Goal: Task Accomplishment & Management: Manage account settings

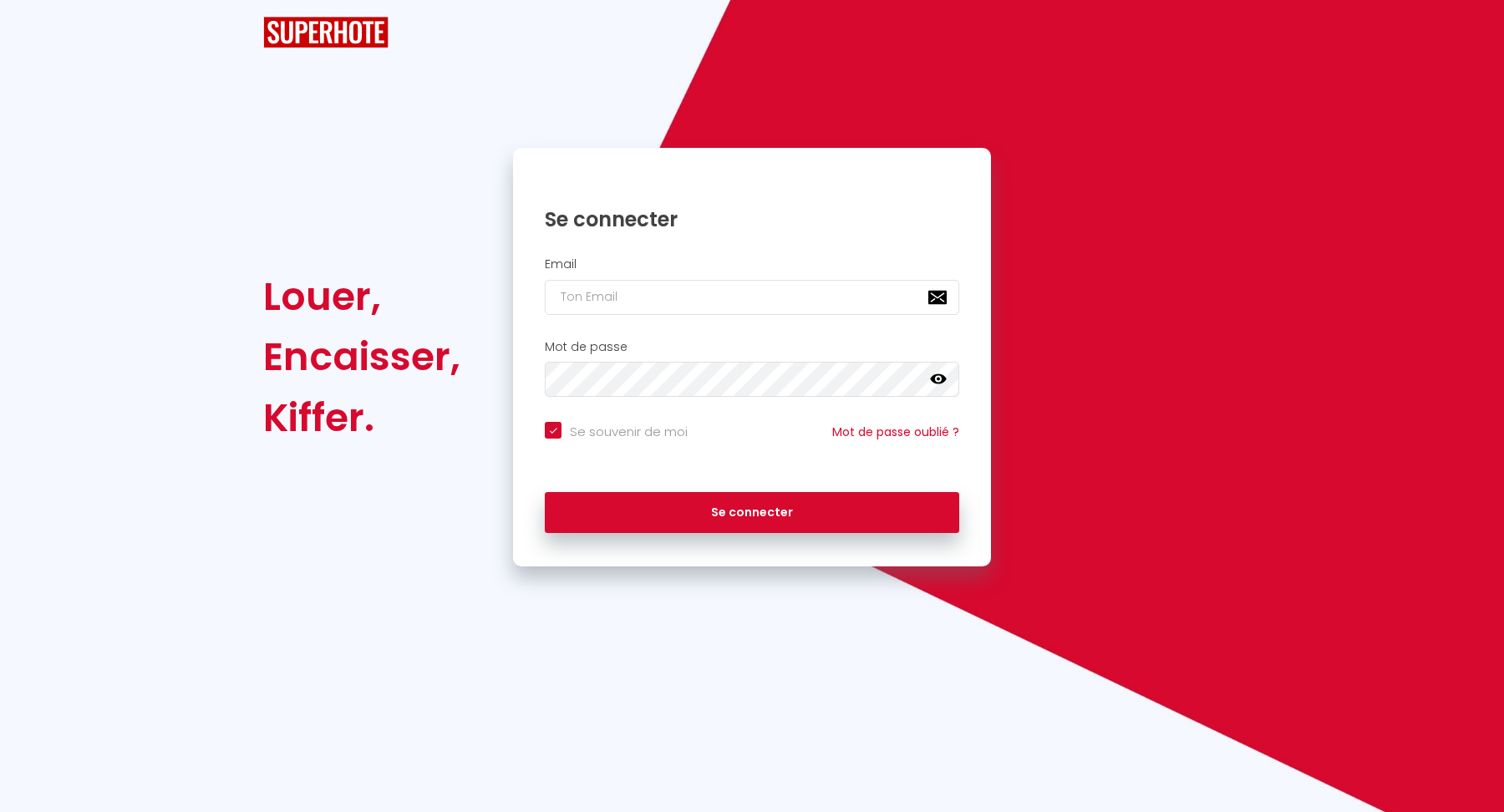
checkbox input "true"
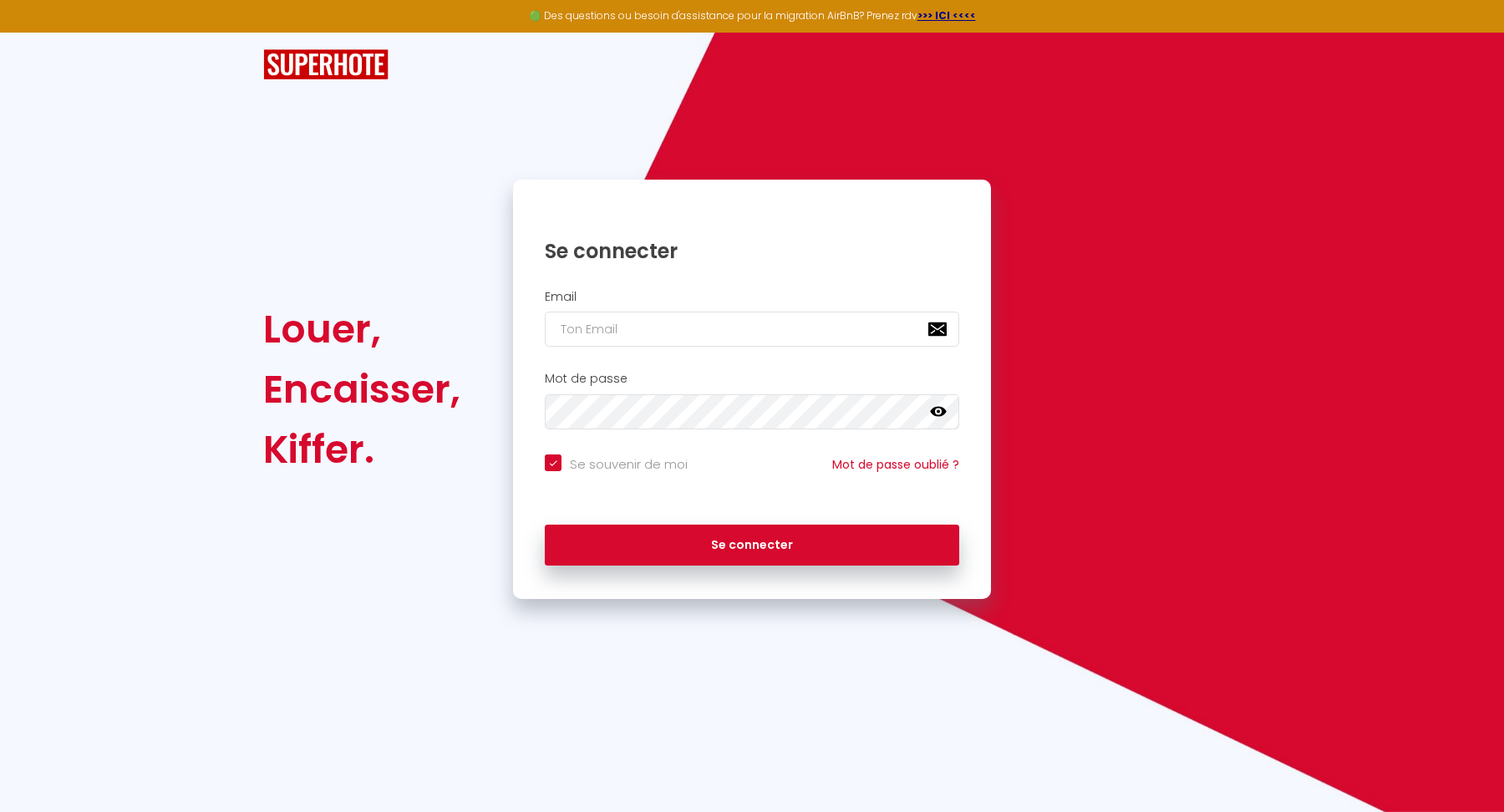
click at [743, 352] on div "Email" at bounding box center [752, 323] width 478 height 83
click at [754, 317] on input "email" at bounding box center [752, 329] width 415 height 35
type input "q"
checkbox input "true"
type input "qe"
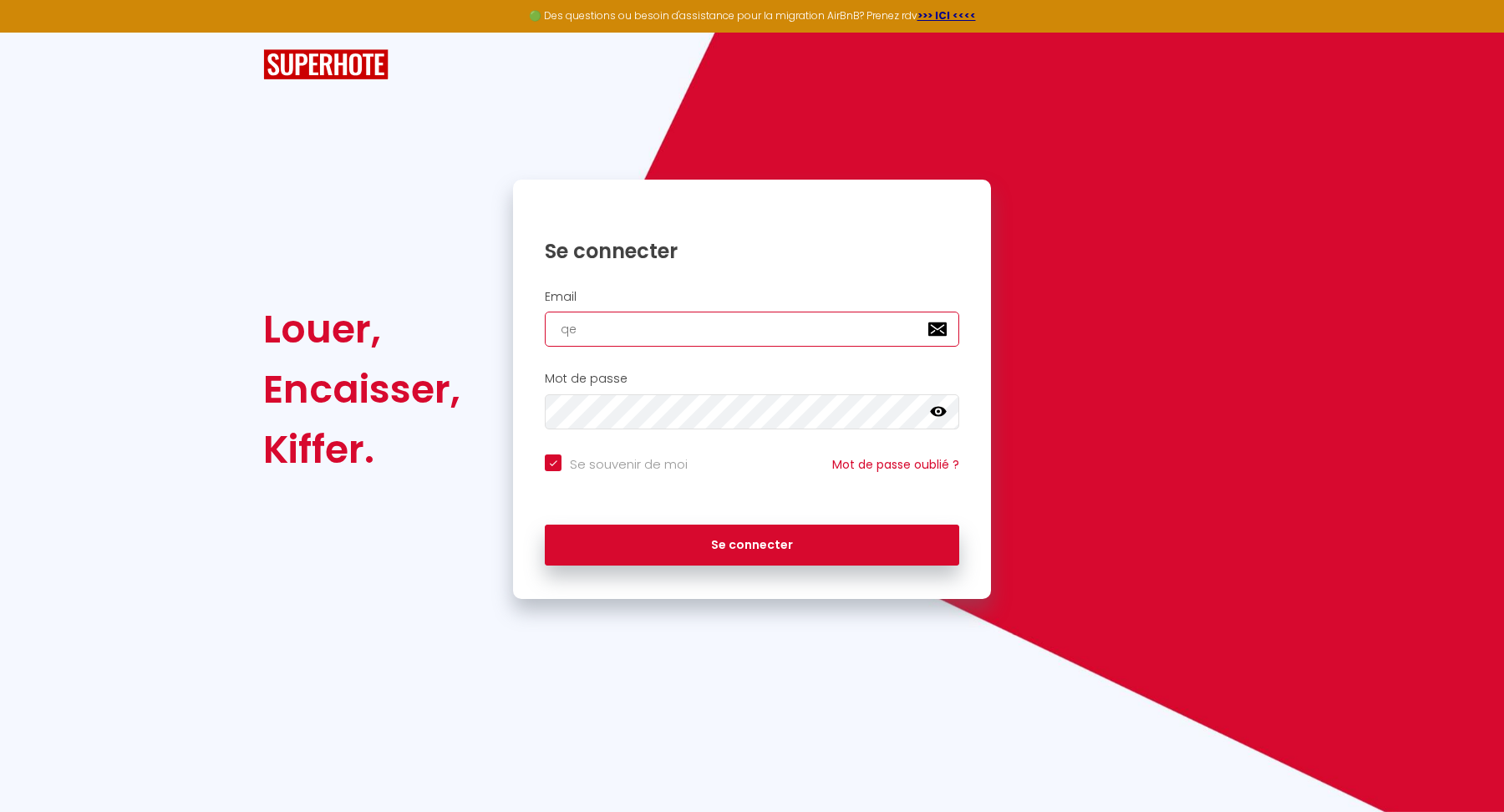
checkbox input "true"
type input "qel"
checkbox input "true"
type input "qeli"
checkbox input "true"
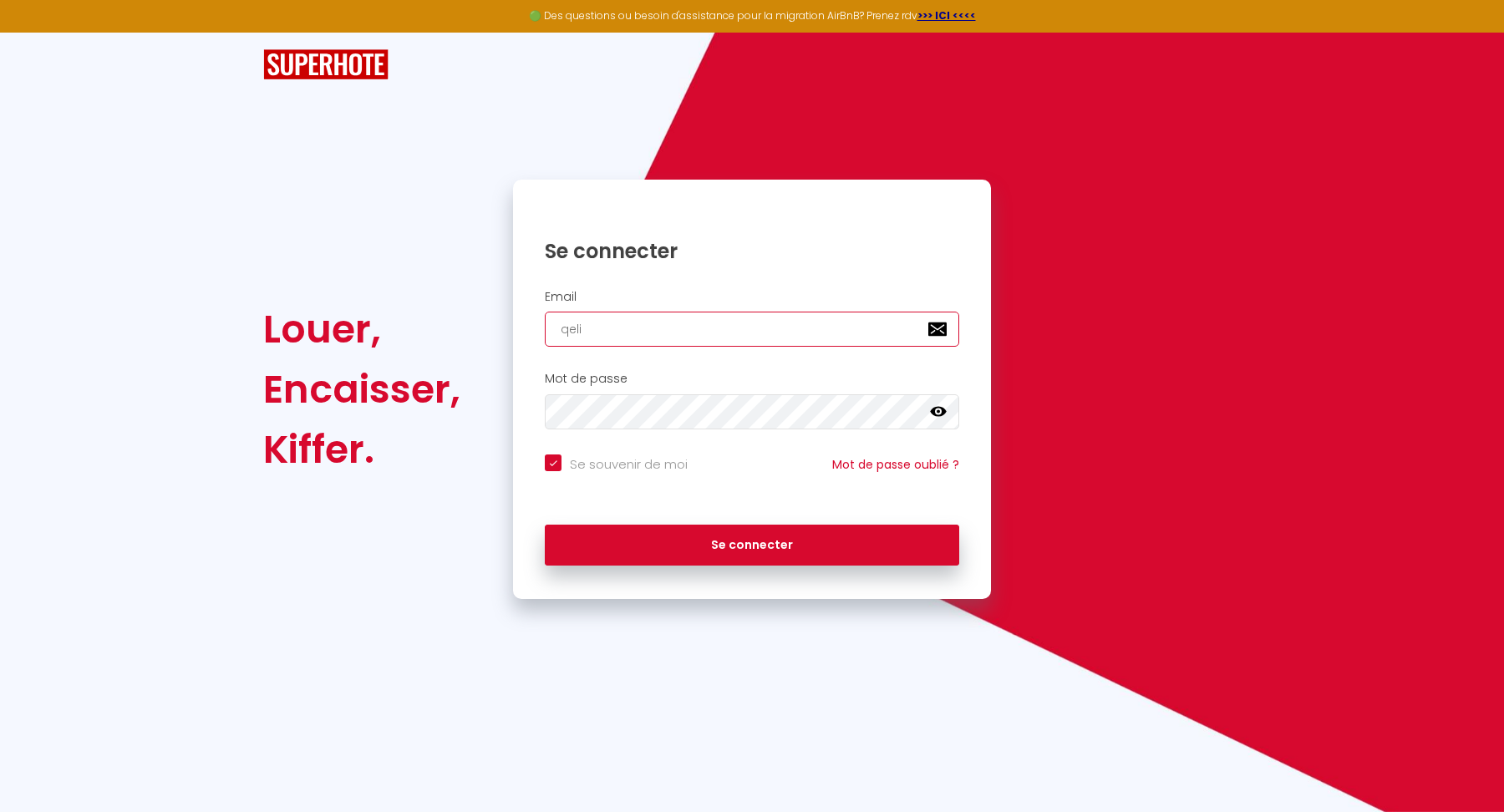
type input "qelio"
checkbox input "true"
type input "qelioc"
checkbox input "true"
type input "qelioco"
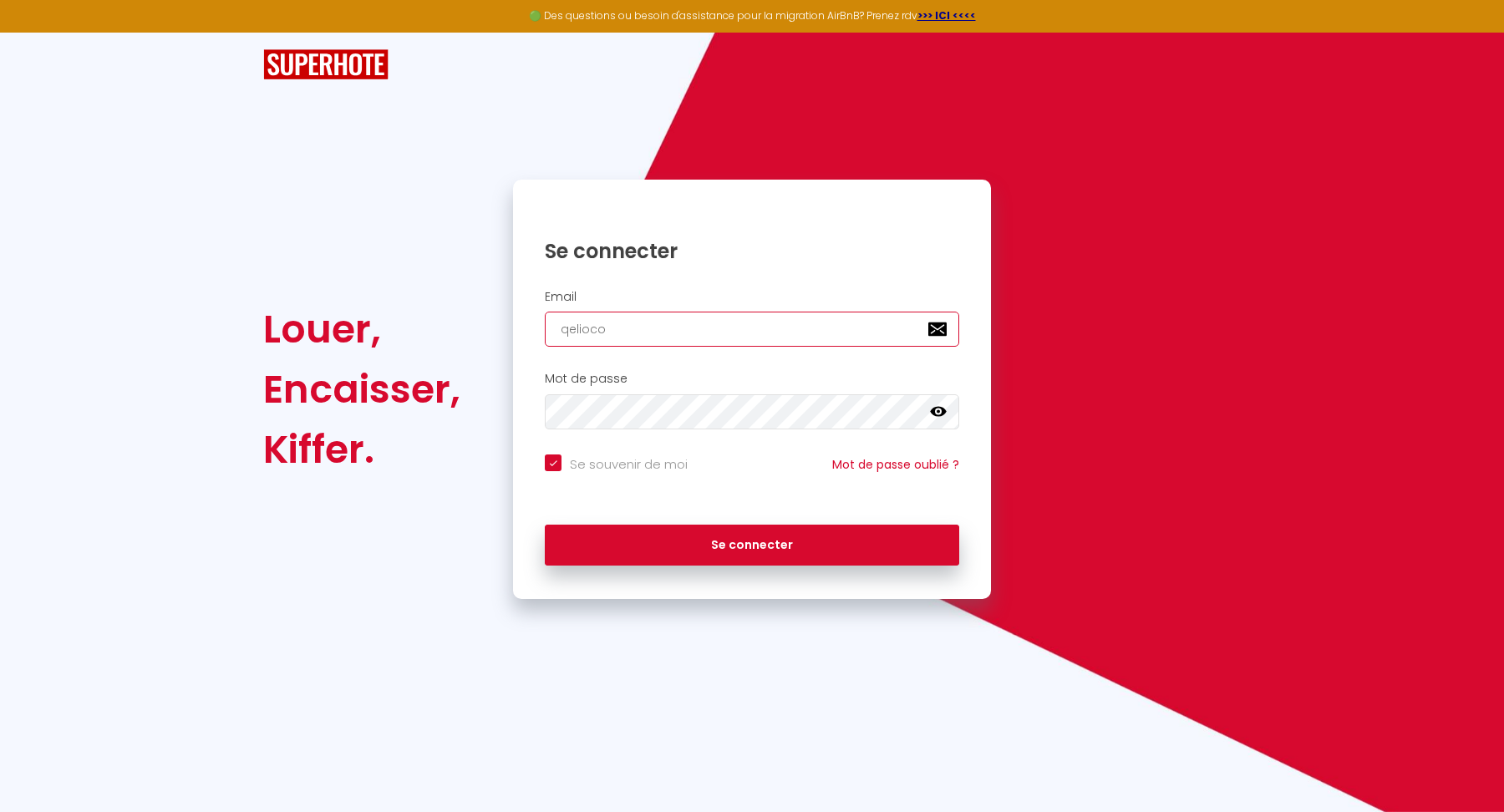
checkbox input "true"
type input "qeliocon"
checkbox input "true"
type input "qelioconc"
checkbox input "true"
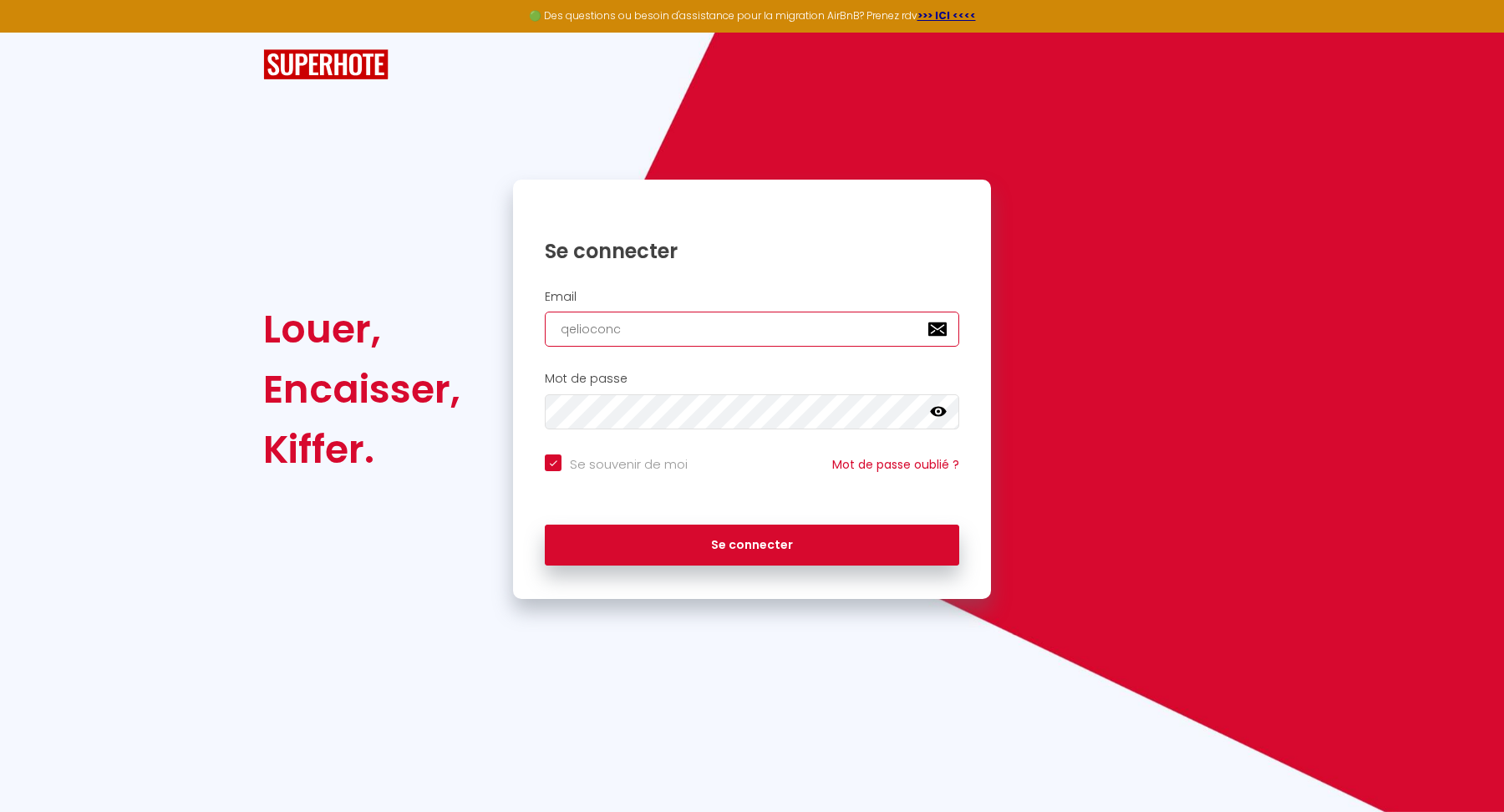
type input "qelioconci"
checkbox input "true"
type input "qelioconcie"
checkbox input "true"
type input "qelioconcier"
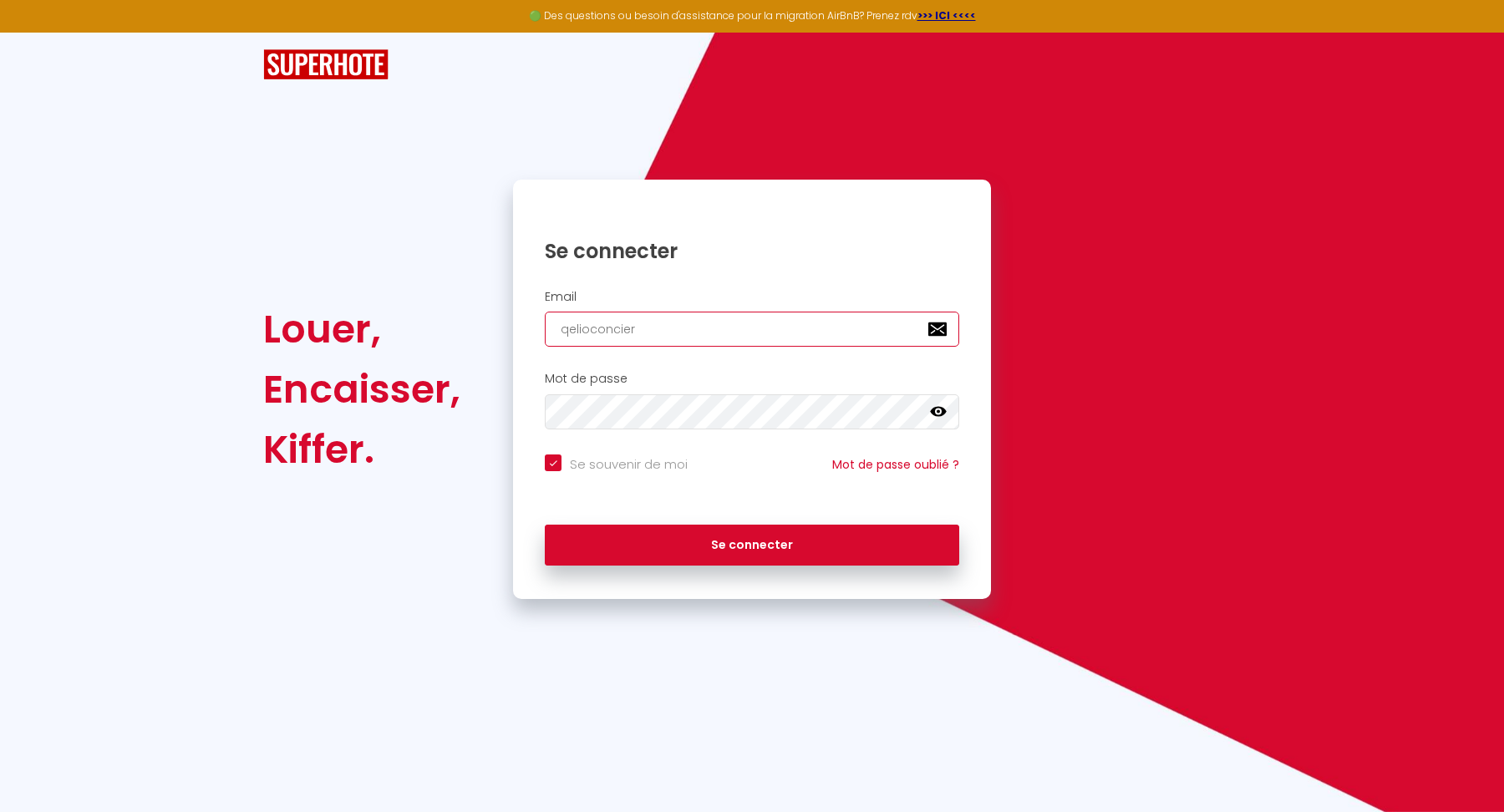
checkbox input "true"
type input "qelioconcierg"
checkbox input "true"
type input "qelioconcierge"
checkbox input "true"
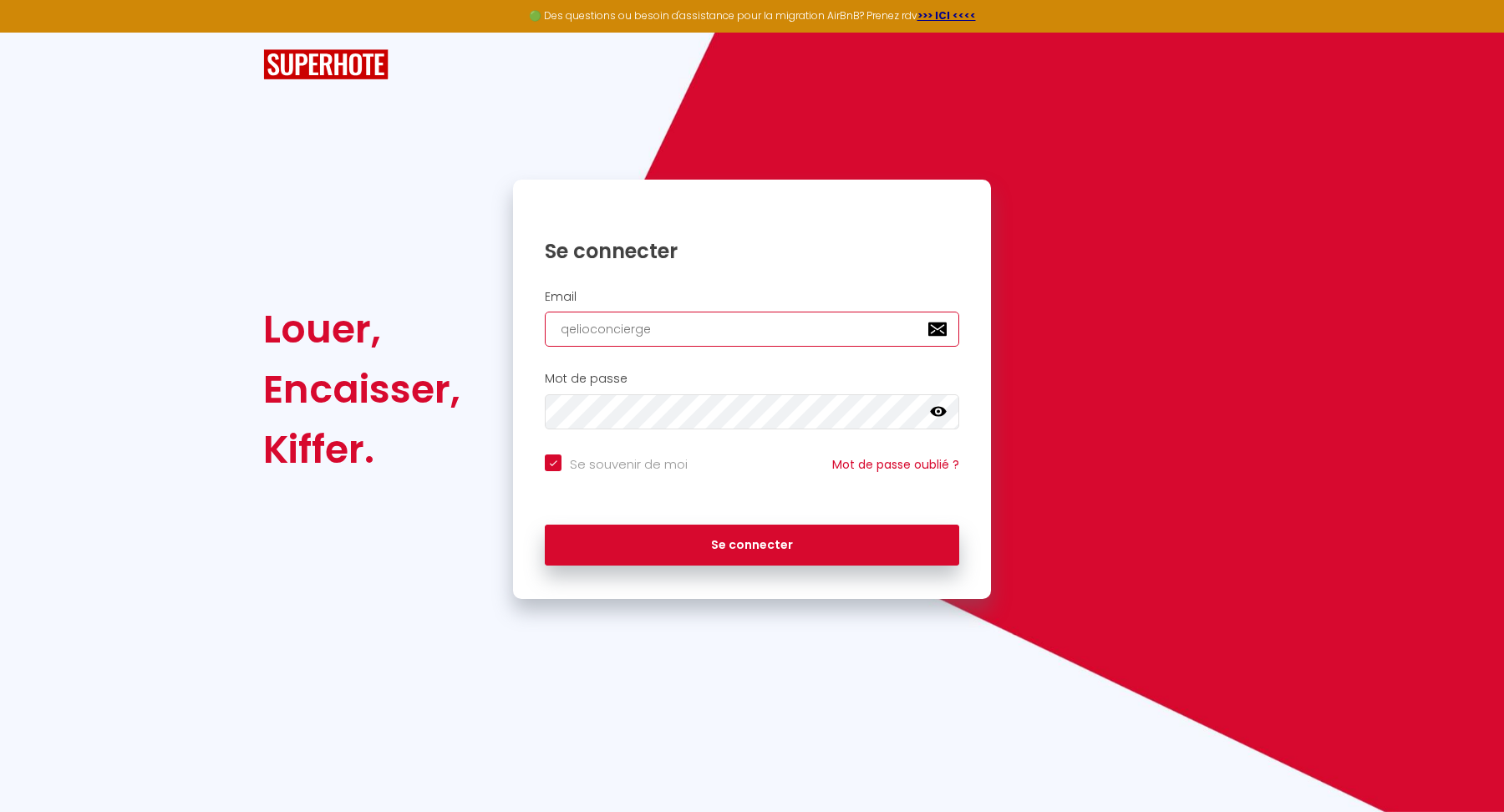
type input "qelioconcierger"
checkbox input "true"
type input "qelioconciergeri"
checkbox input "true"
type input "qelioconciergerie"
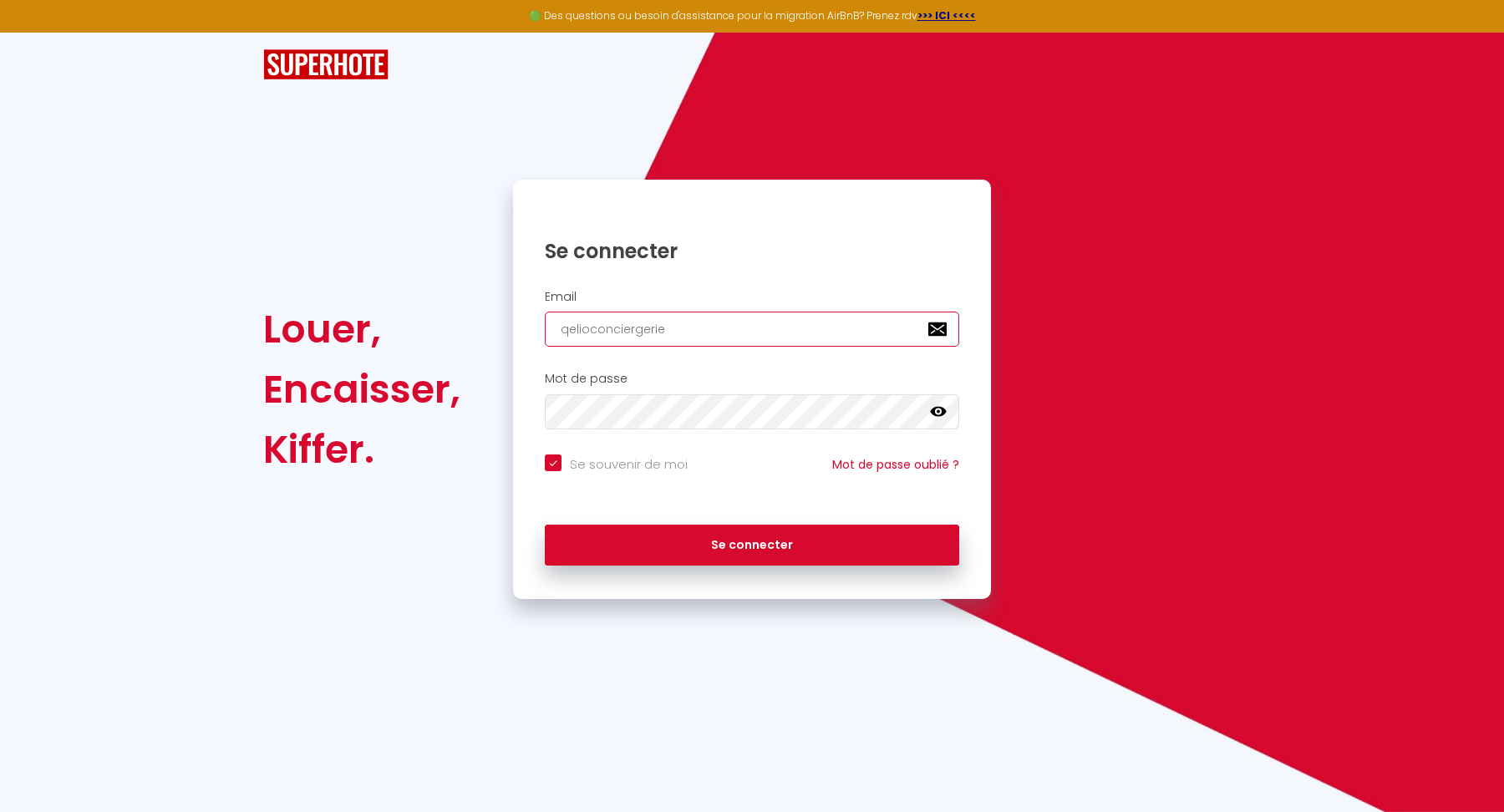
checkbox input "true"
type input "qelioconciergerie@"
checkbox input "true"
type input "qelioconciergerie@g"
checkbox input "true"
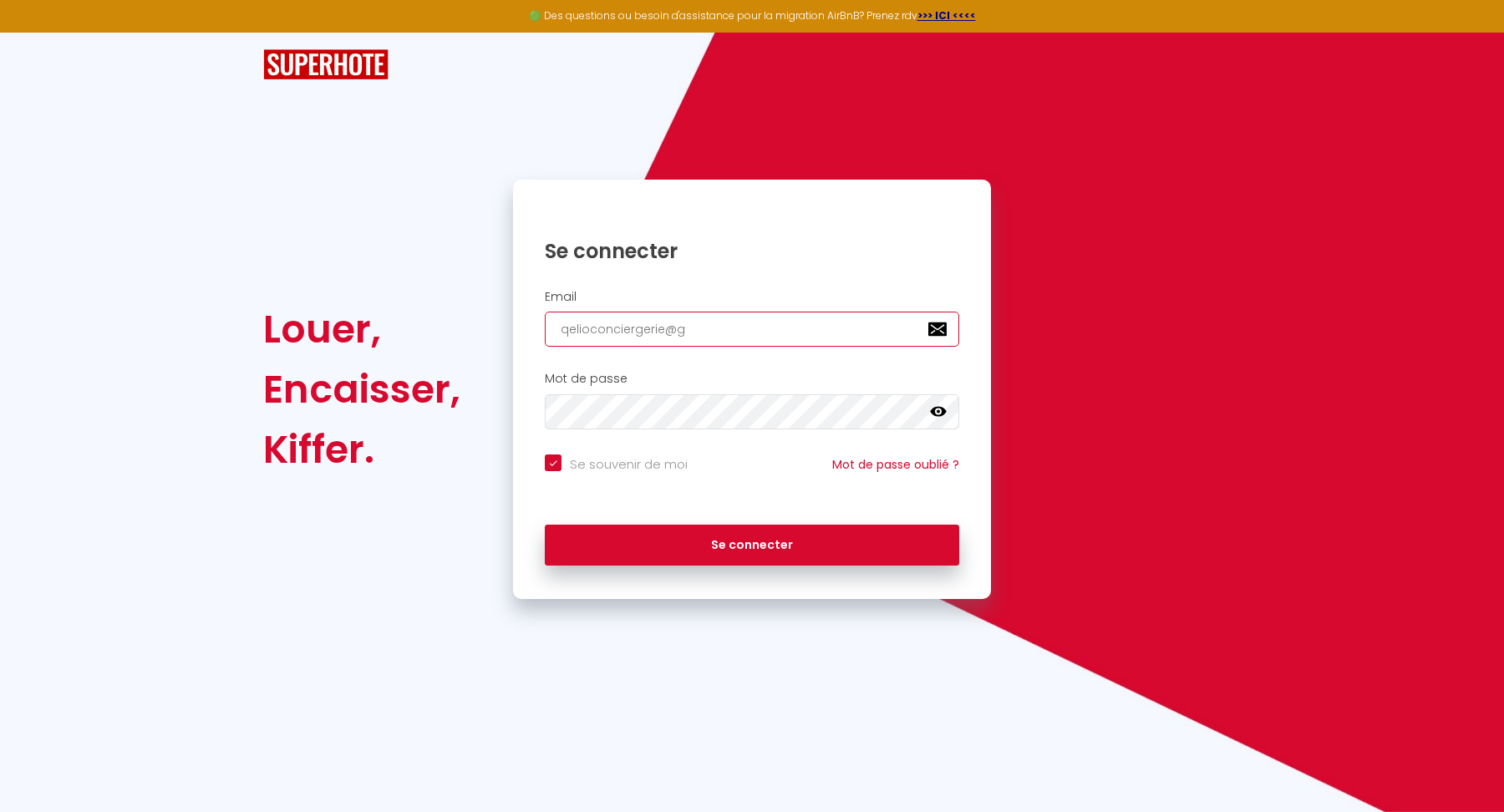
type input "qelioconciergerie@gm"
checkbox input "true"
type input "qelioconciergerie@gma"
checkbox input "true"
type input "qelioconciergerie@gmai"
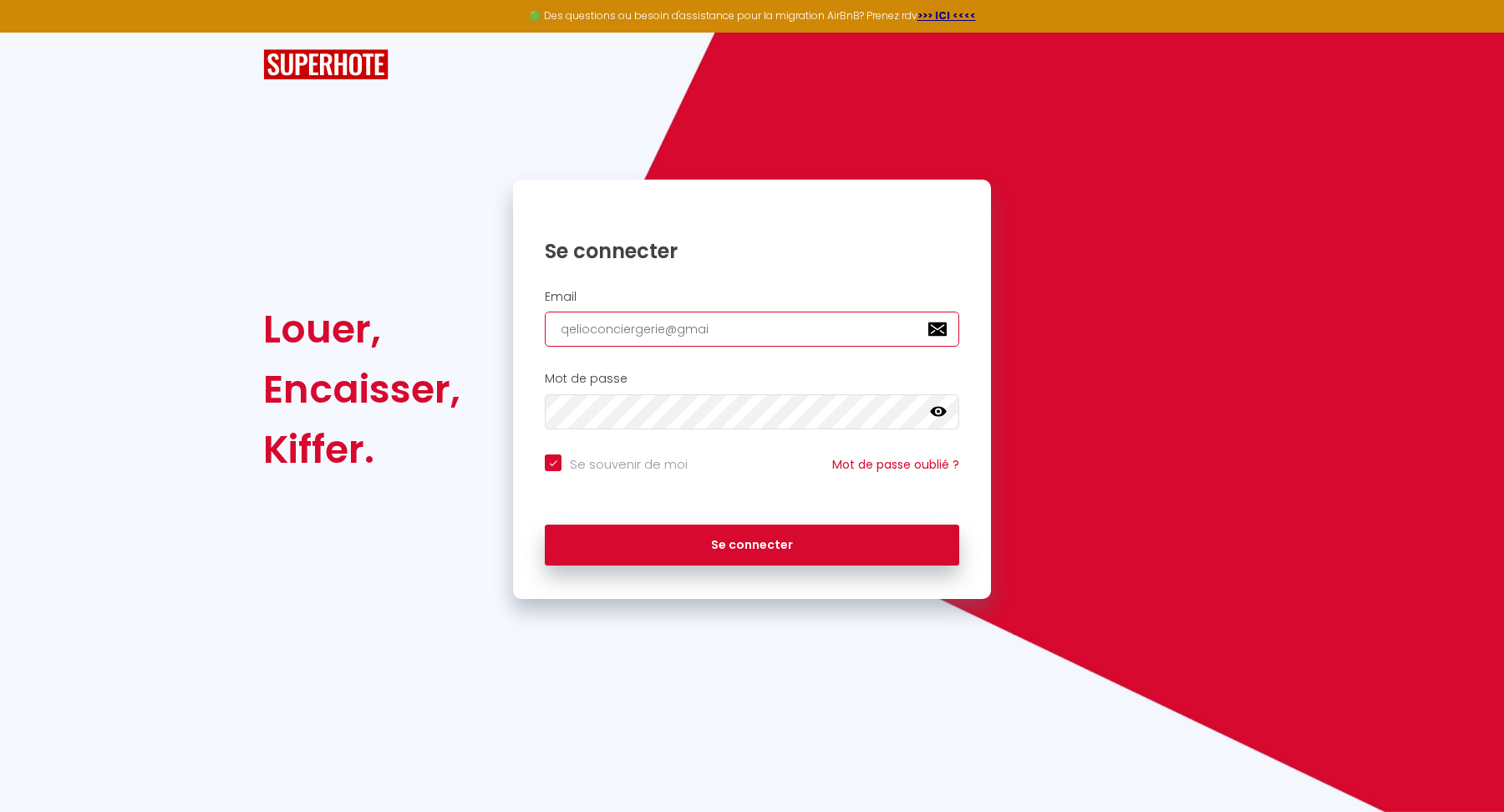
checkbox input "true"
type input "qelioconciergerie@gmail"
checkbox input "true"
type input "qelioconciergerie@gmail."
checkbox input "true"
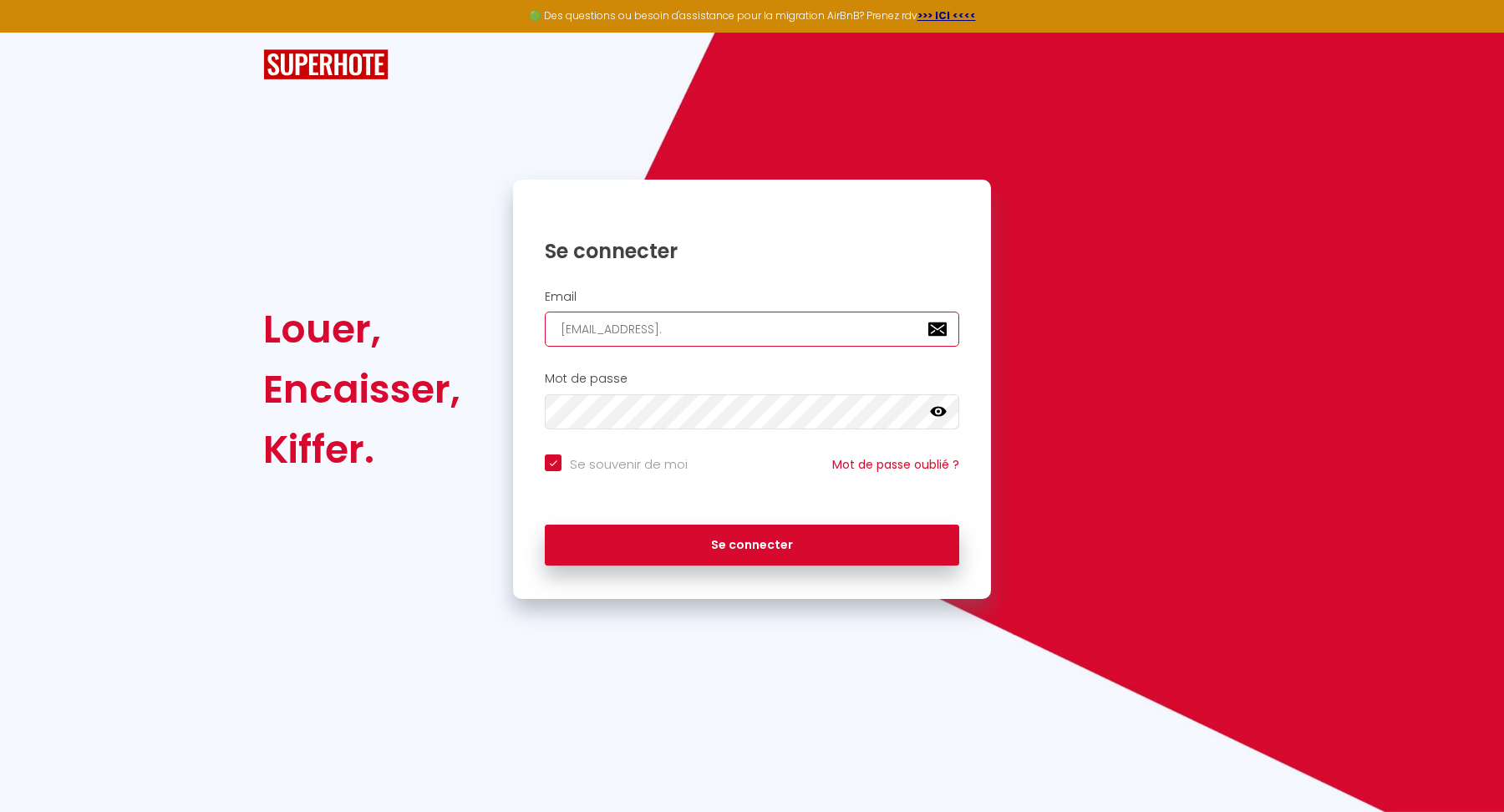
type input "qelioconciergerie@gmail.c"
checkbox input "true"
type input "qelioconciergerie@gmail.co"
checkbox input "true"
type input "[EMAIL_ADDRESS][DOMAIN_NAME]"
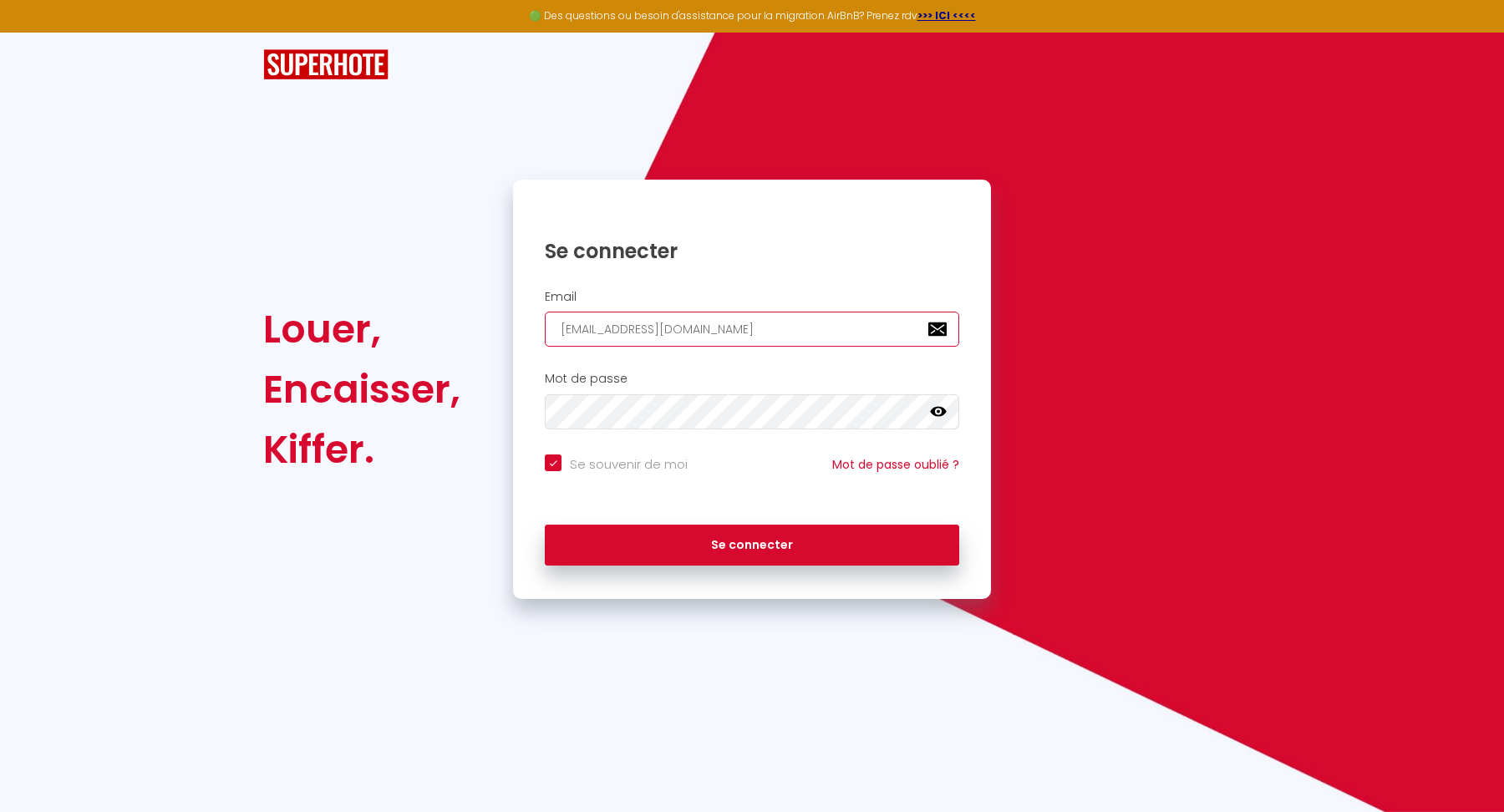
checkbox input "true"
type input "[EMAIL_ADDRESS][DOMAIN_NAME]"
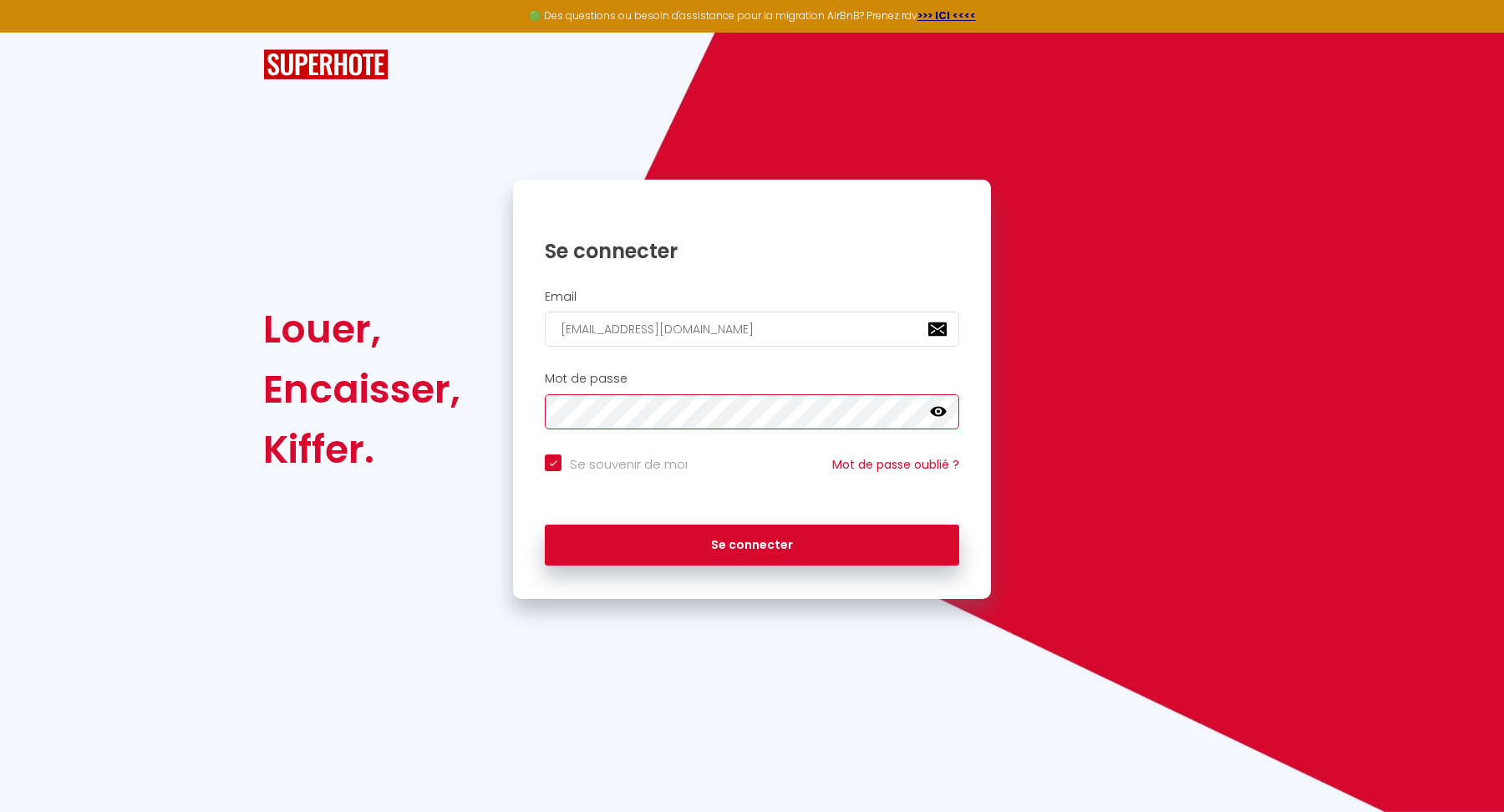
click at [545, 525] on button "Se connecter" at bounding box center [752, 545] width 415 height 42
checkbox input "true"
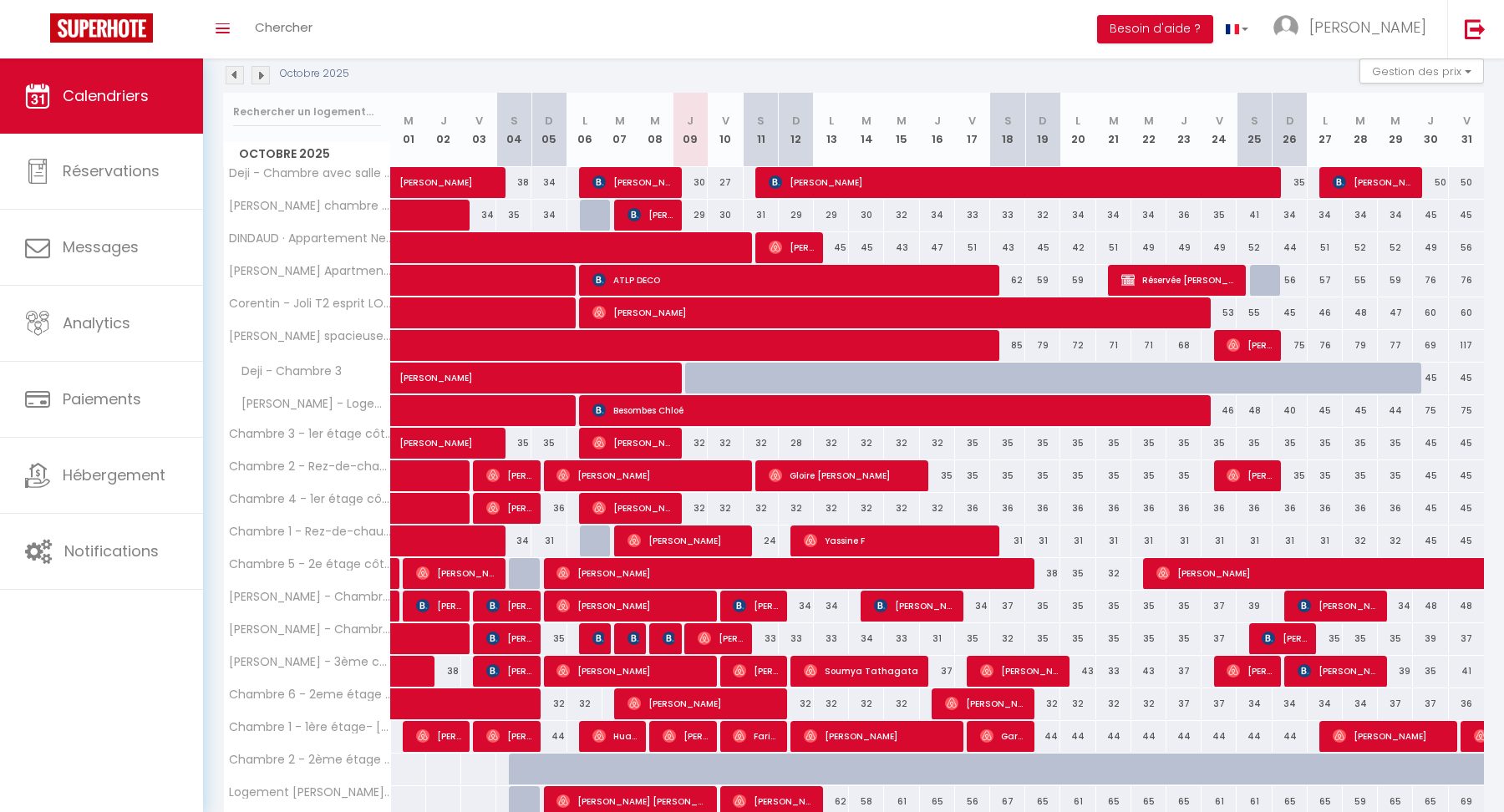
scroll to position [251, 0]
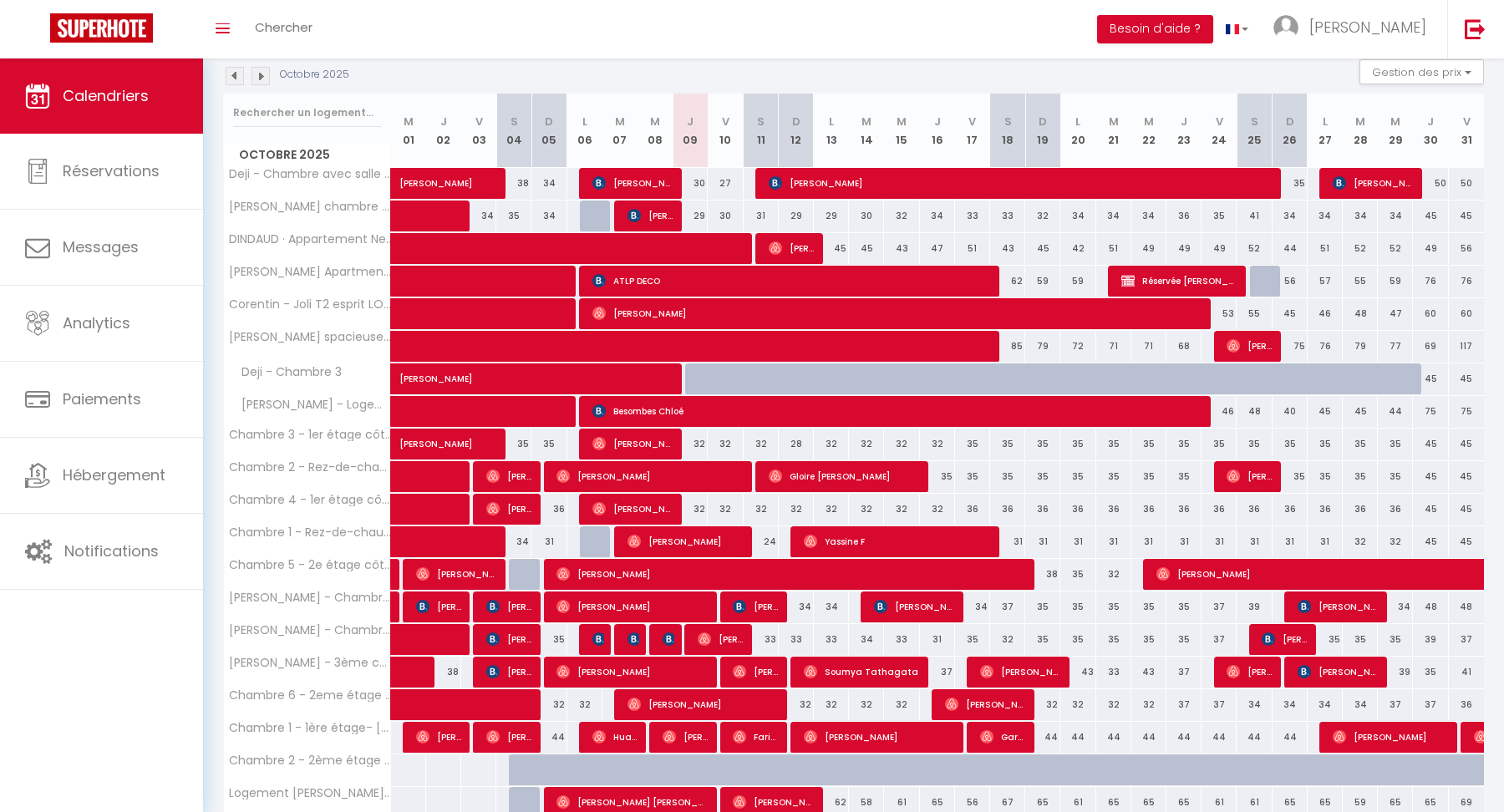
click at [937, 212] on div "34" at bounding box center [938, 215] width 35 height 31
type input "34"
type input "Jeu 16 Octobre 2025"
type input "Ven 17 Octobre 2025"
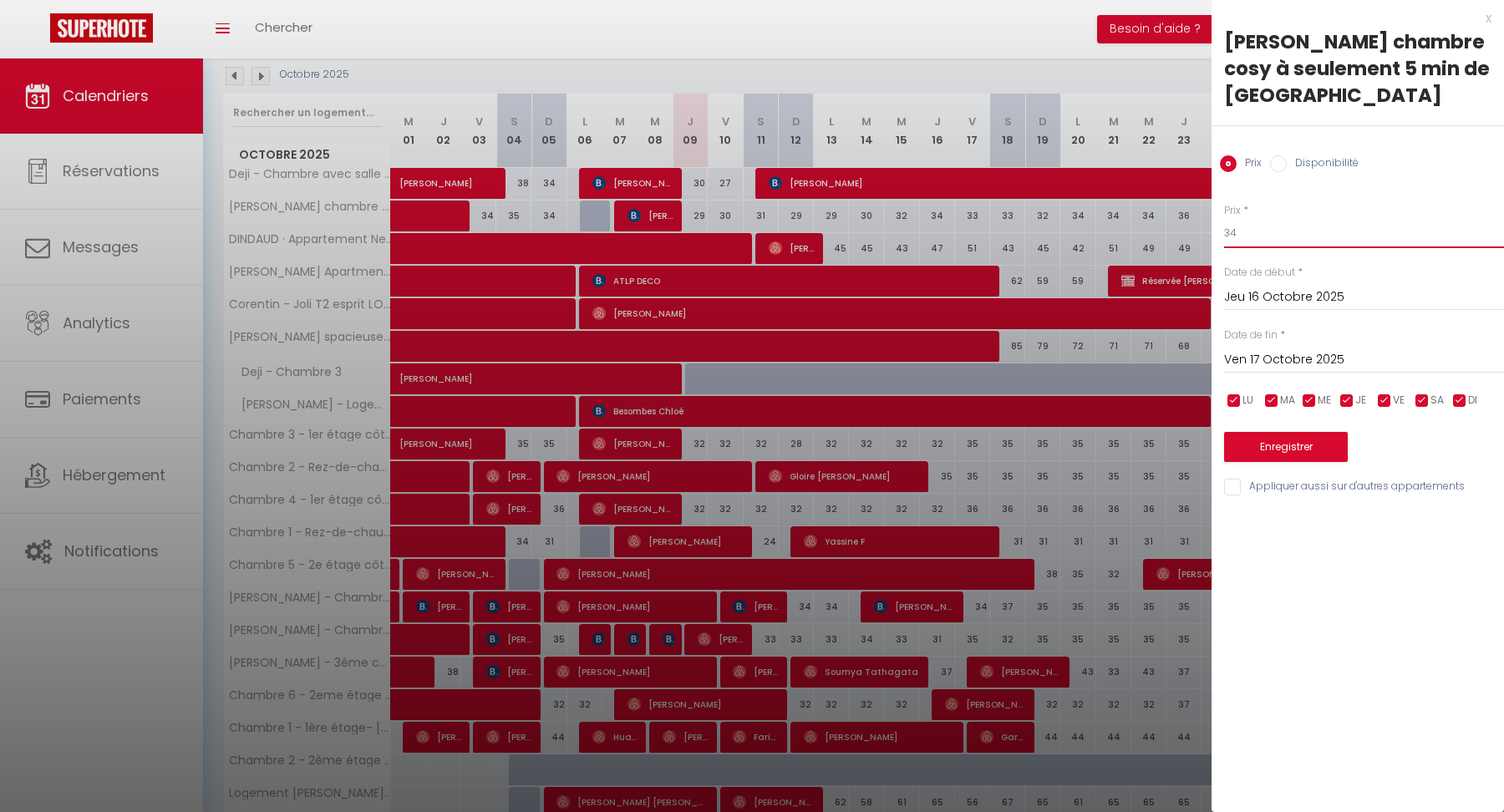
click at [1255, 233] on input "34" at bounding box center [1364, 233] width 280 height 30
type input "31"
click at [1272, 452] on button "Enregistrer" at bounding box center [1286, 447] width 123 height 30
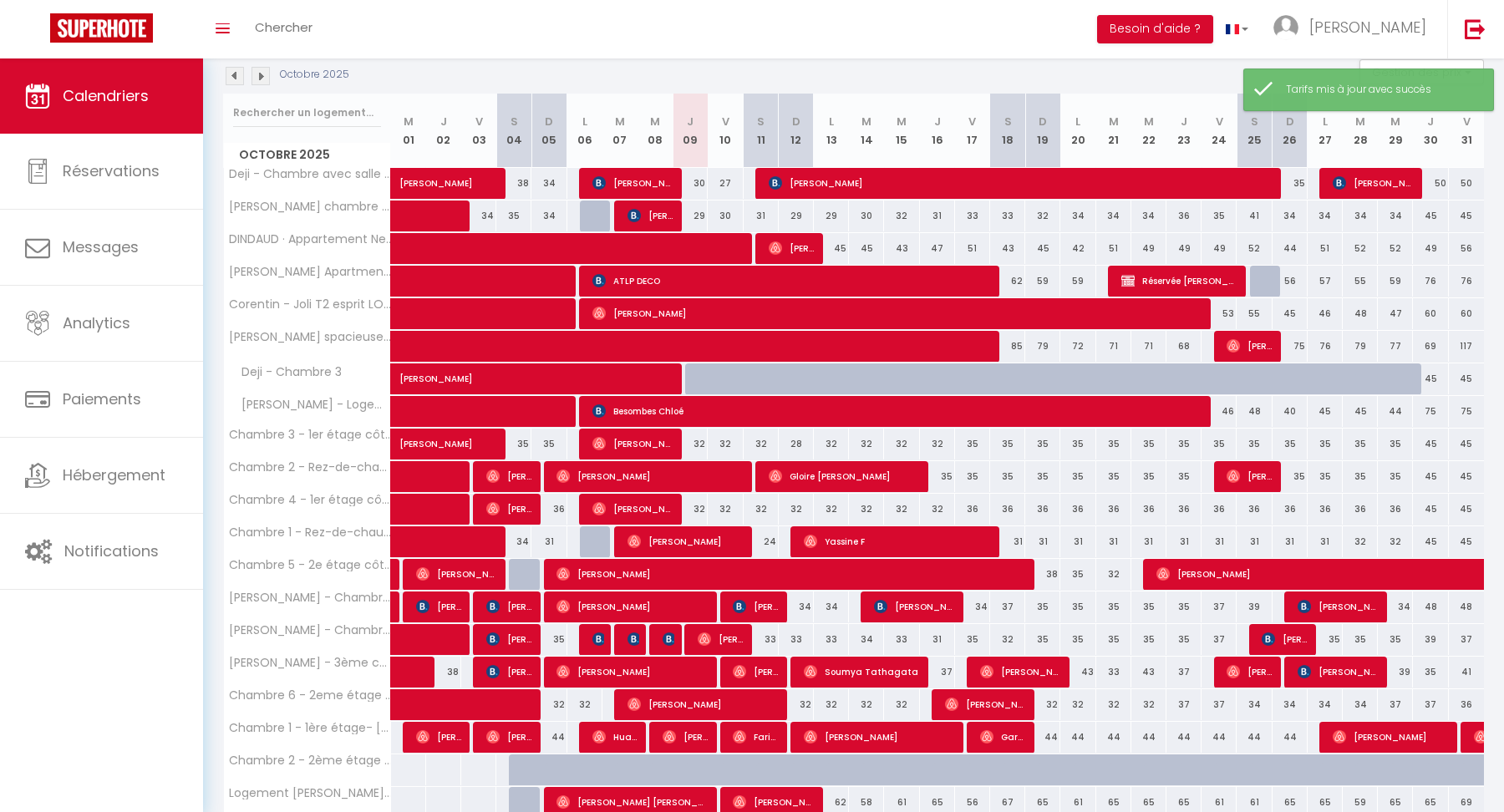
click at [761, 213] on div "31" at bounding box center [761, 215] width 35 height 31
type input "31"
type input "Sam 11 Octobre 2025"
type input "Dim 12 Octobre 2025"
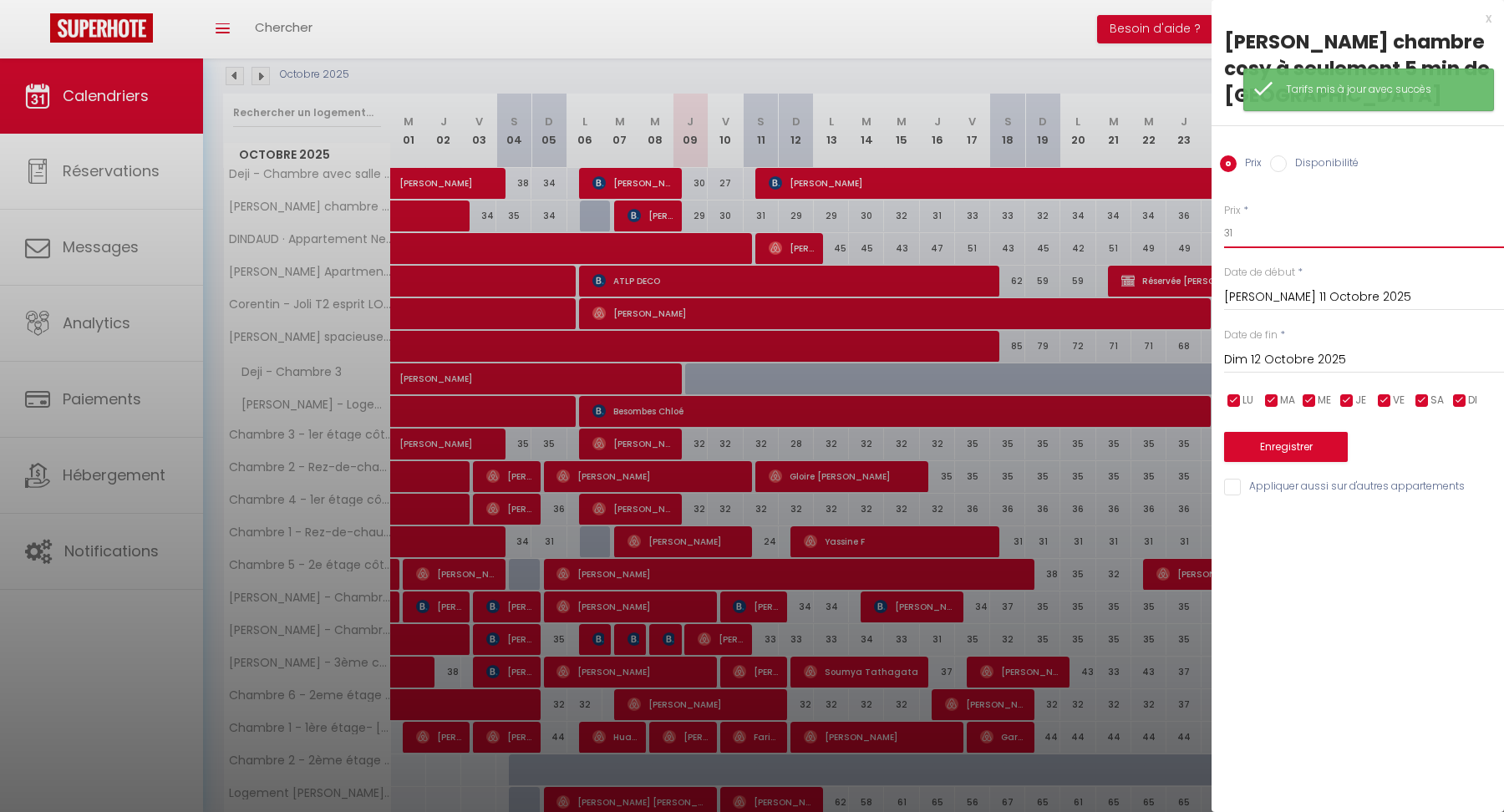
click at [1252, 231] on input "31" at bounding box center [1364, 233] width 280 height 30
type input "3"
type input "28"
click at [1267, 438] on button "Enregistrer" at bounding box center [1286, 447] width 123 height 30
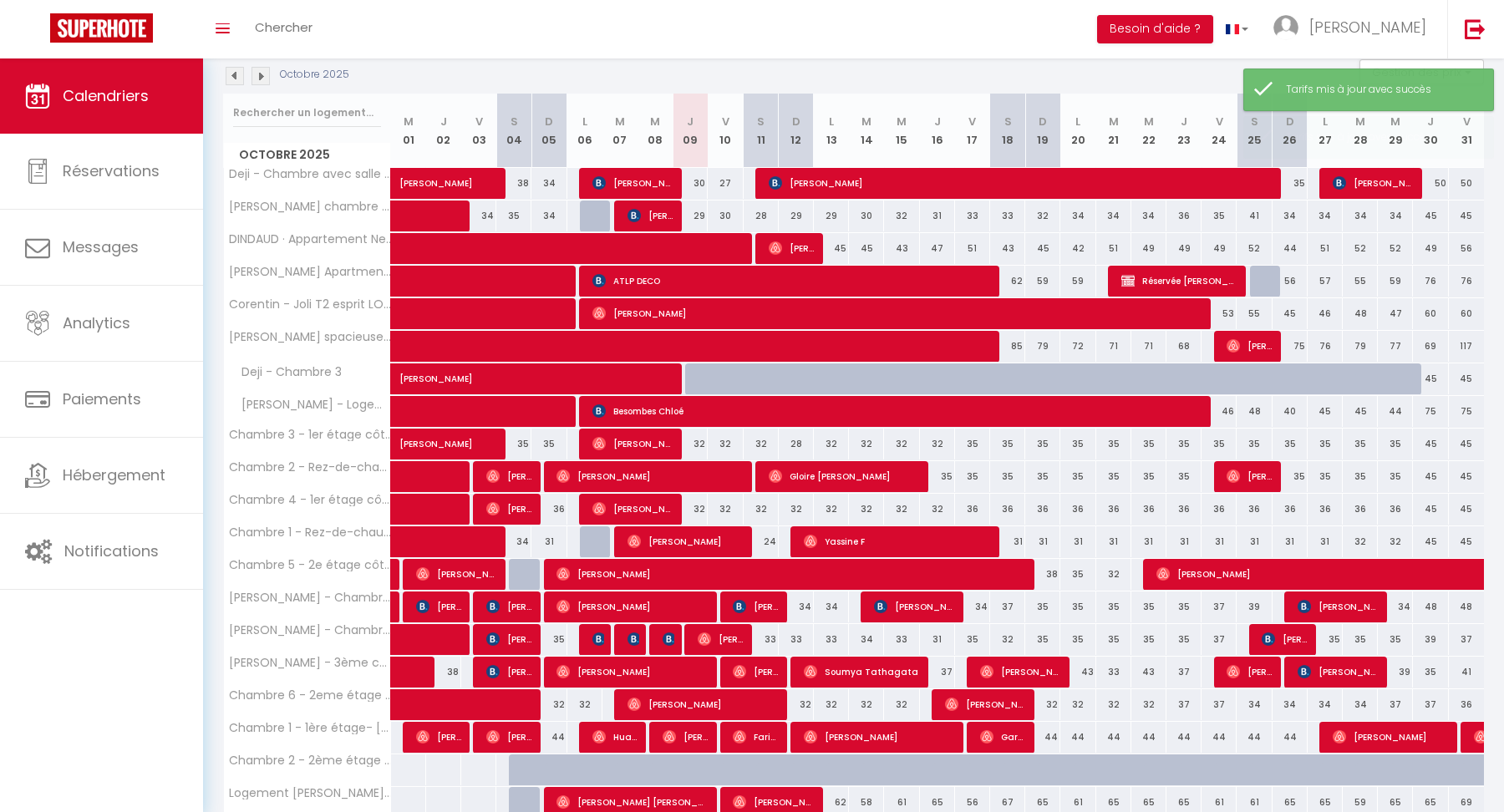
click at [724, 207] on div "30" at bounding box center [725, 215] width 35 height 31
type input "30"
type input "Ven 10 Octobre 2025"
type input "Sam 11 Octobre 2025"
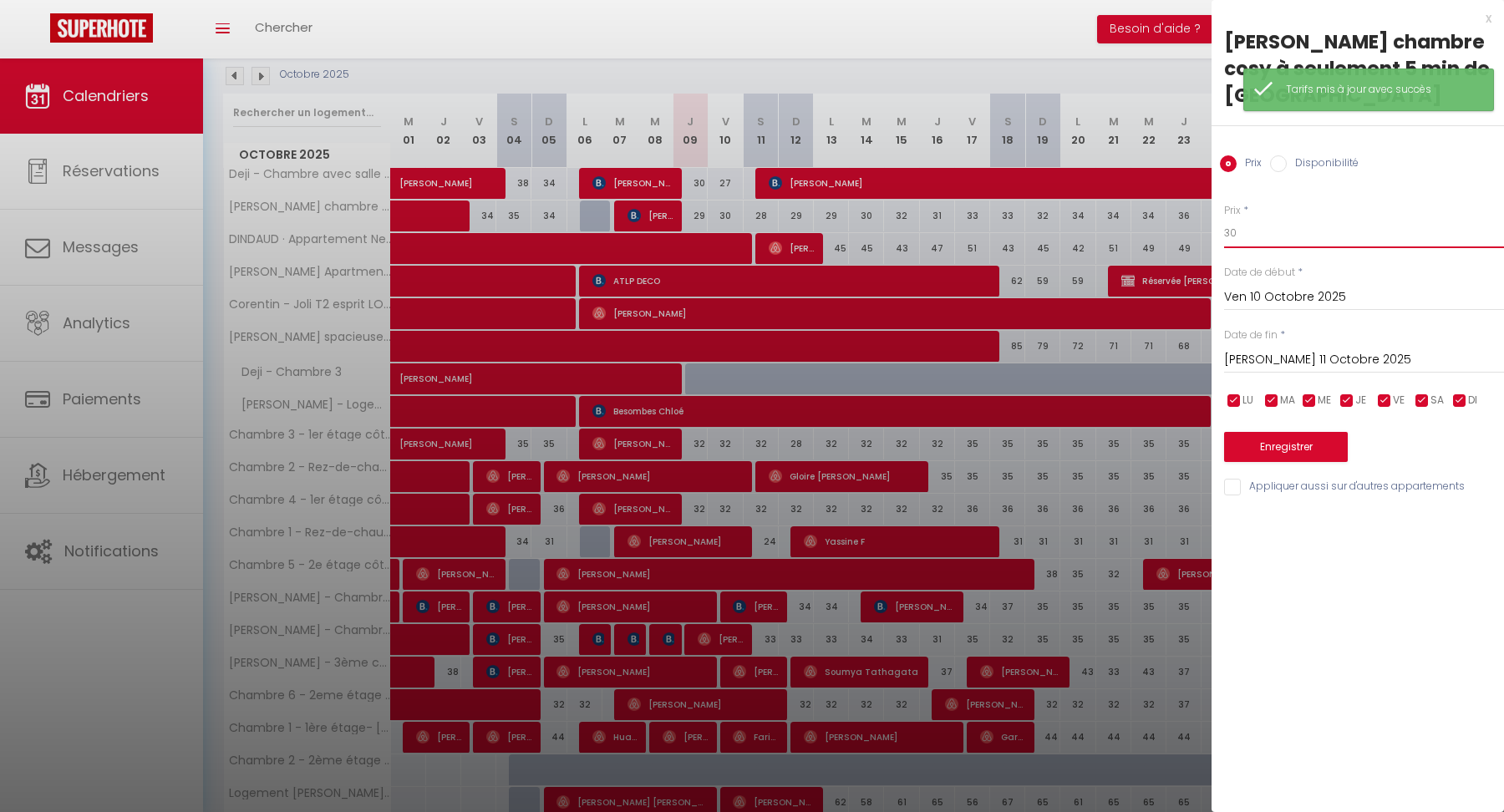
click at [1260, 234] on input "30" at bounding box center [1364, 233] width 280 height 30
type input "3"
type input "29"
click at [1254, 439] on button "Enregistrer" at bounding box center [1286, 447] width 123 height 30
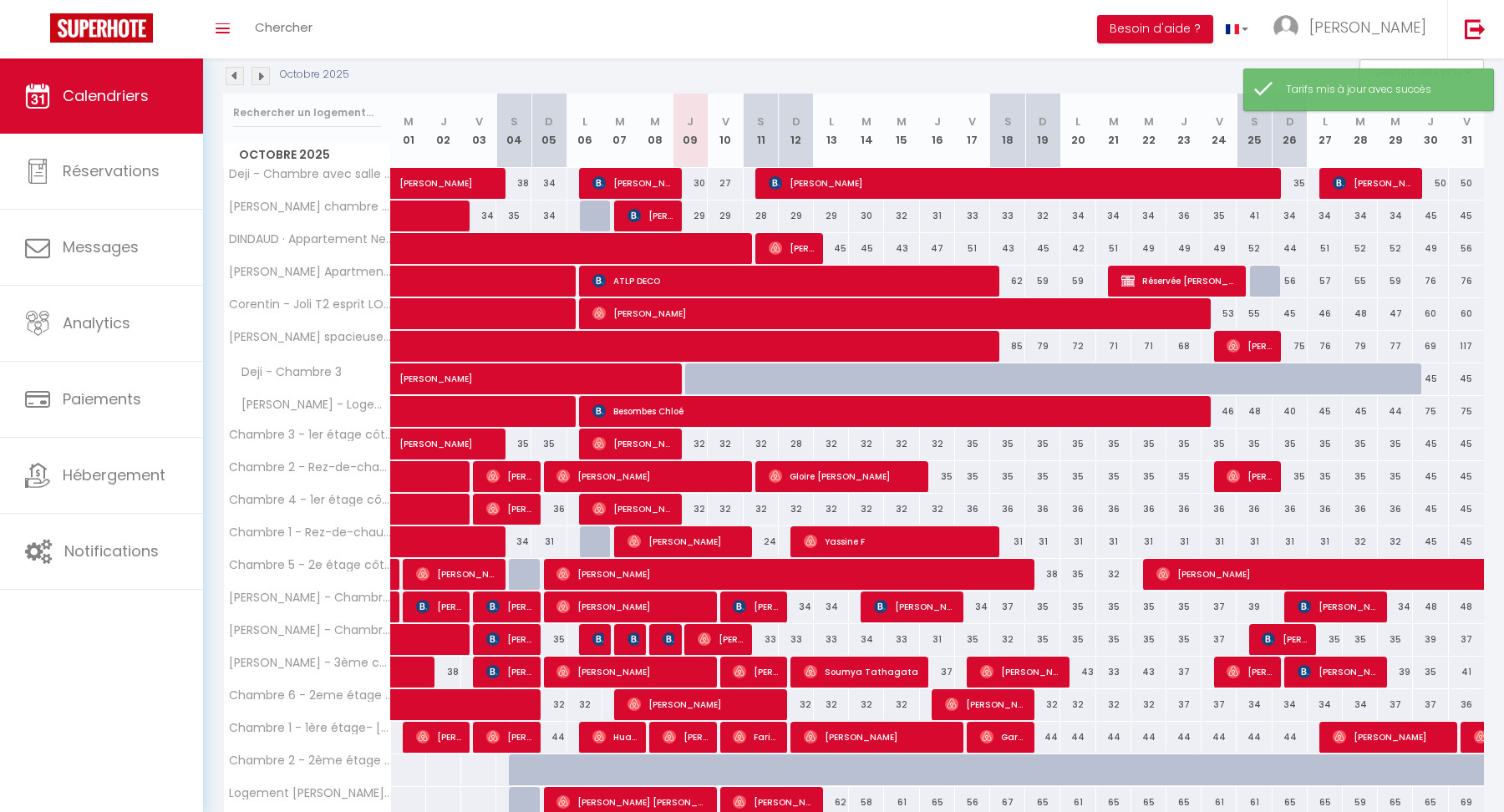
click at [702, 436] on div "32" at bounding box center [690, 444] width 35 height 31
type input "32"
type input "Jeu 09 Octobre 2025"
type input "Ven 10 Octobre 2025"
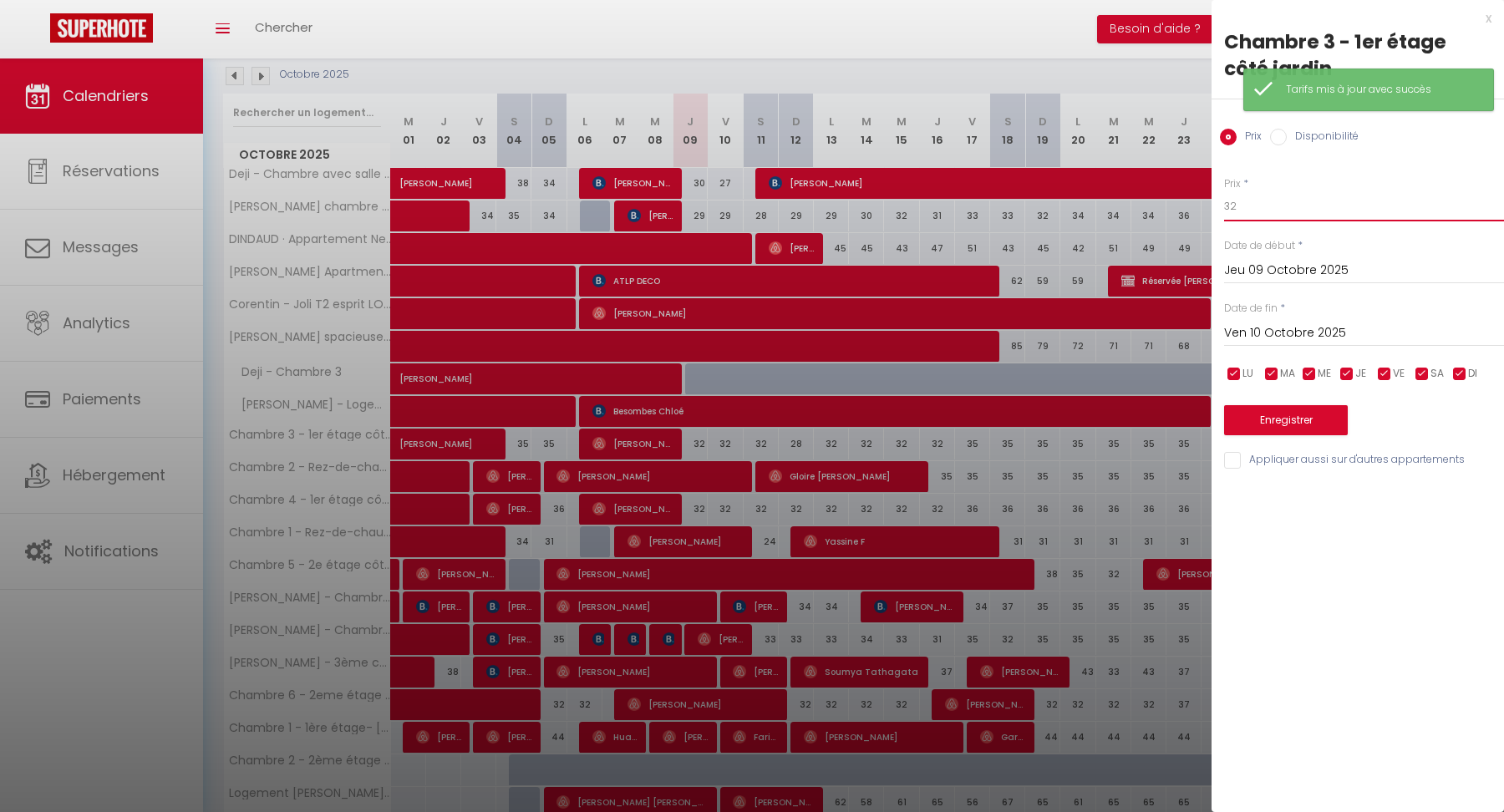
click at [1290, 193] on input "32" at bounding box center [1364, 207] width 280 height 30
type input "30"
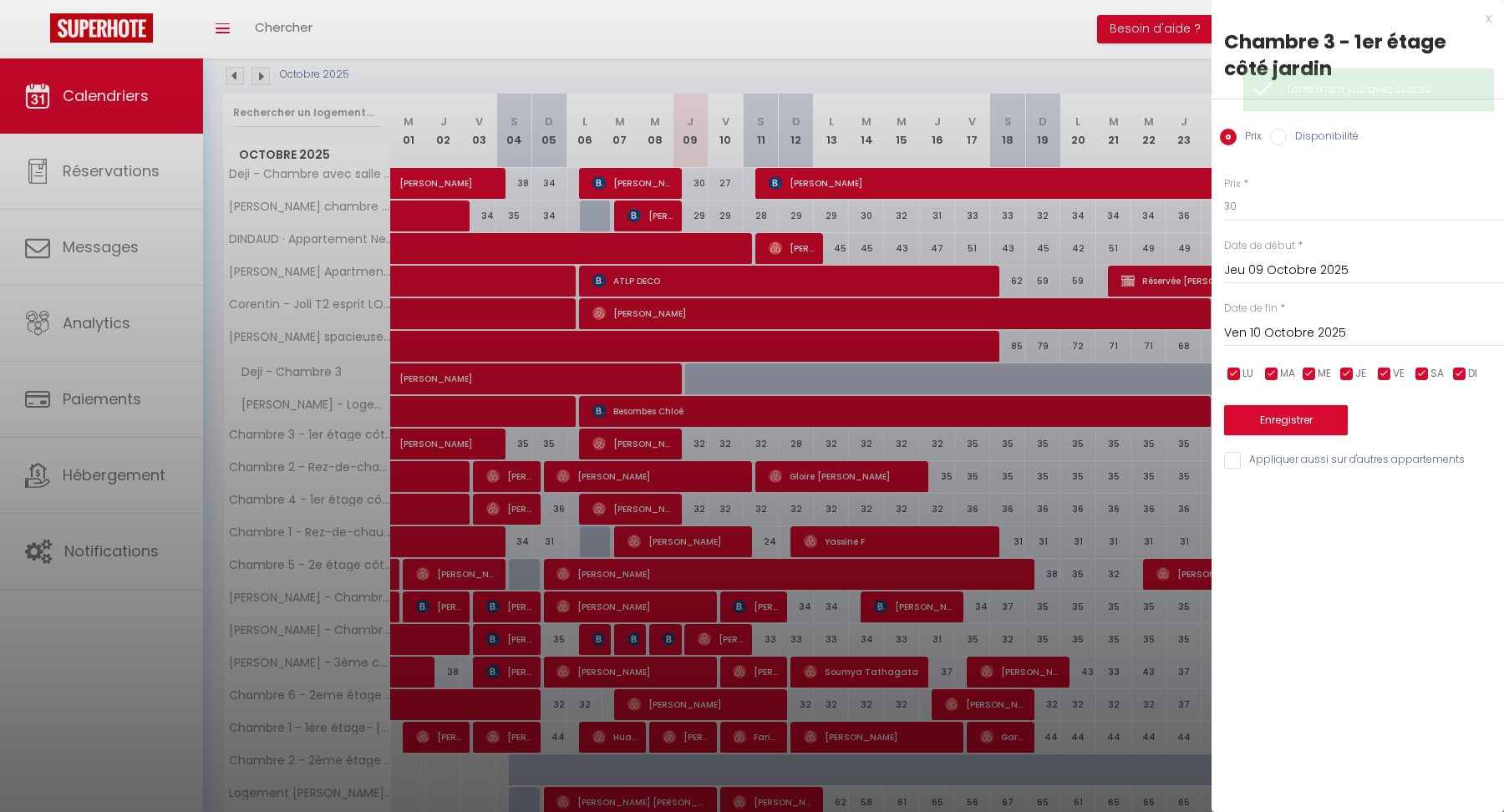
click at [1274, 325] on input "Ven 10 Octobre 2025" at bounding box center [1364, 333] width 280 height 22
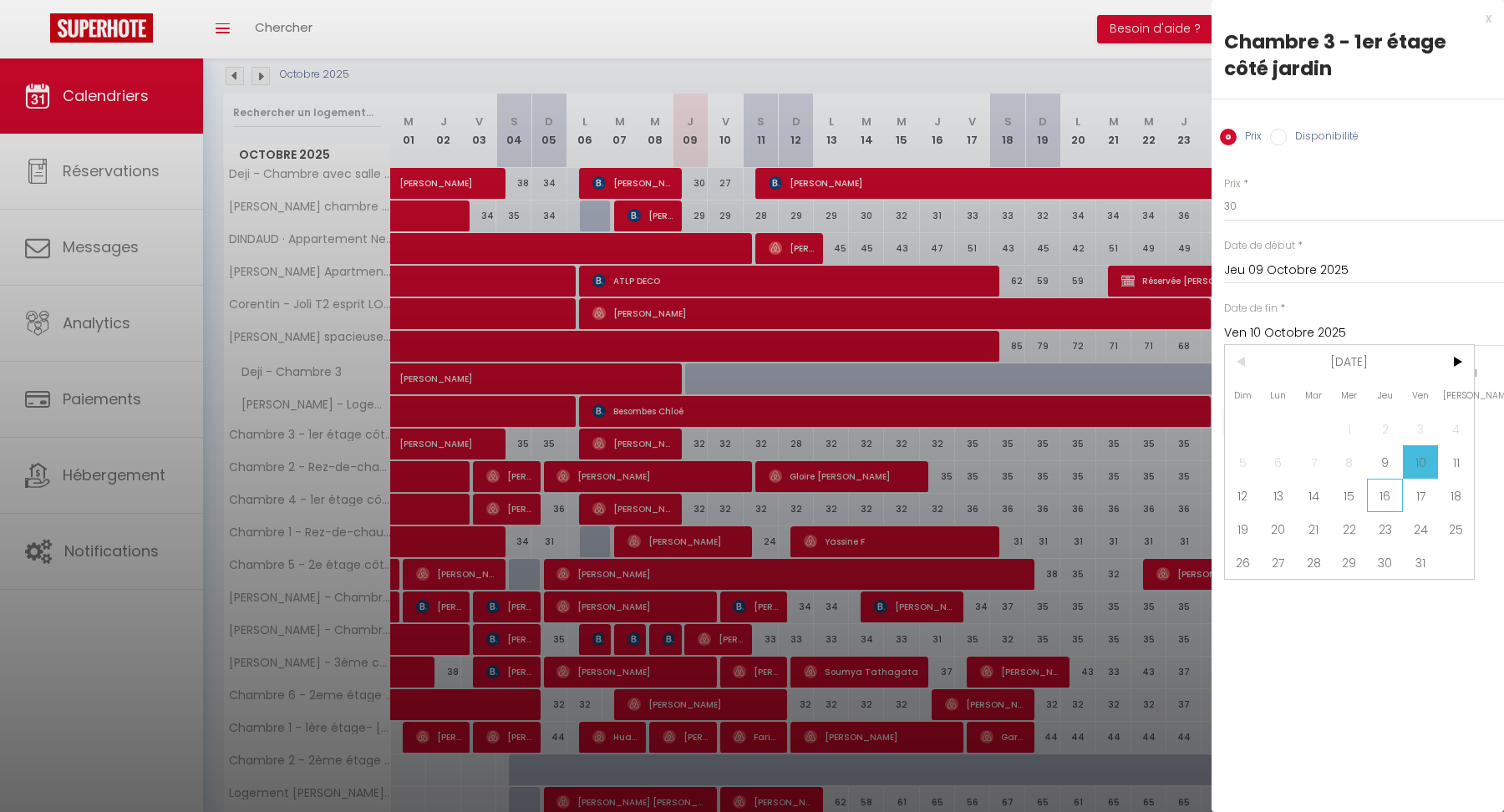
click at [1386, 496] on span "16" at bounding box center [1385, 495] width 36 height 33
type input "Jeu 16 Octobre 2025"
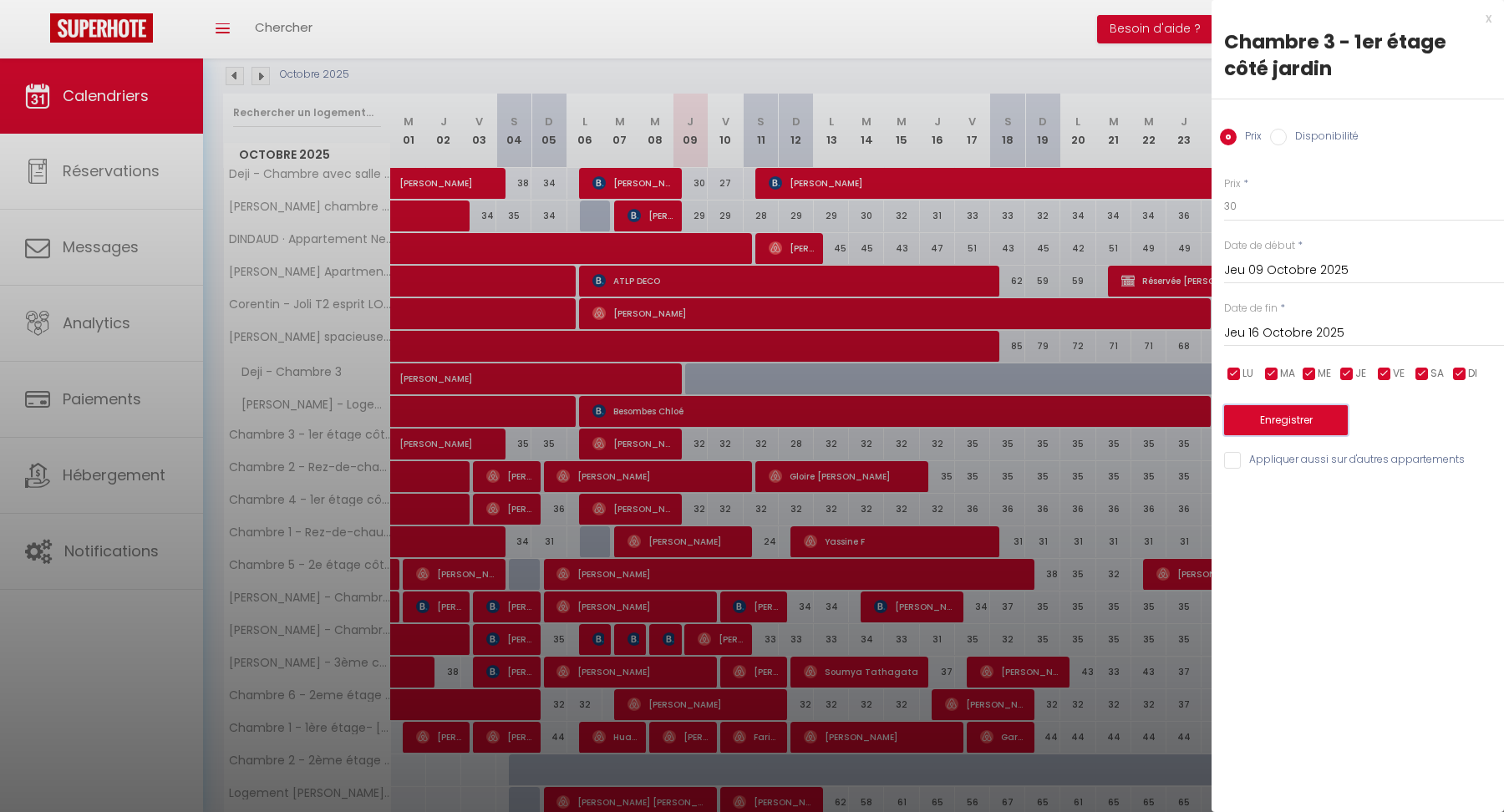
click at [1280, 424] on button "Enregistrer" at bounding box center [1286, 420] width 123 height 30
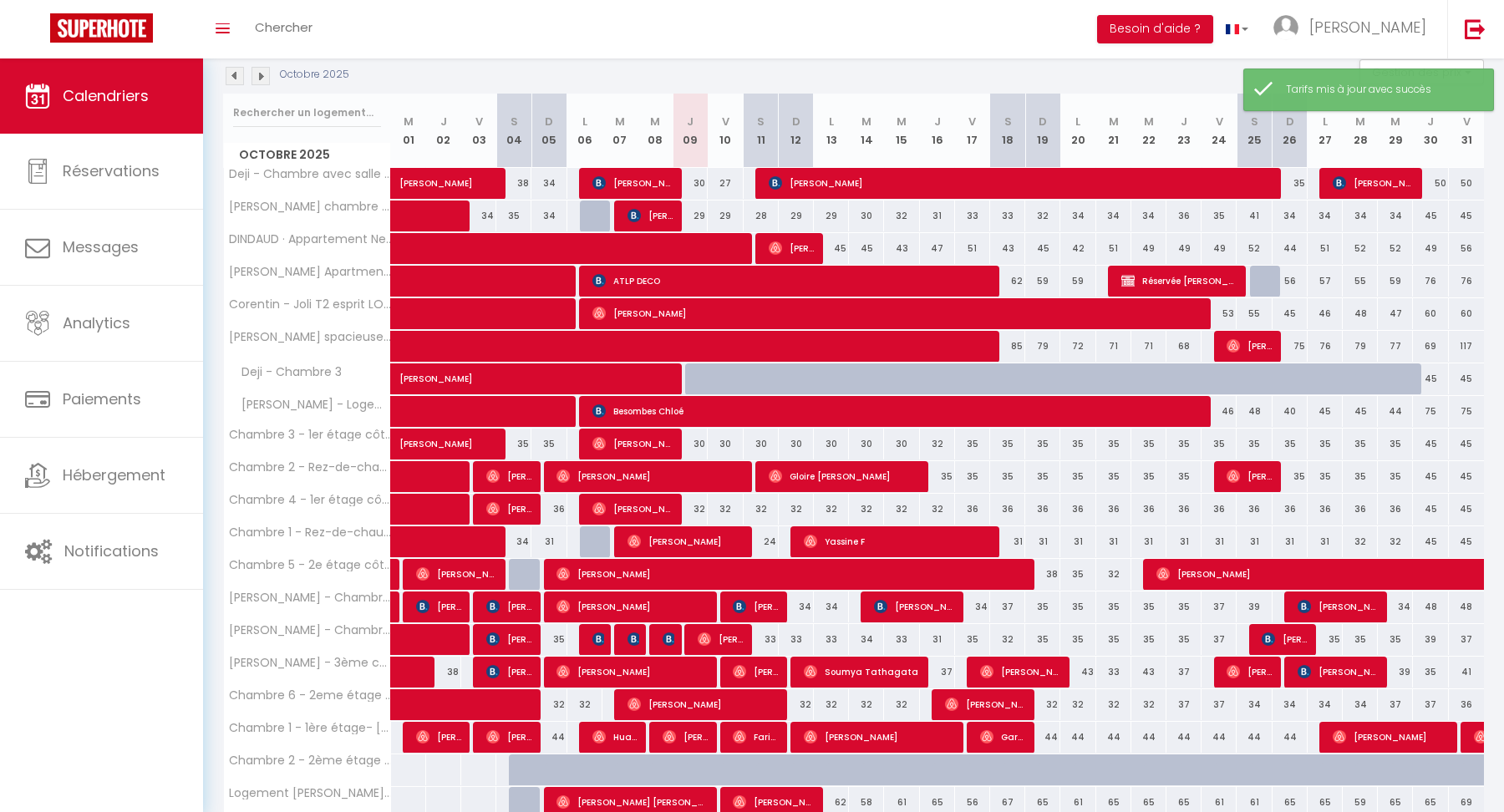
click at [975, 438] on div "35" at bounding box center [973, 444] width 35 height 31
type input "35"
type input "Ven 17 Octobre 2025"
type input "[PERSON_NAME] 18 Octobre 2025"
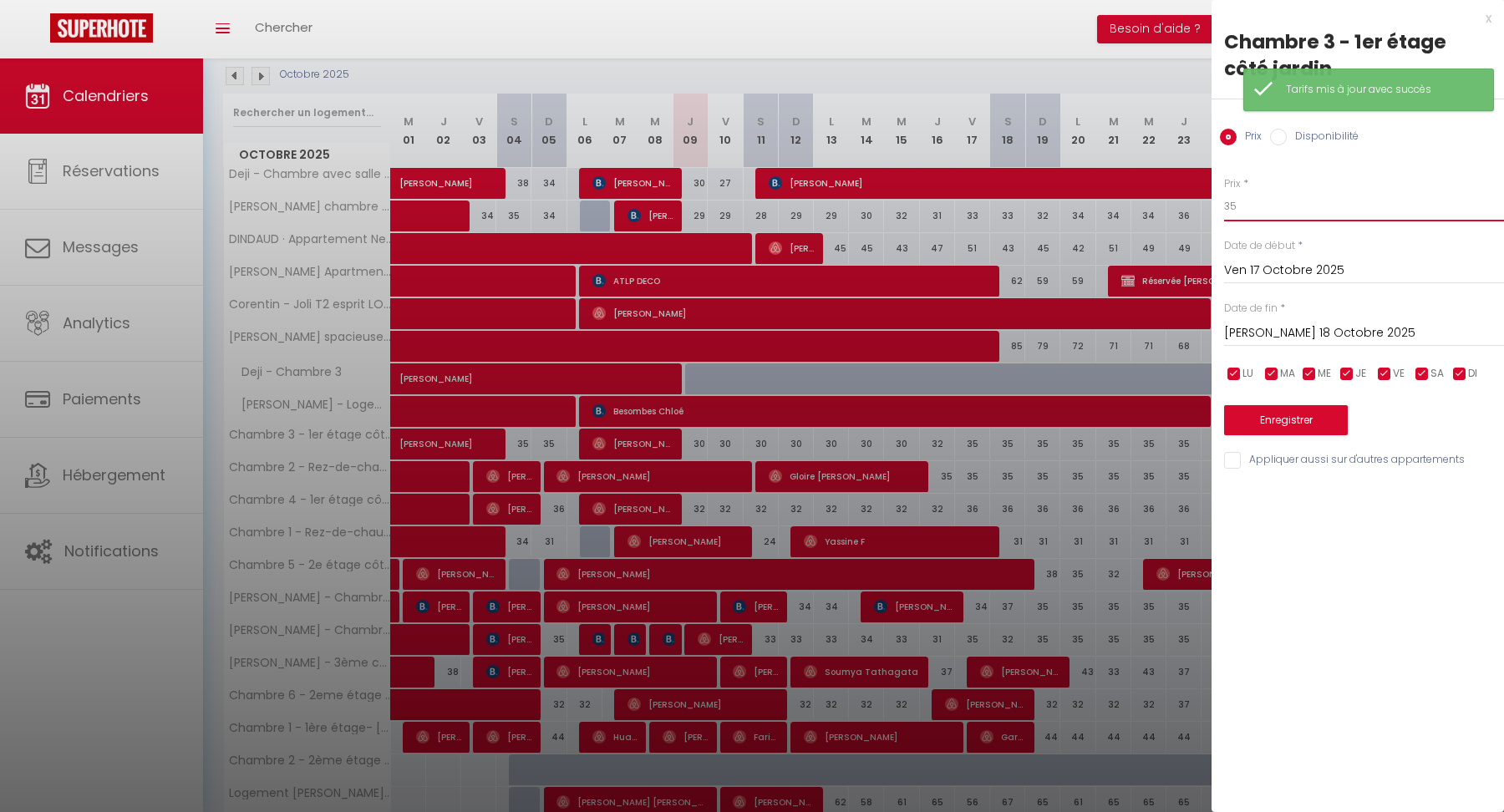
click at [1252, 206] on input "35" at bounding box center [1364, 207] width 280 height 30
type input "31"
click at [1253, 320] on div "Sam 18 Octobre 2025 < Oct 2025 > Dim Lun Mar Mer Jeu Ven Sam 1 2 3 4 5 6 7 8 9 …" at bounding box center [1364, 332] width 280 height 30
click at [1251, 328] on input "[PERSON_NAME] 18 Octobre 2025" at bounding box center [1364, 333] width 280 height 22
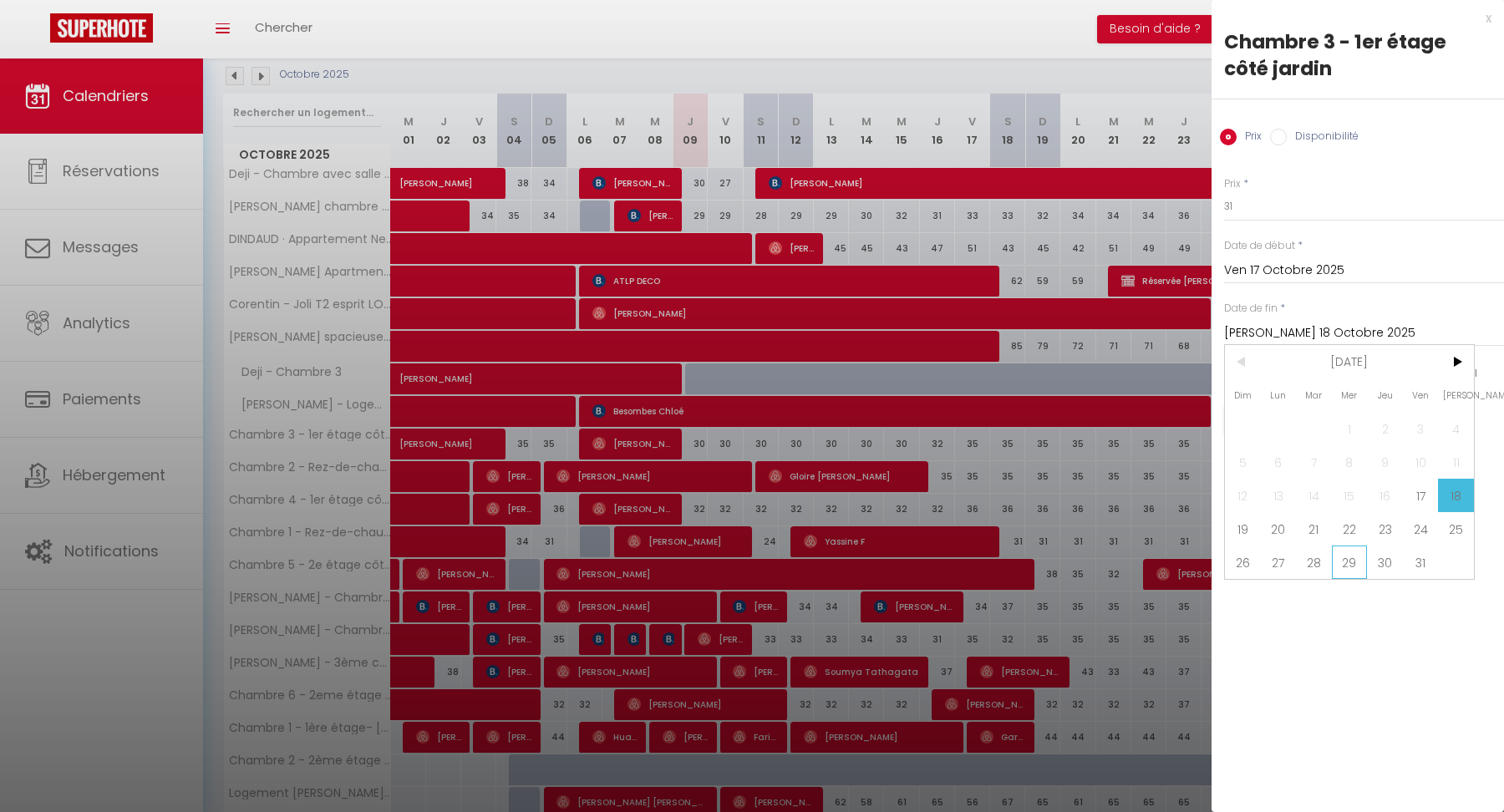
click at [1352, 553] on span "29" at bounding box center [1350, 562] width 36 height 33
type input "Mer 29 Octobre 2025"
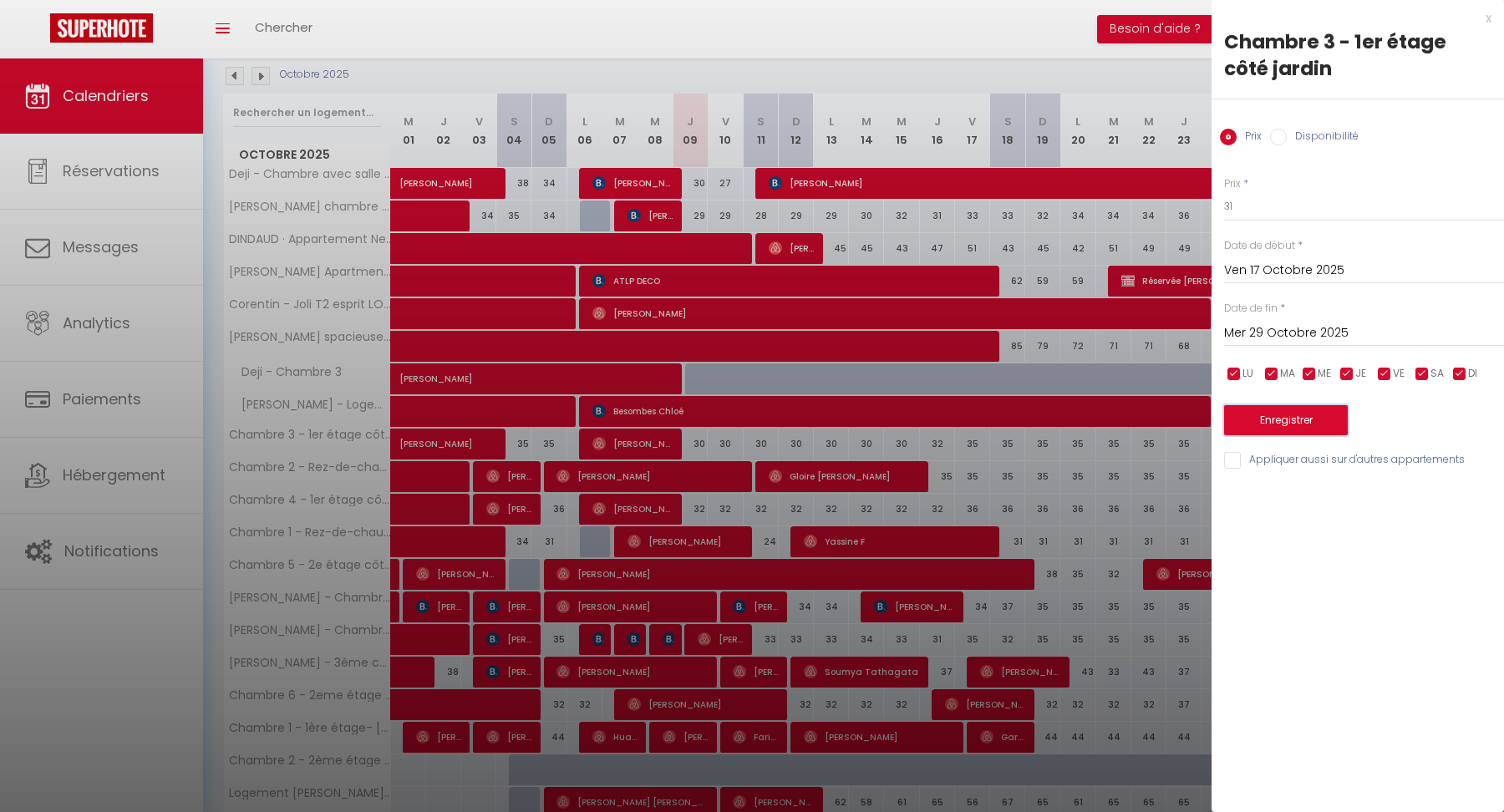
click at [1239, 415] on button "Enregistrer" at bounding box center [1286, 420] width 123 height 30
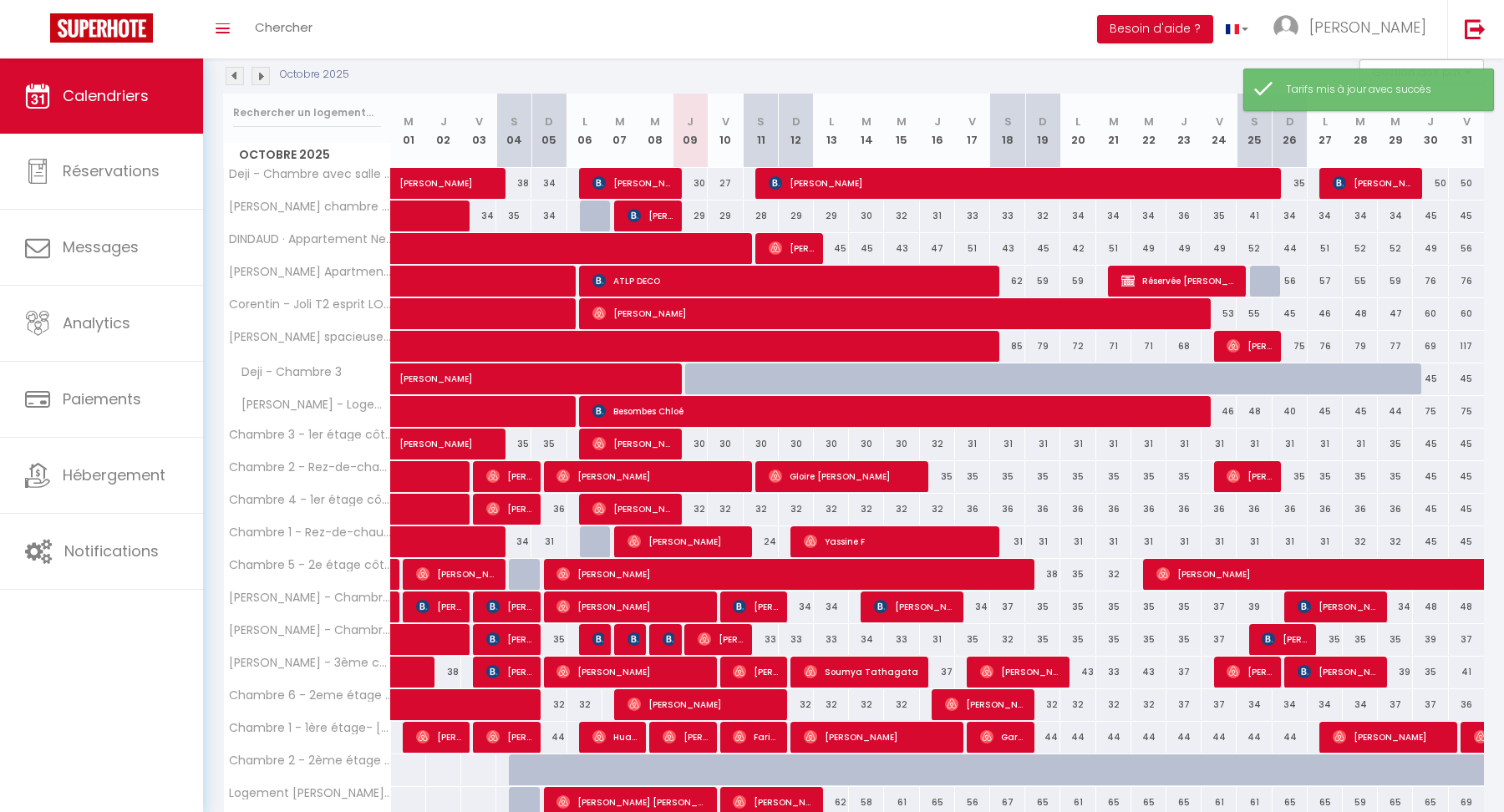
click at [699, 507] on div "32" at bounding box center [690, 509] width 35 height 31
type input "32"
type input "Jeu 09 Octobre 2025"
type input "Ven 10 Octobre 2025"
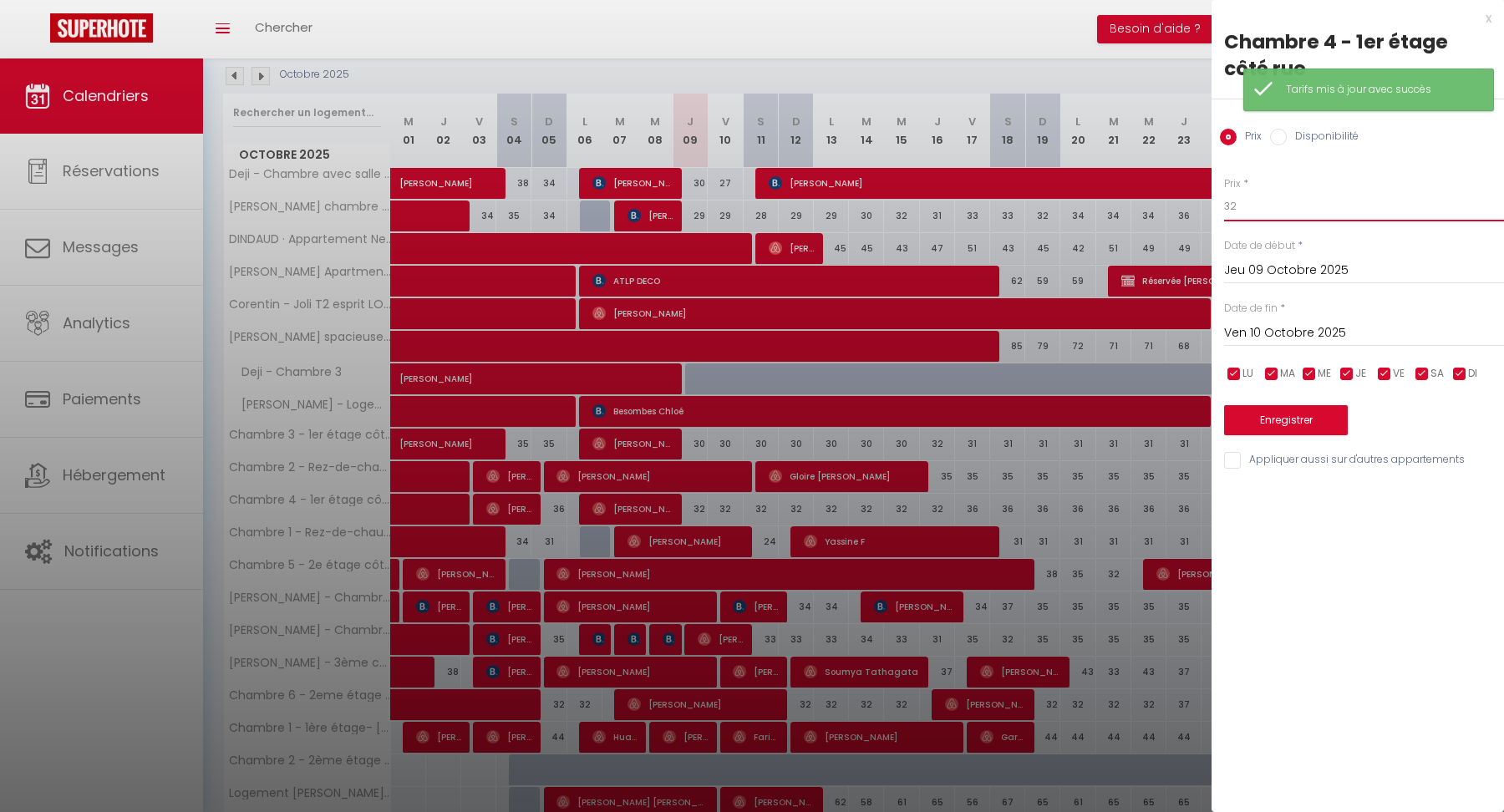
click at [1262, 207] on input "32" at bounding box center [1364, 207] width 280 height 30
type input "30"
click at [1259, 332] on input "Ven 10 Octobre 2025" at bounding box center [1364, 333] width 280 height 22
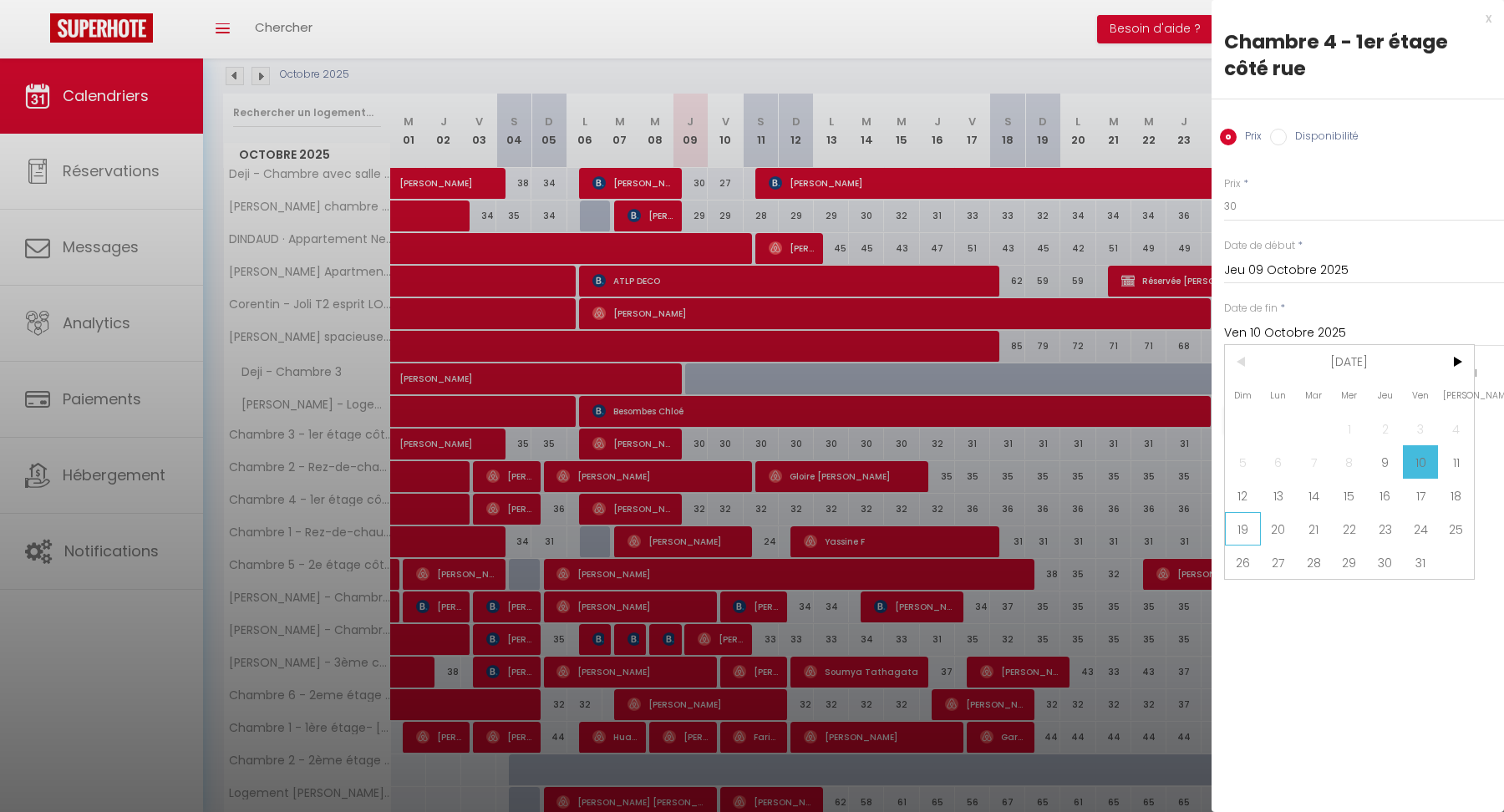
click at [1252, 526] on span "19" at bounding box center [1243, 528] width 36 height 33
type input "Dim 19 Octobre 2025"
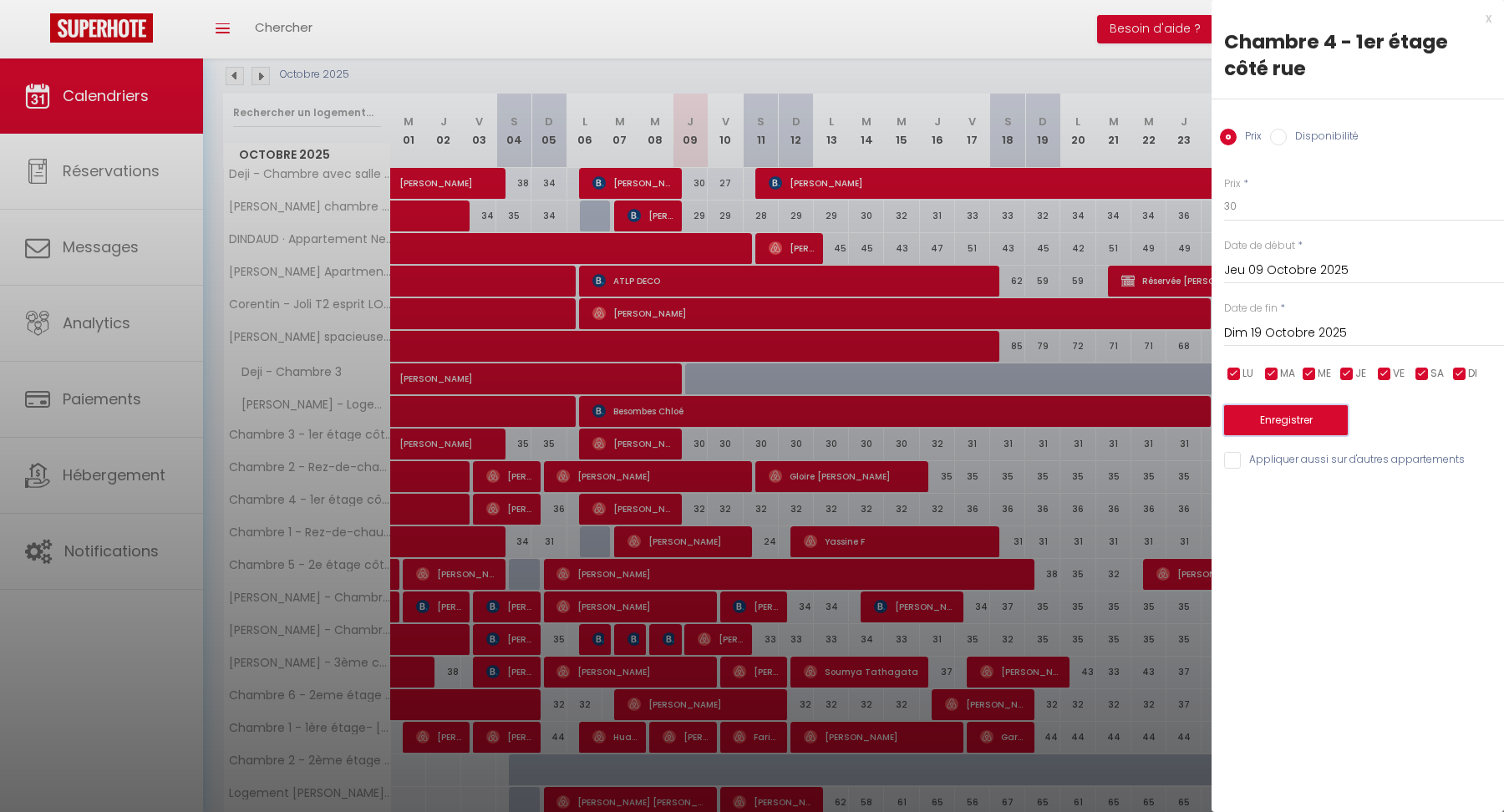
click at [1267, 429] on button "Enregistrer" at bounding box center [1286, 420] width 123 height 30
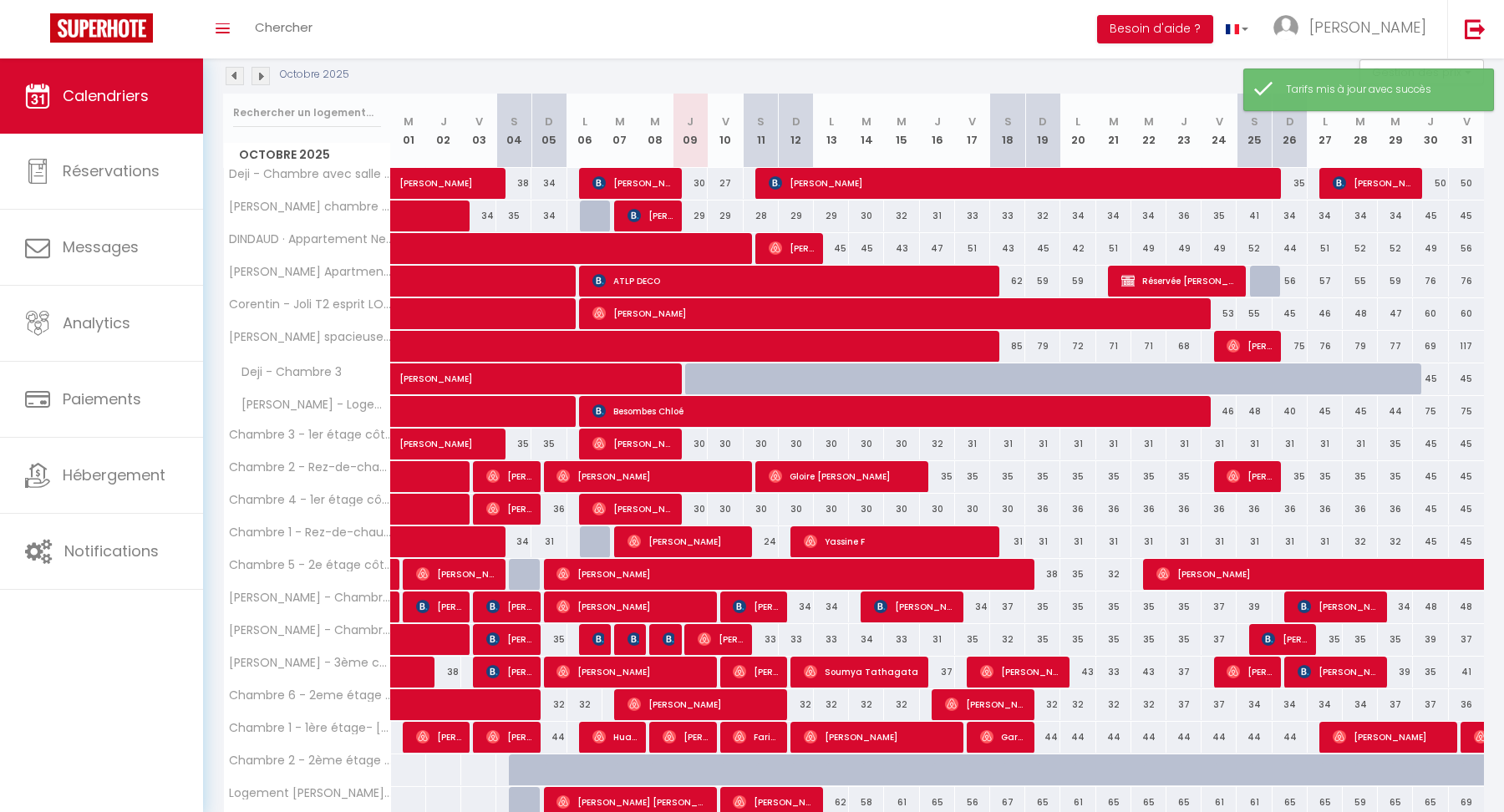
click at [1041, 505] on div "36" at bounding box center [1043, 509] width 35 height 31
type input "36"
type input "Dim 19 Octobre 2025"
type input "Lun 20 Octobre 2025"
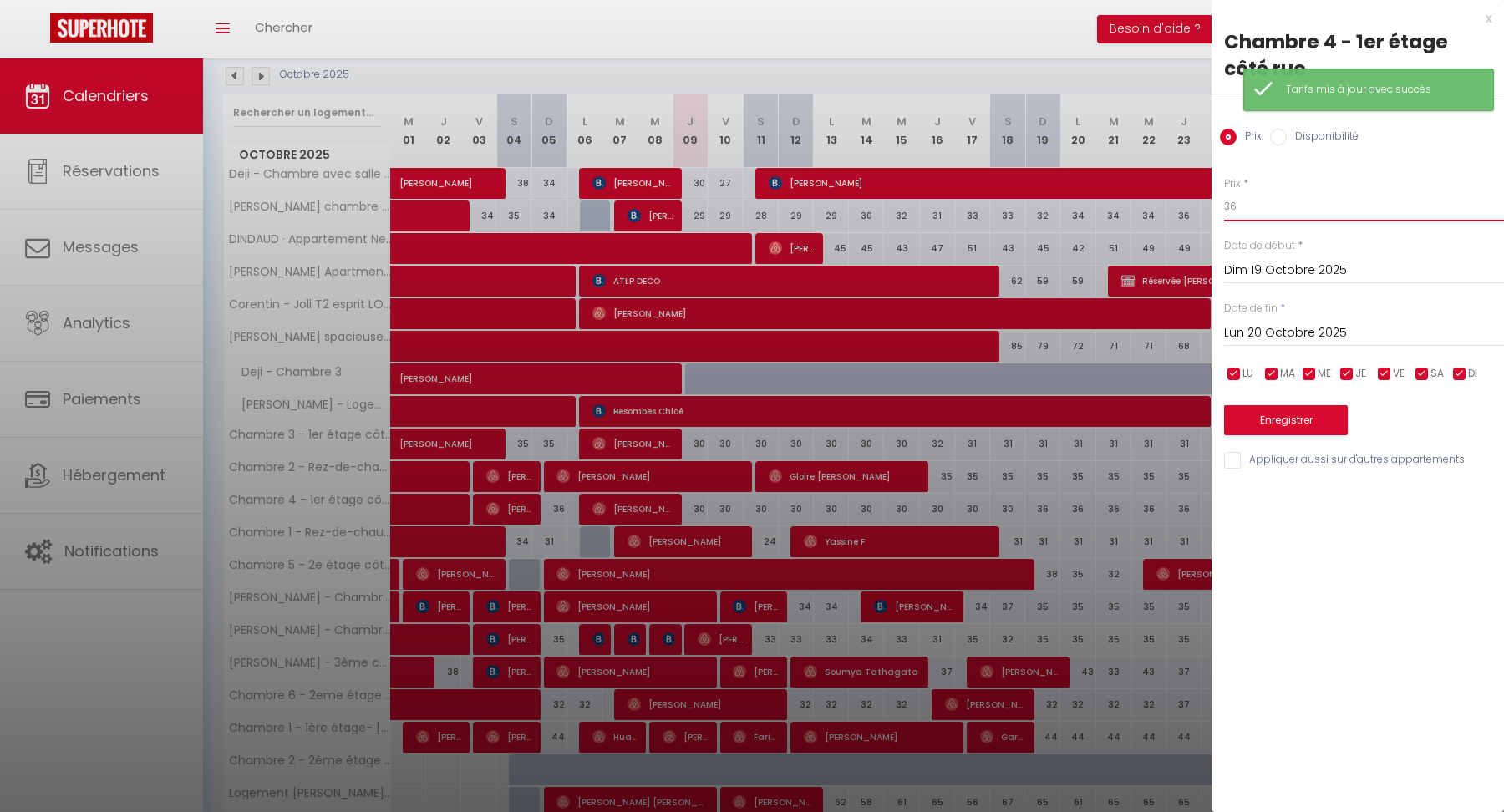
click at [1274, 221] on div "Prix * 36 Statut * Disponible Indisponible Date de début * Dim 19 Octobre 2025 …" at bounding box center [1358, 313] width 292 height 316
type input "31"
click at [1270, 327] on input "Lun 20 Octobre 2025" at bounding box center [1364, 333] width 280 height 22
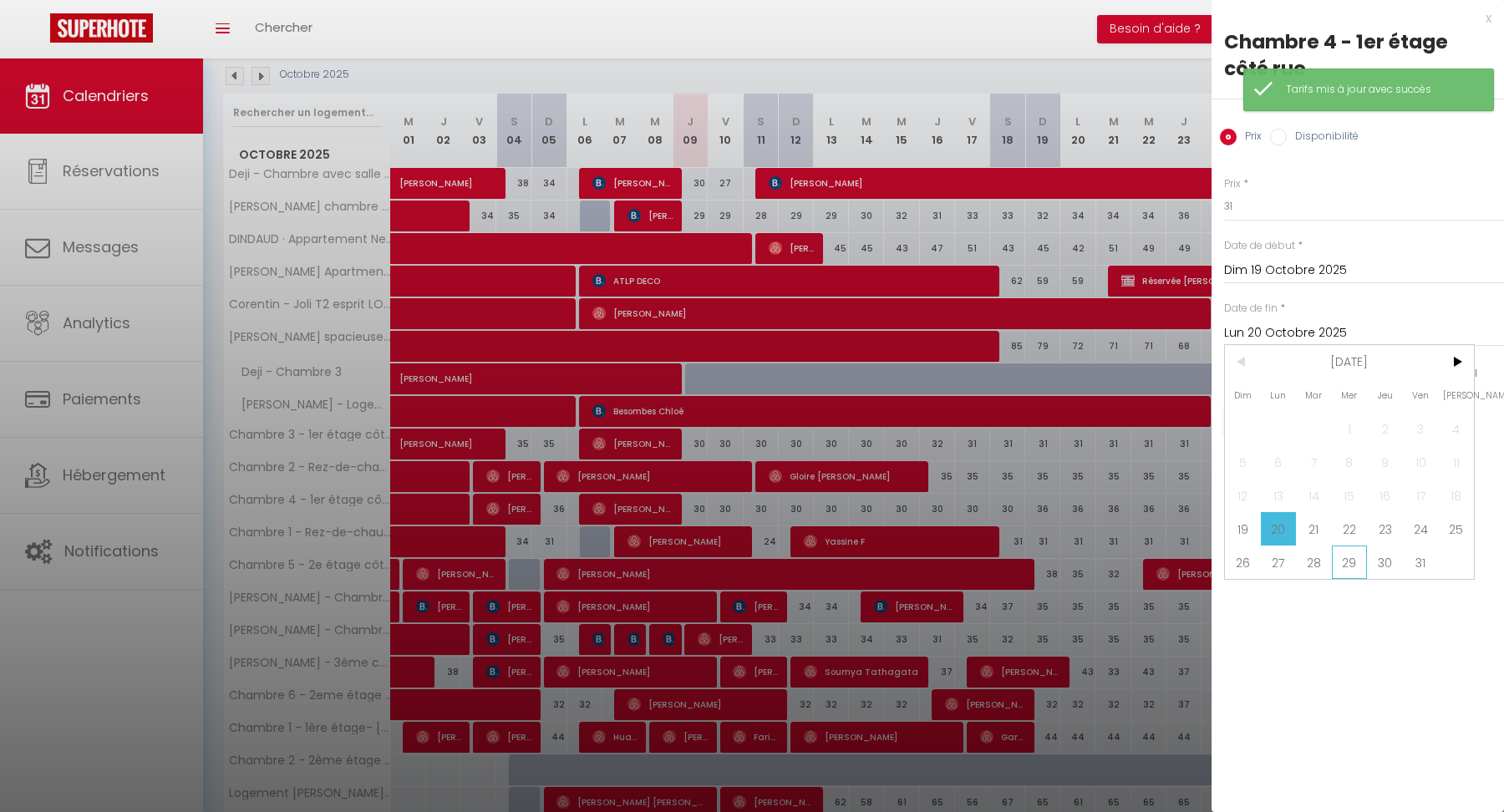
click at [1357, 558] on span "29" at bounding box center [1350, 562] width 36 height 33
type input "Mer 29 Octobre 2025"
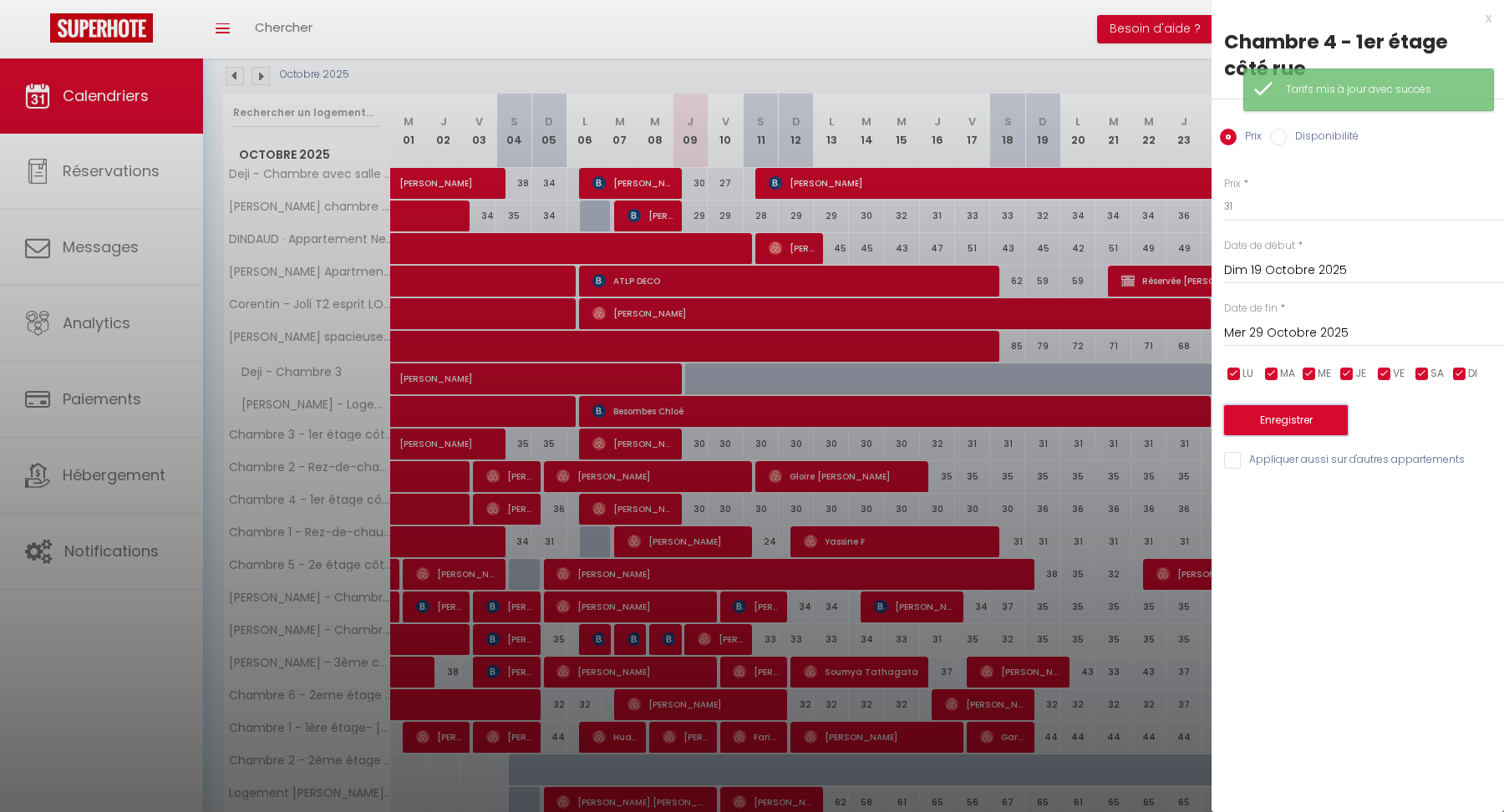
click at [1271, 417] on button "Enregistrer" at bounding box center [1286, 420] width 123 height 30
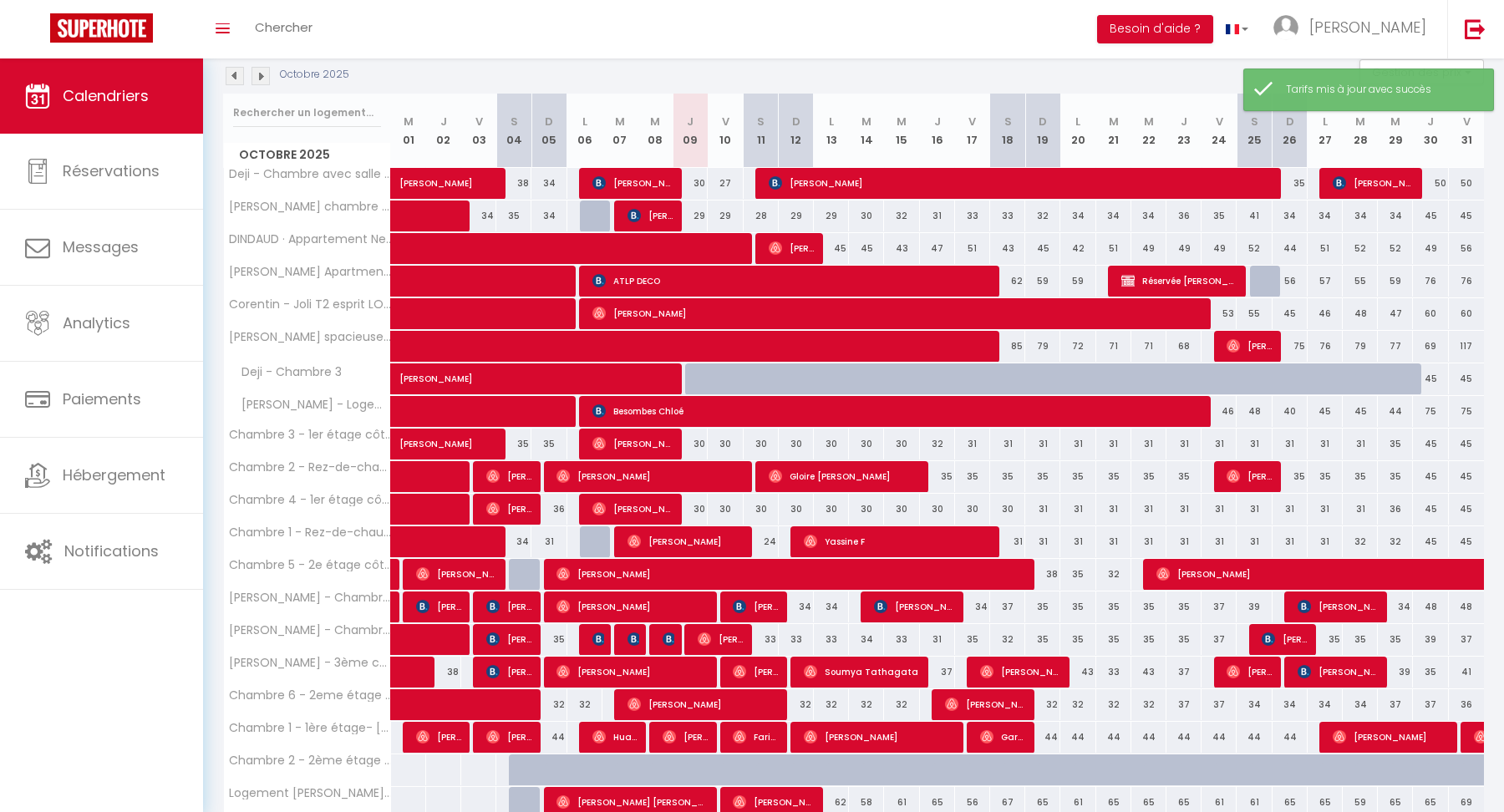
click at [770, 635] on div "33" at bounding box center [761, 639] width 35 height 31
type input "33"
type input "Sam 11 Octobre 2025"
type input "Dim 12 Octobre 2025"
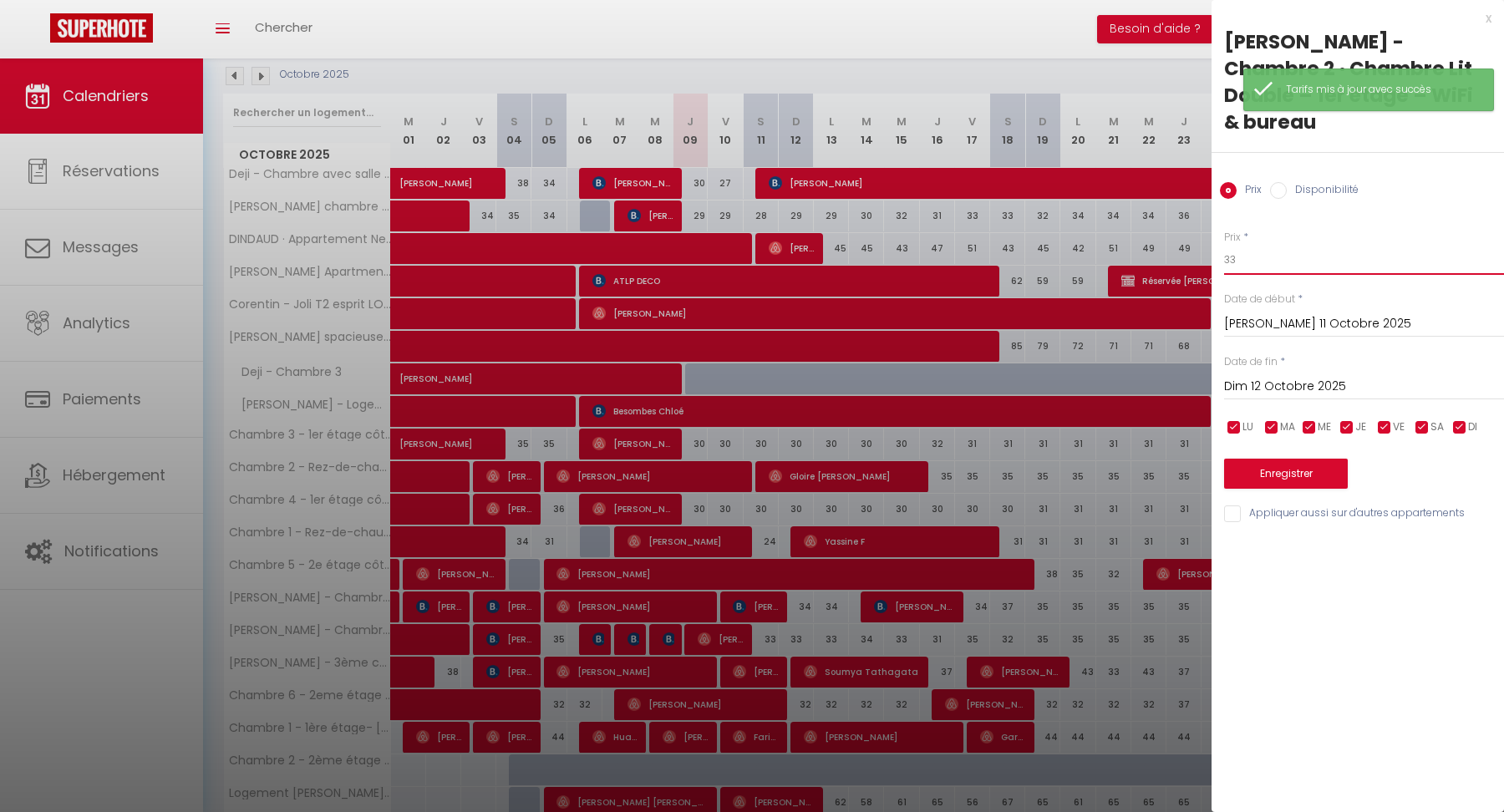
click at [1254, 245] on input "33" at bounding box center [1364, 260] width 280 height 30
type input "3"
type input "29"
click at [1276, 376] on input "Dim 12 Octobre 2025" at bounding box center [1364, 386] width 280 height 22
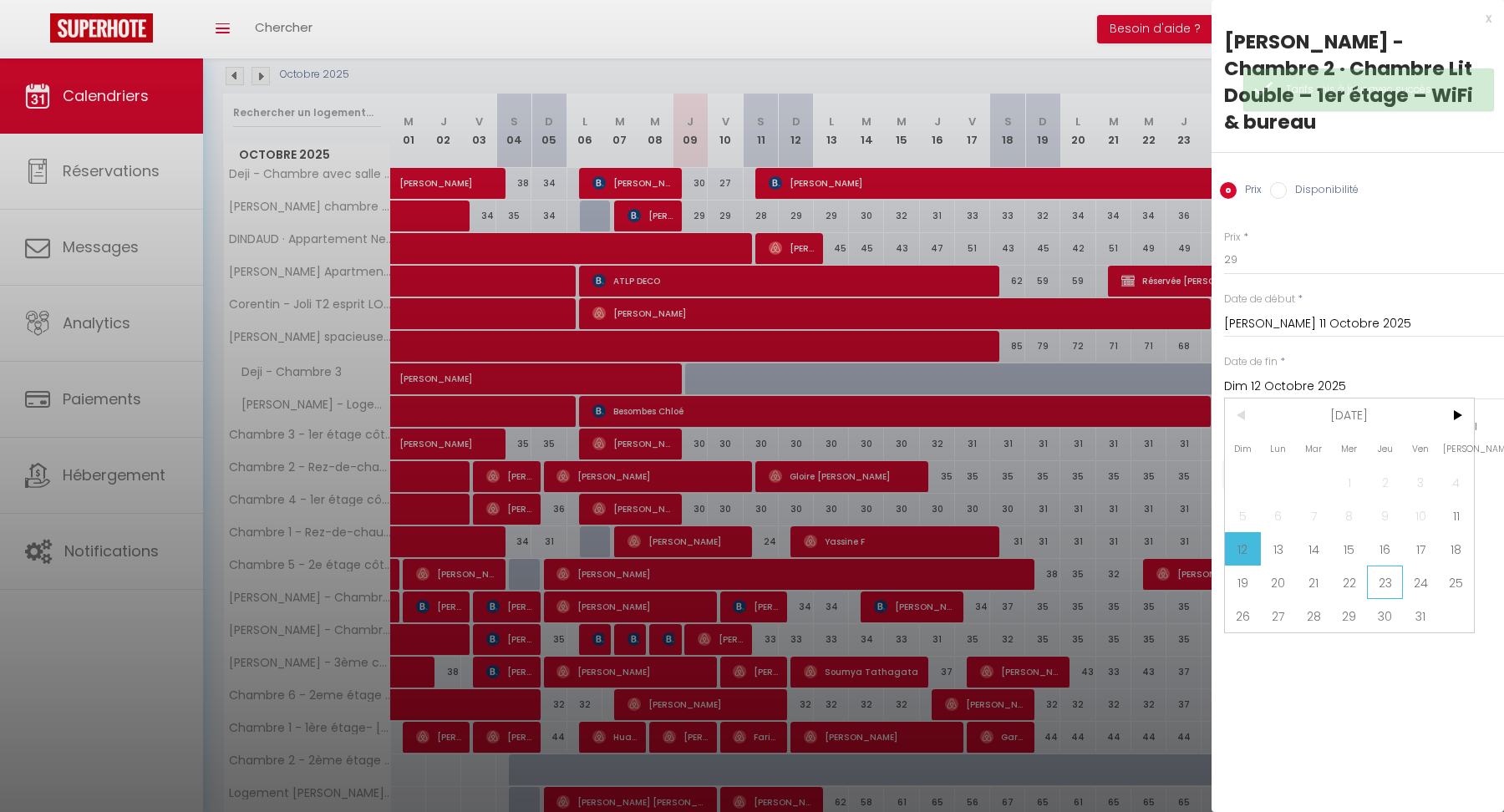
click at [1392, 565] on span "23" at bounding box center [1385, 581] width 36 height 33
type input "Jeu 23 Octobre 2025"
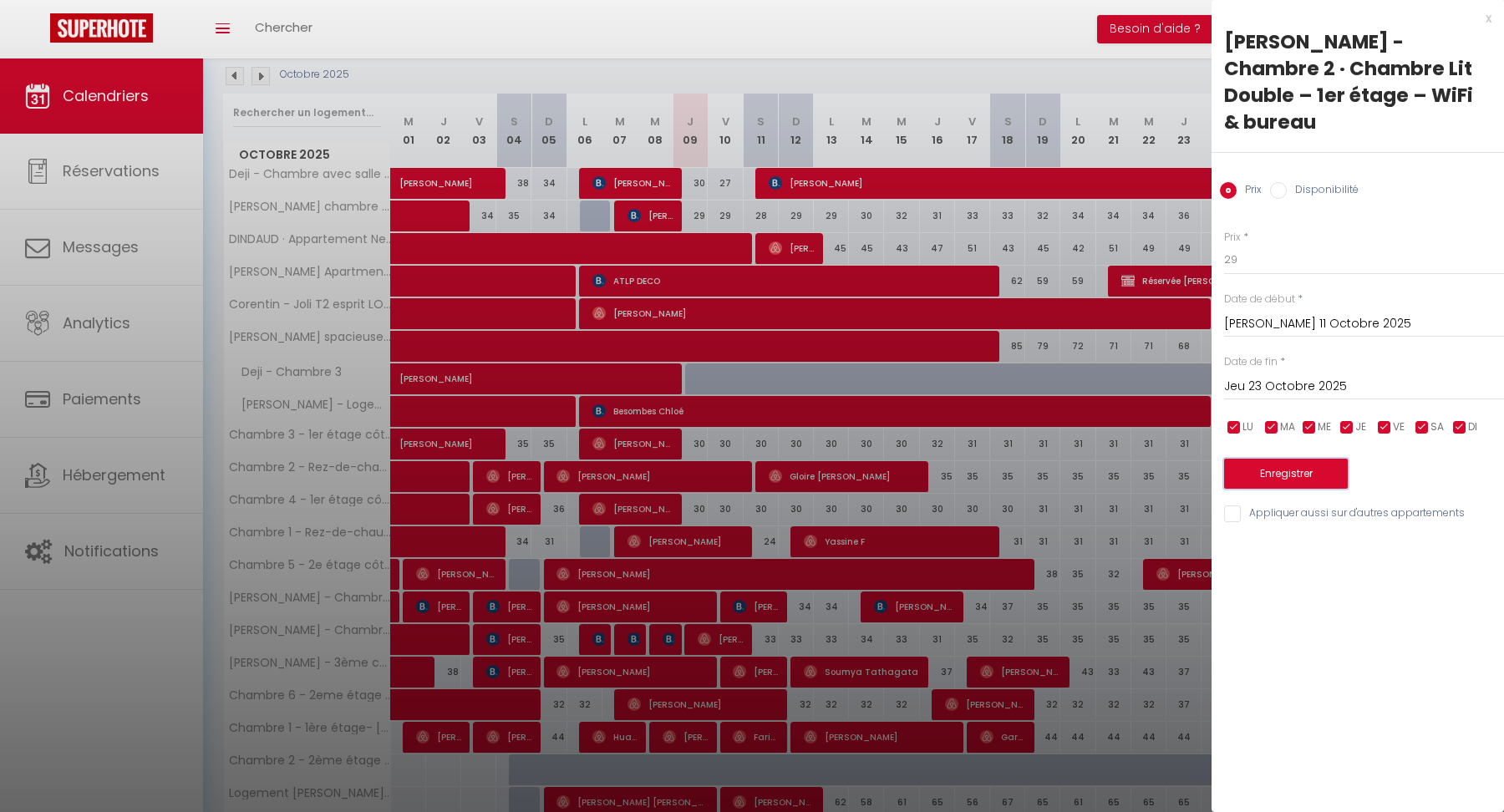
click at [1266, 459] on button "Enregistrer" at bounding box center [1286, 474] width 123 height 30
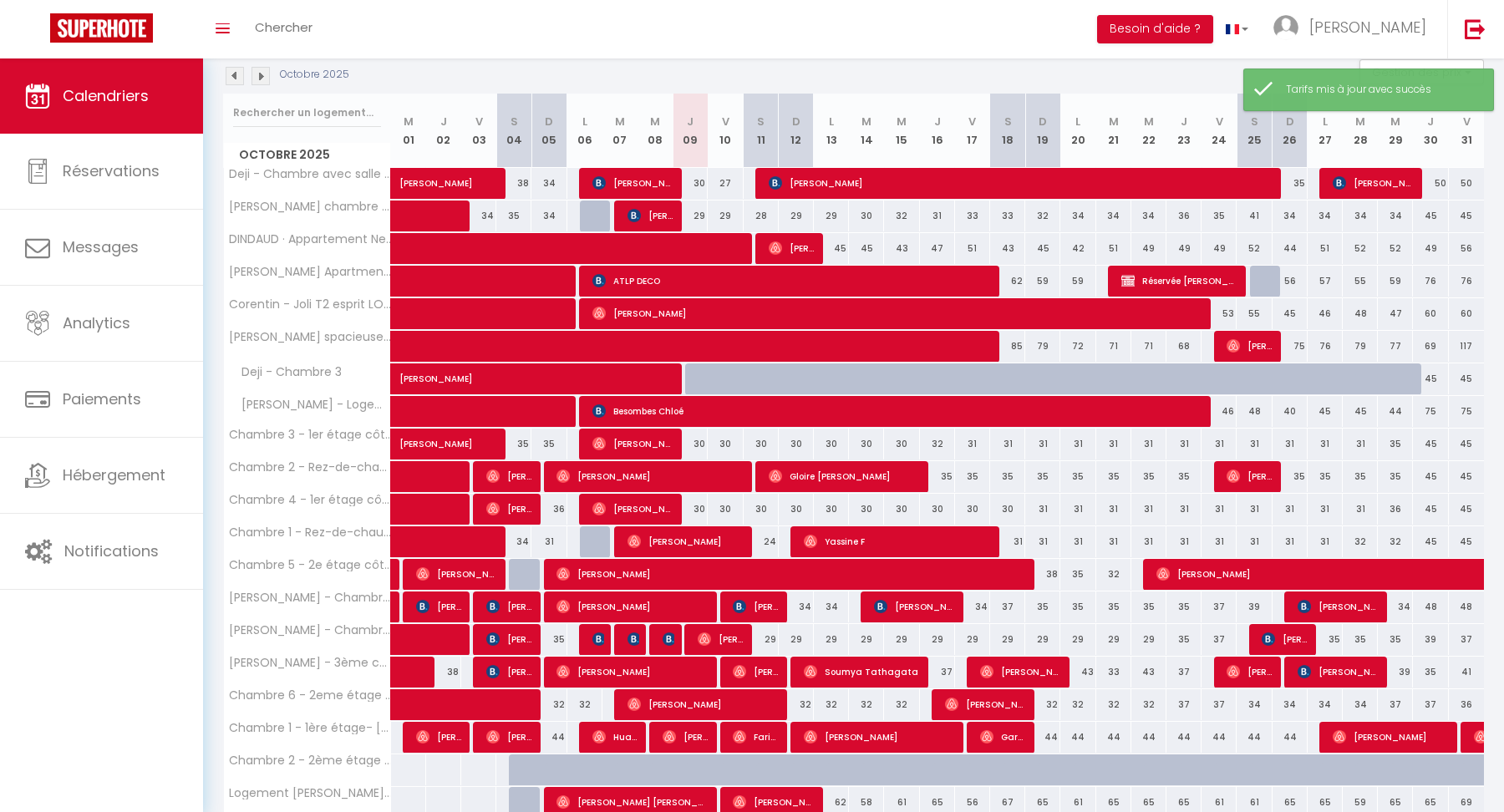
click at [1225, 629] on div "37" at bounding box center [1219, 639] width 35 height 31
type input "37"
type input "Ven 24 Octobre 2025"
type input "Sam 25 Octobre 2025"
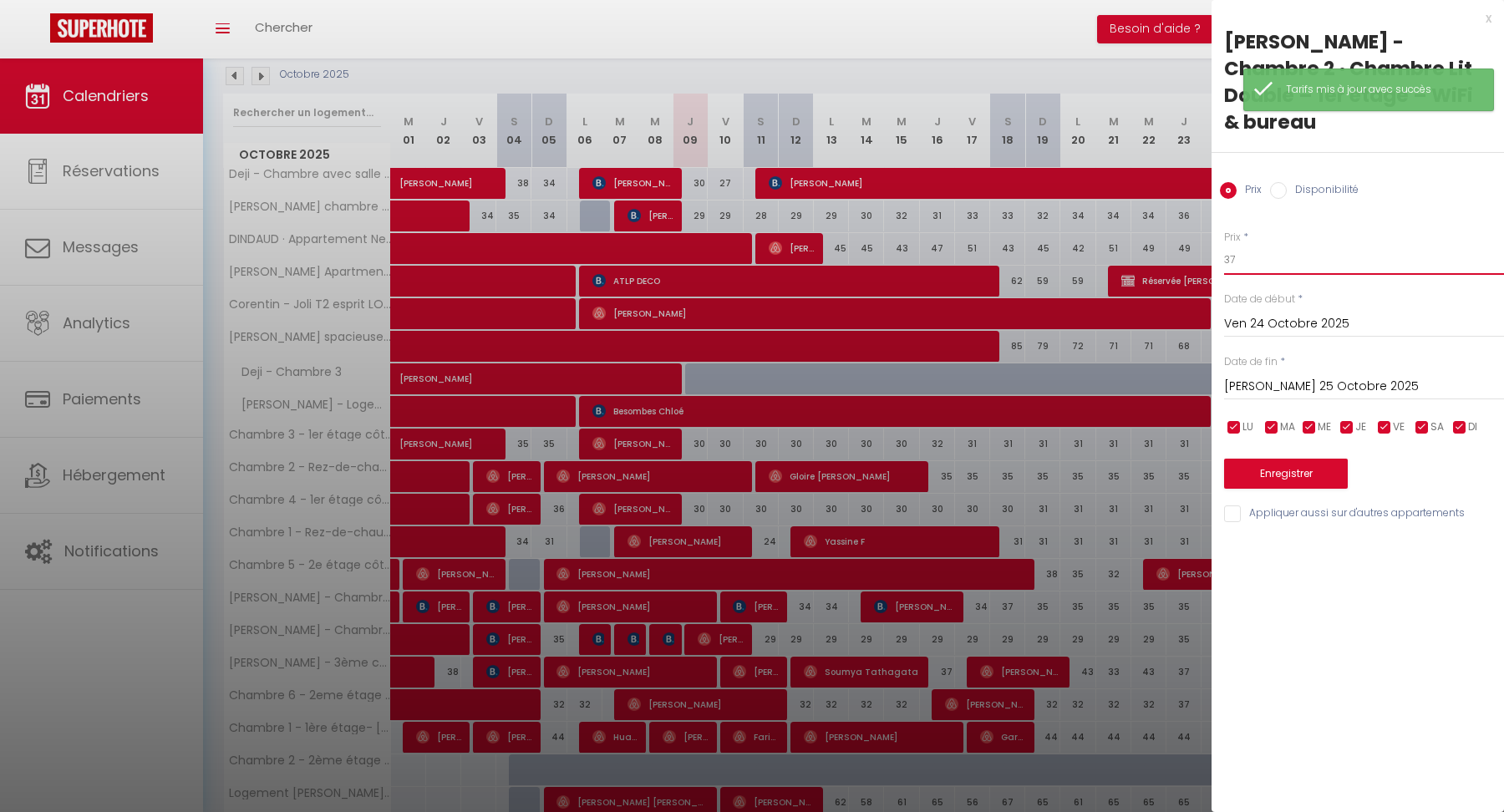
click at [1257, 247] on input "37" at bounding box center [1364, 260] width 280 height 30
type input "31"
click at [1281, 459] on button "Enregistrer" at bounding box center [1286, 474] width 123 height 30
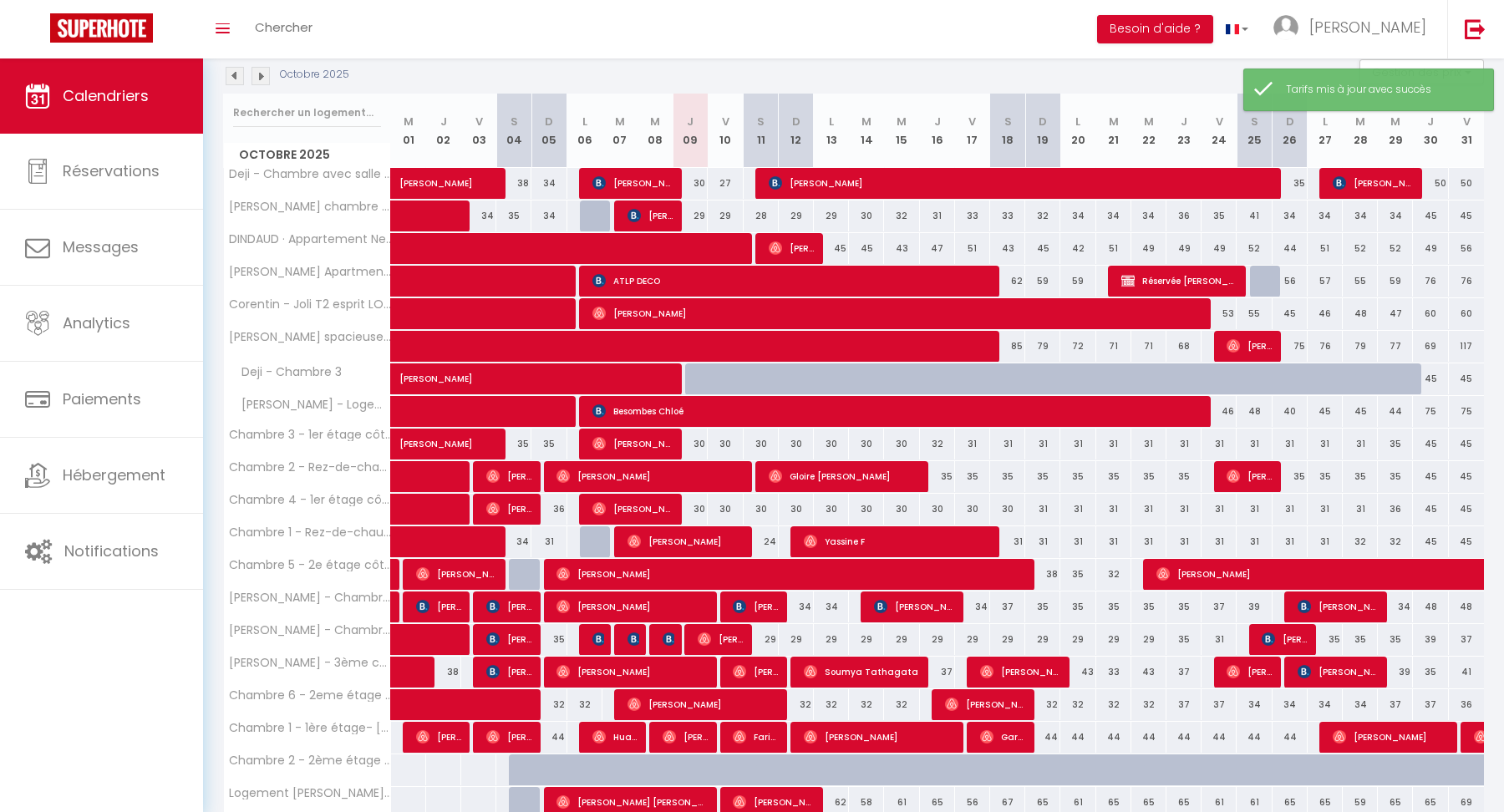
click at [798, 599] on div "34" at bounding box center [796, 607] width 35 height 31
type input "34"
type input "Dim 12 Octobre 2025"
type input "Lun 13 Octobre 2025"
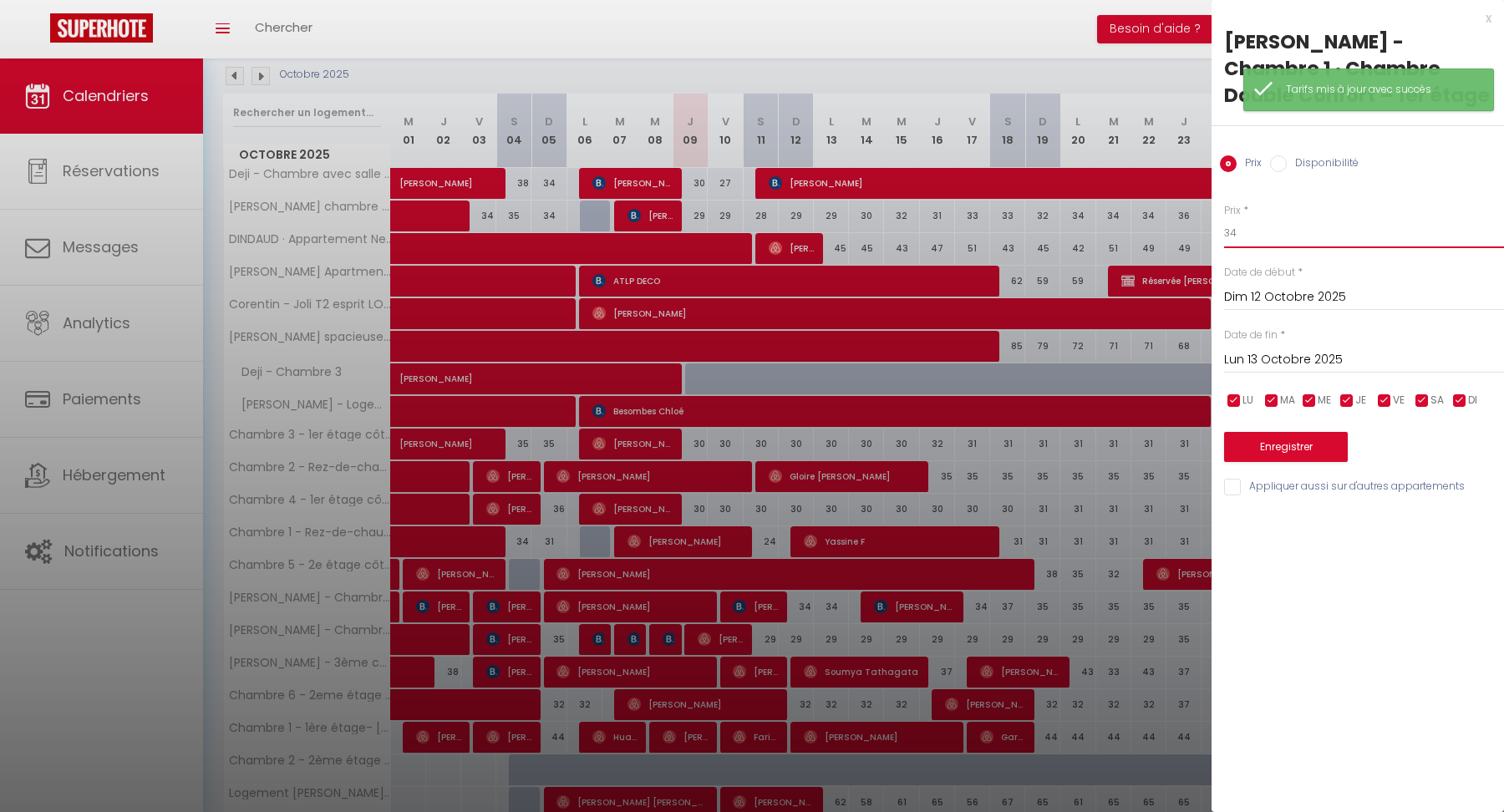
click at [1253, 231] on input "34" at bounding box center [1364, 233] width 280 height 30
type input "3"
type input "29"
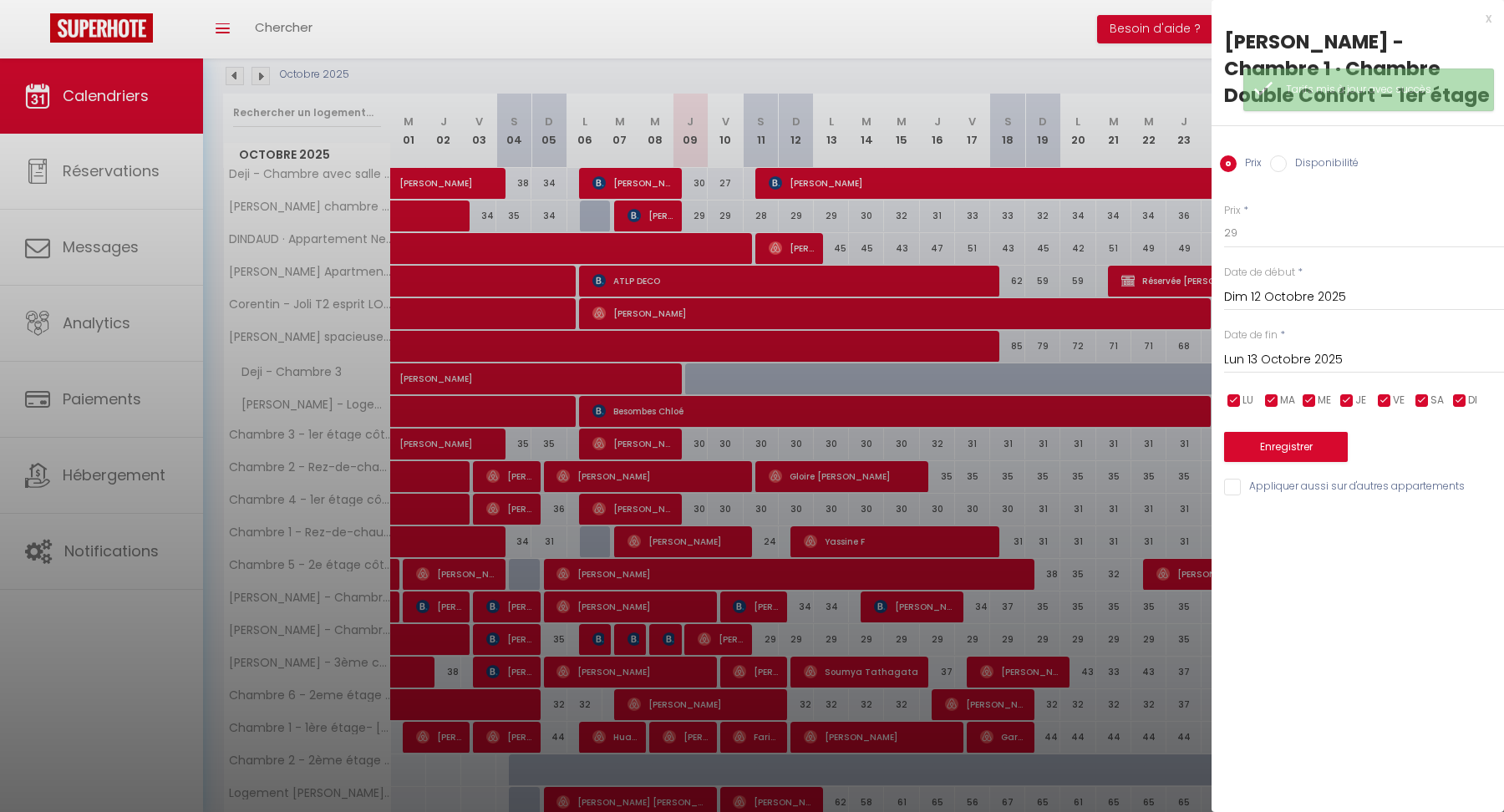
click at [1282, 356] on input "Lun 13 Octobre 2025" at bounding box center [1364, 360] width 280 height 22
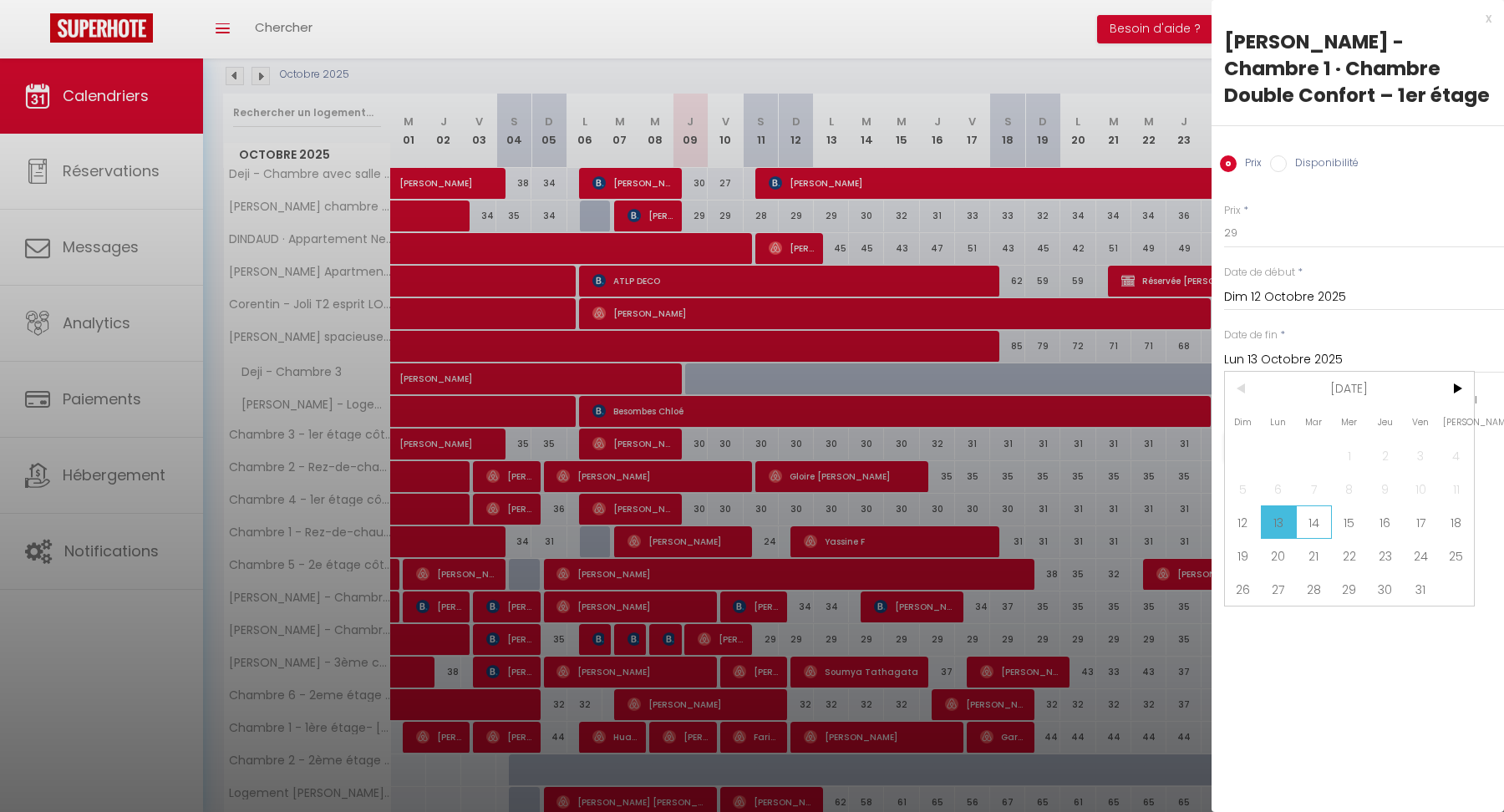
click at [1313, 520] on span "14" at bounding box center [1314, 522] width 36 height 33
type input "[DATE] Octobre 2025"
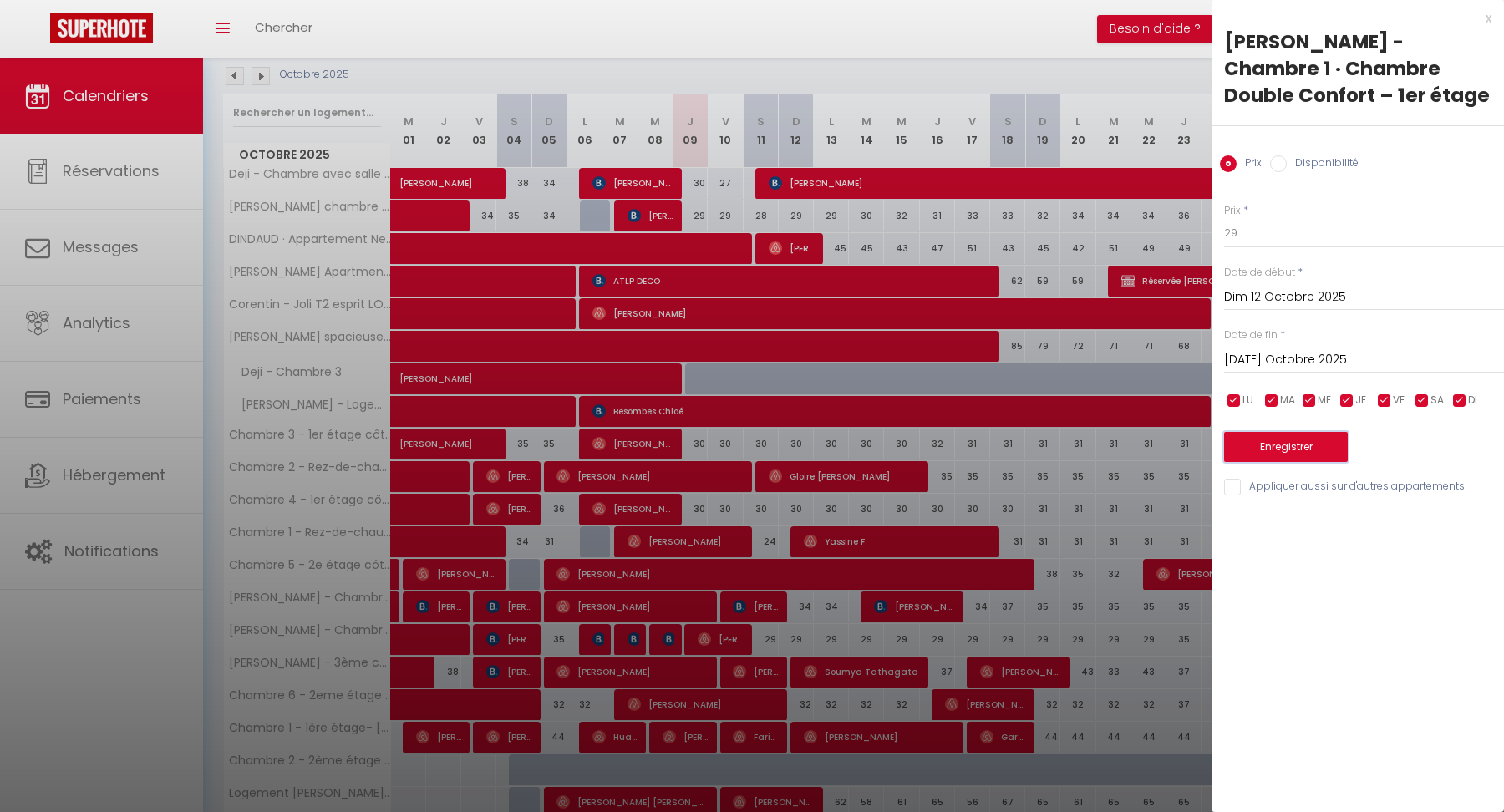
click at [1296, 444] on button "Enregistrer" at bounding box center [1286, 447] width 123 height 30
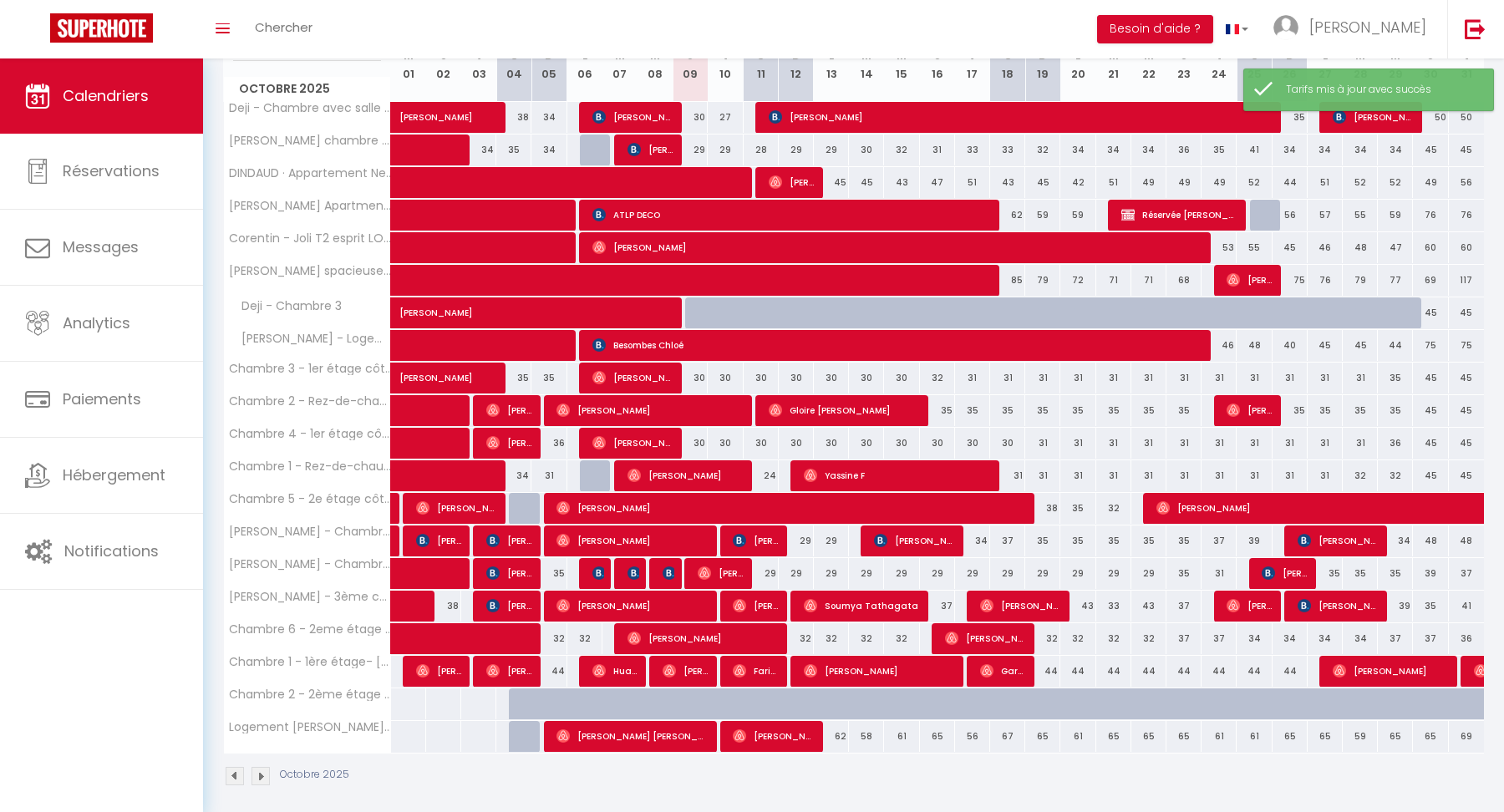
scroll to position [319, 0]
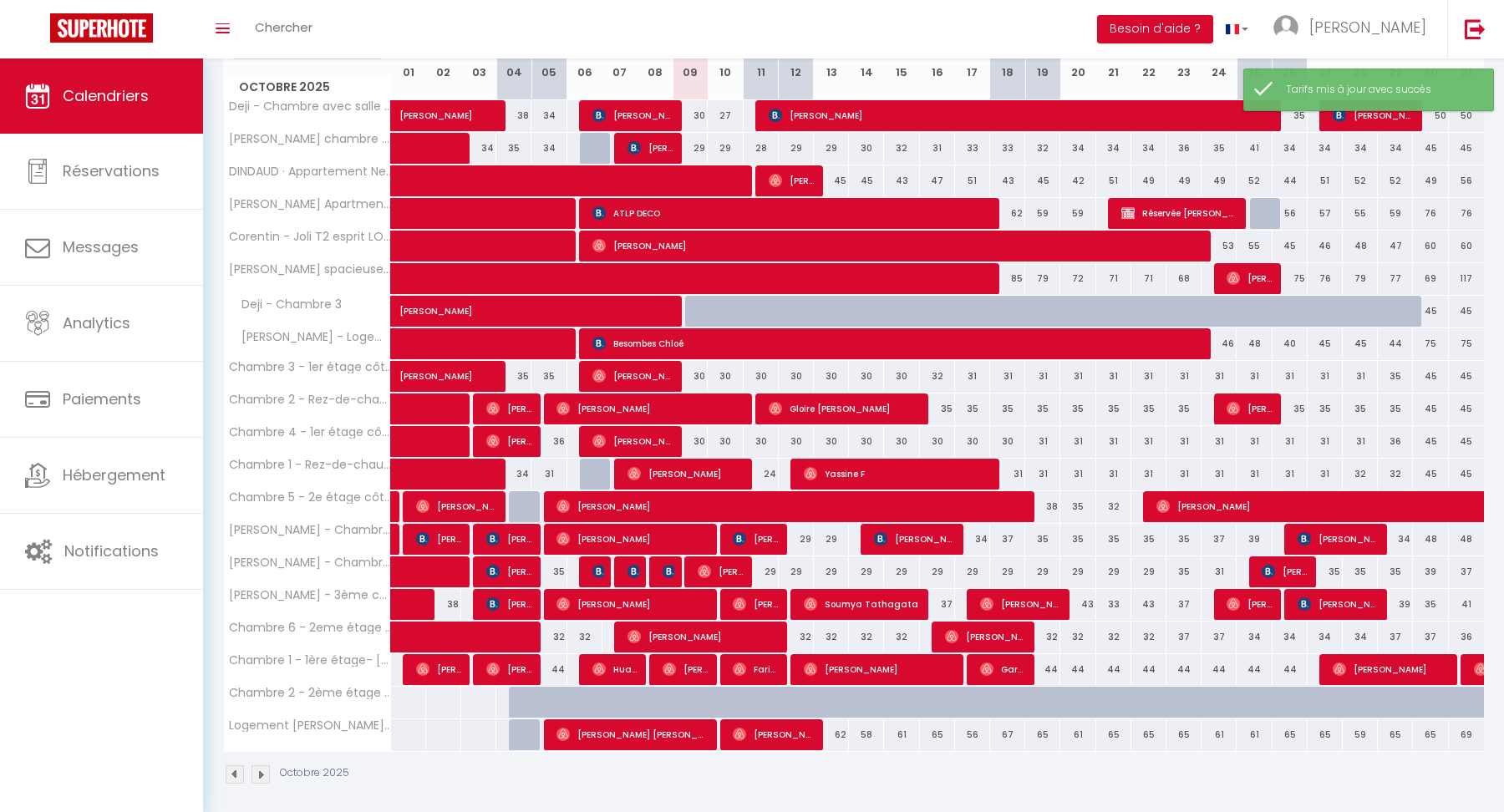
click at [807, 634] on div "32" at bounding box center [796, 637] width 35 height 31
type input "32"
type input "Dim 12 Octobre 2025"
type input "Lun 13 Octobre 2025"
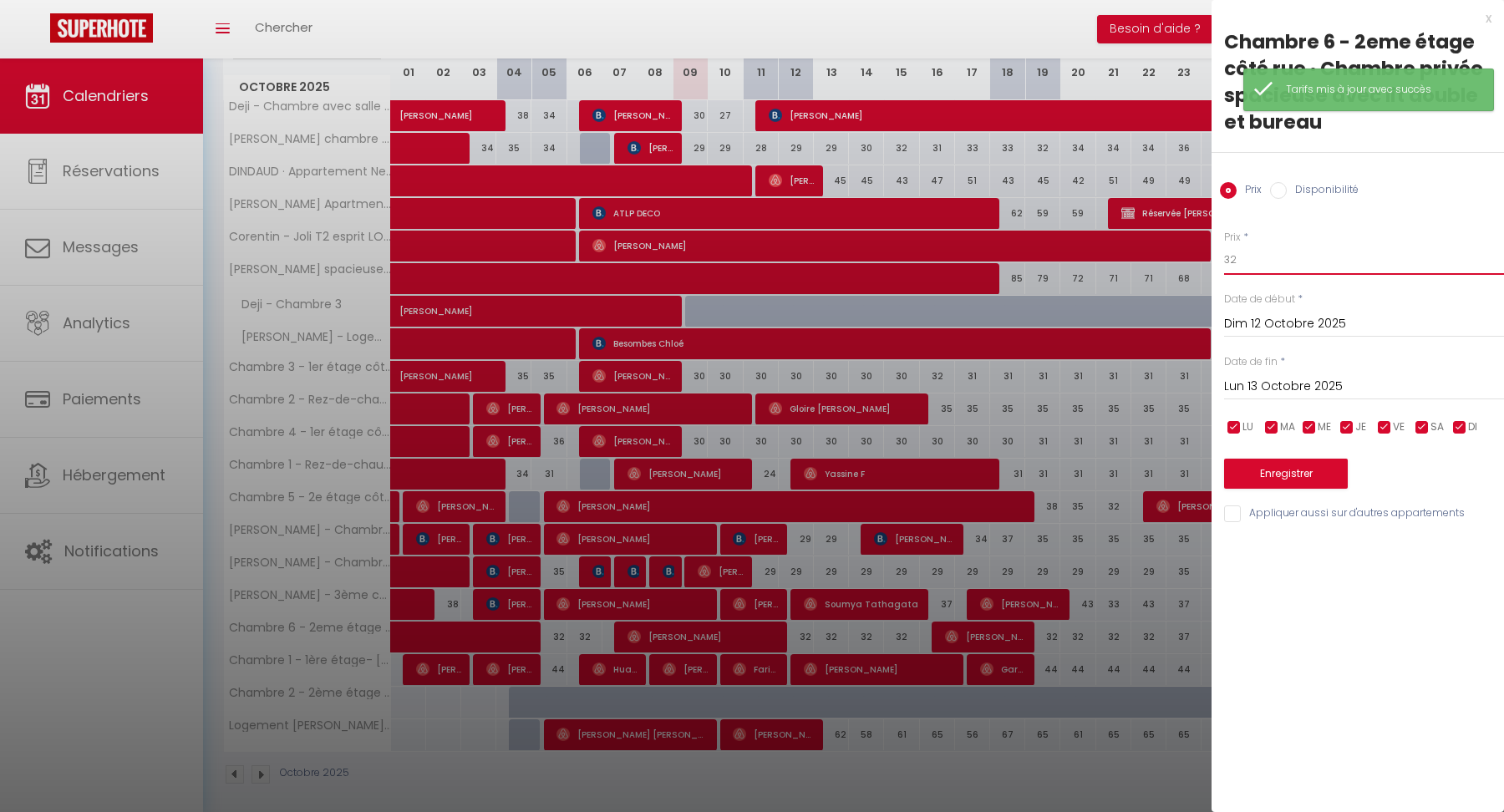
click at [1262, 255] on input "32" at bounding box center [1364, 260] width 280 height 30
type input "30"
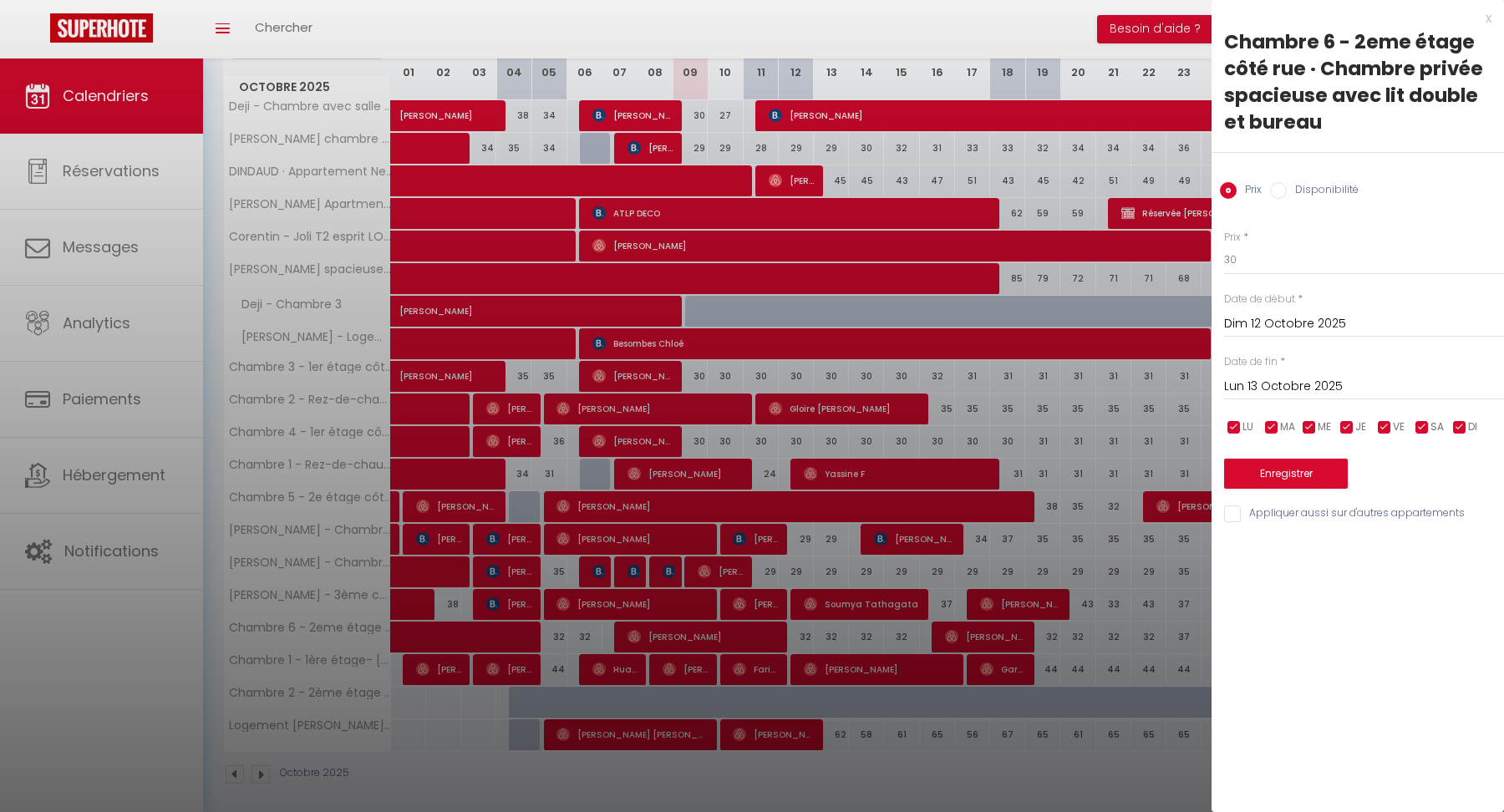
click at [1253, 382] on input "Lun 13 Octobre 2025" at bounding box center [1364, 386] width 280 height 22
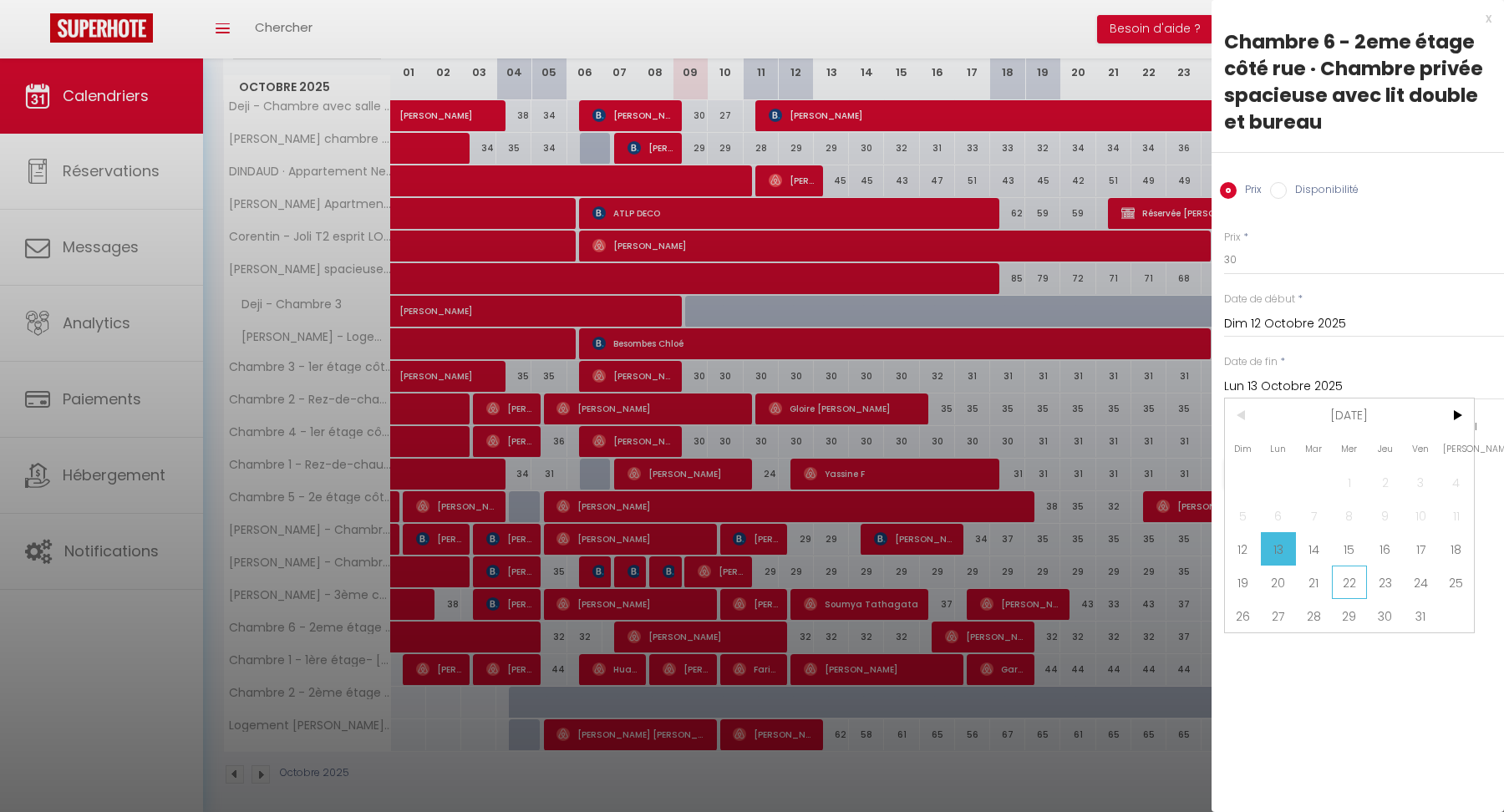
click at [1348, 581] on span "22" at bounding box center [1350, 581] width 36 height 33
type input "Mer 22 Octobre 2025"
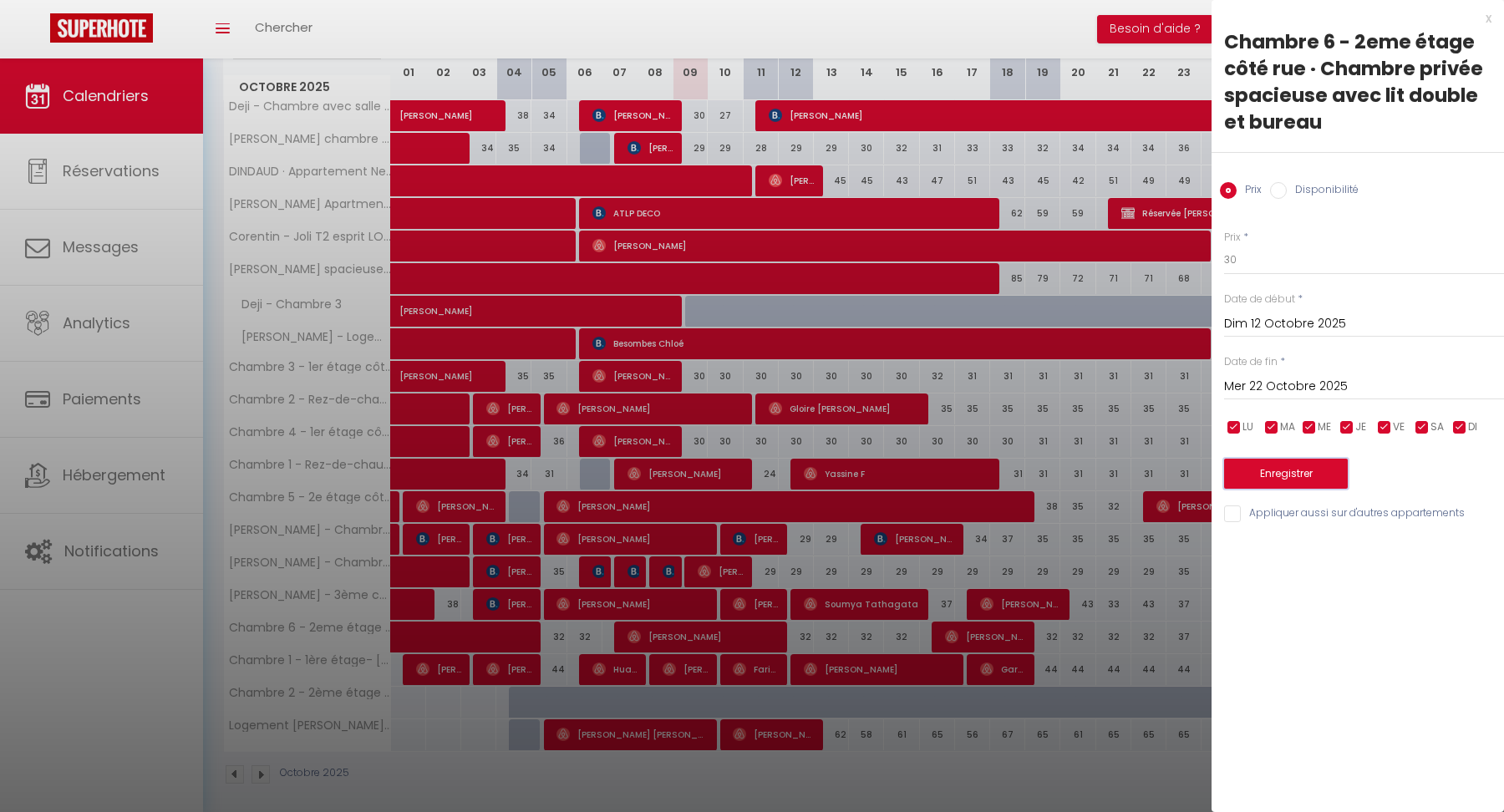
click at [1266, 466] on button "Enregistrer" at bounding box center [1286, 474] width 123 height 30
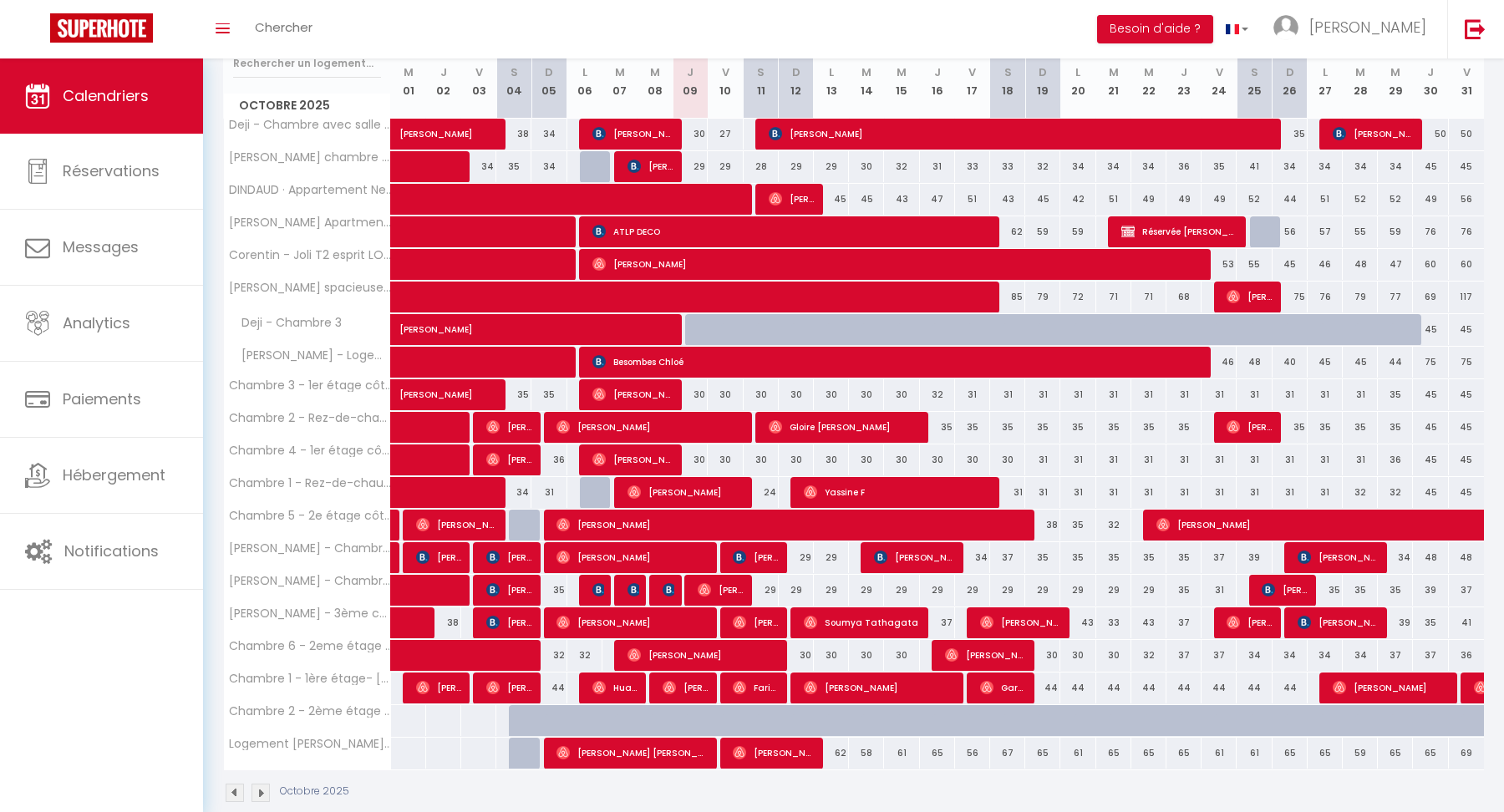
scroll to position [0, 0]
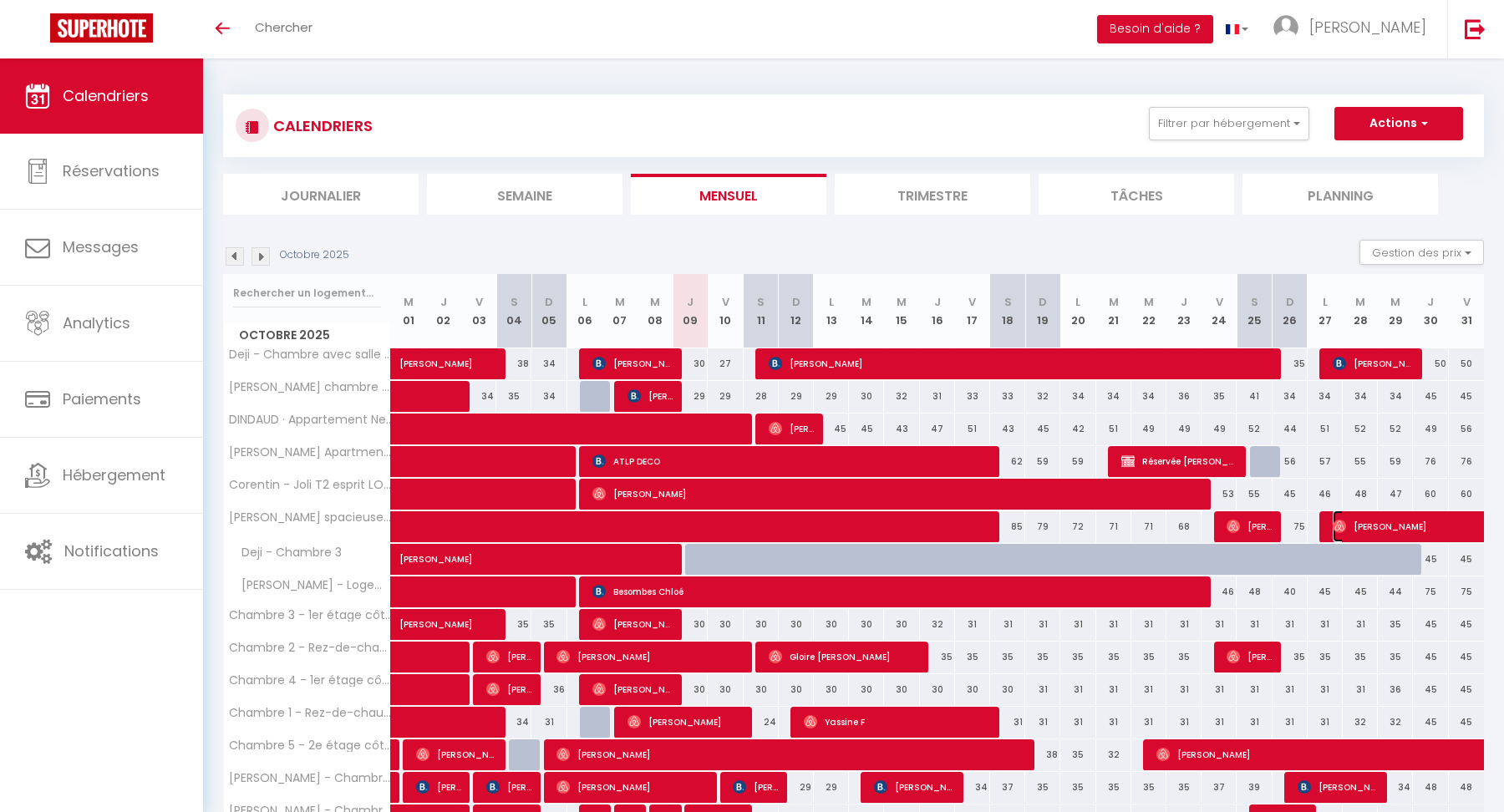
select select "OK"
select select "0"
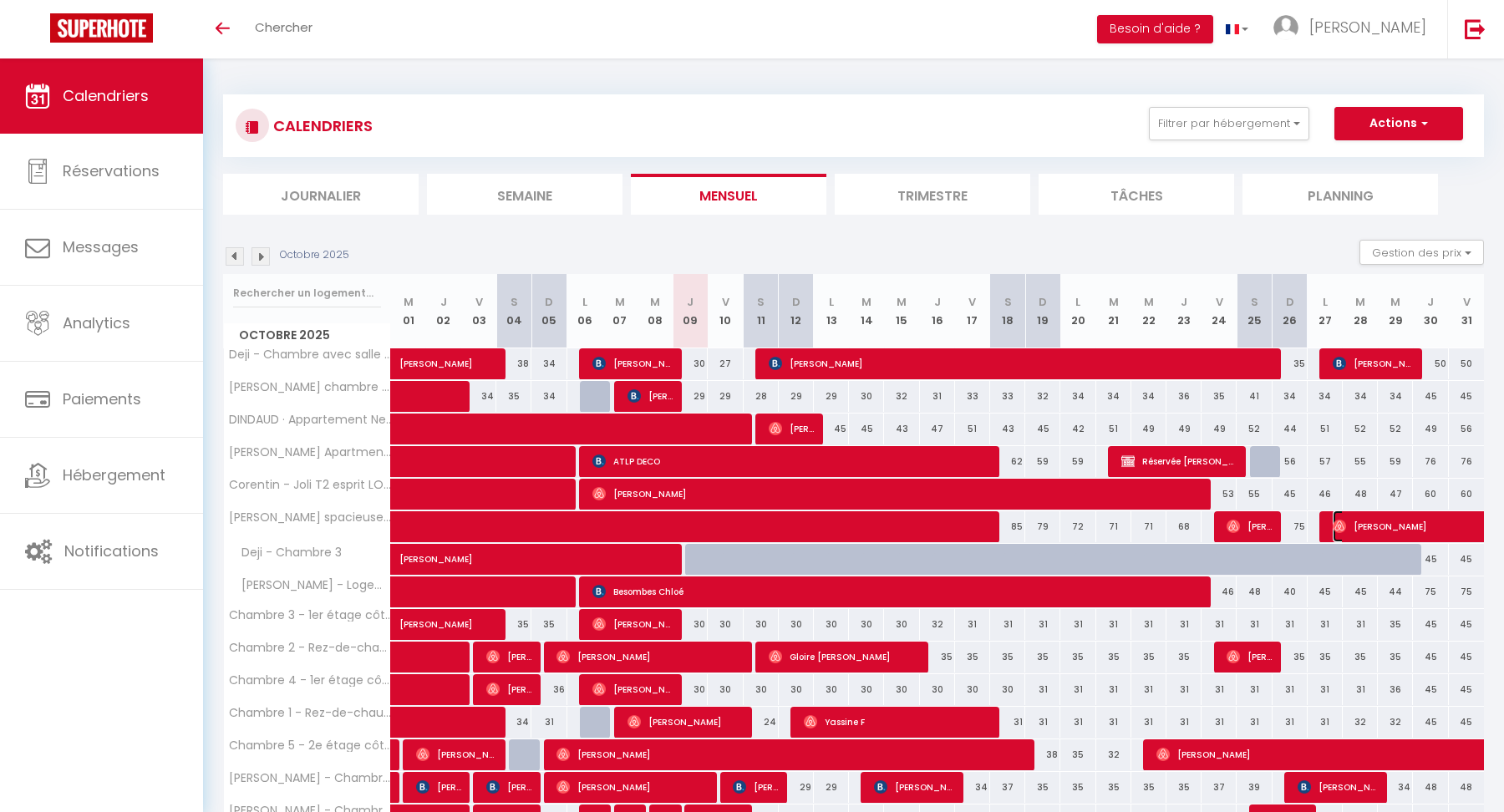
select select "1"
select select
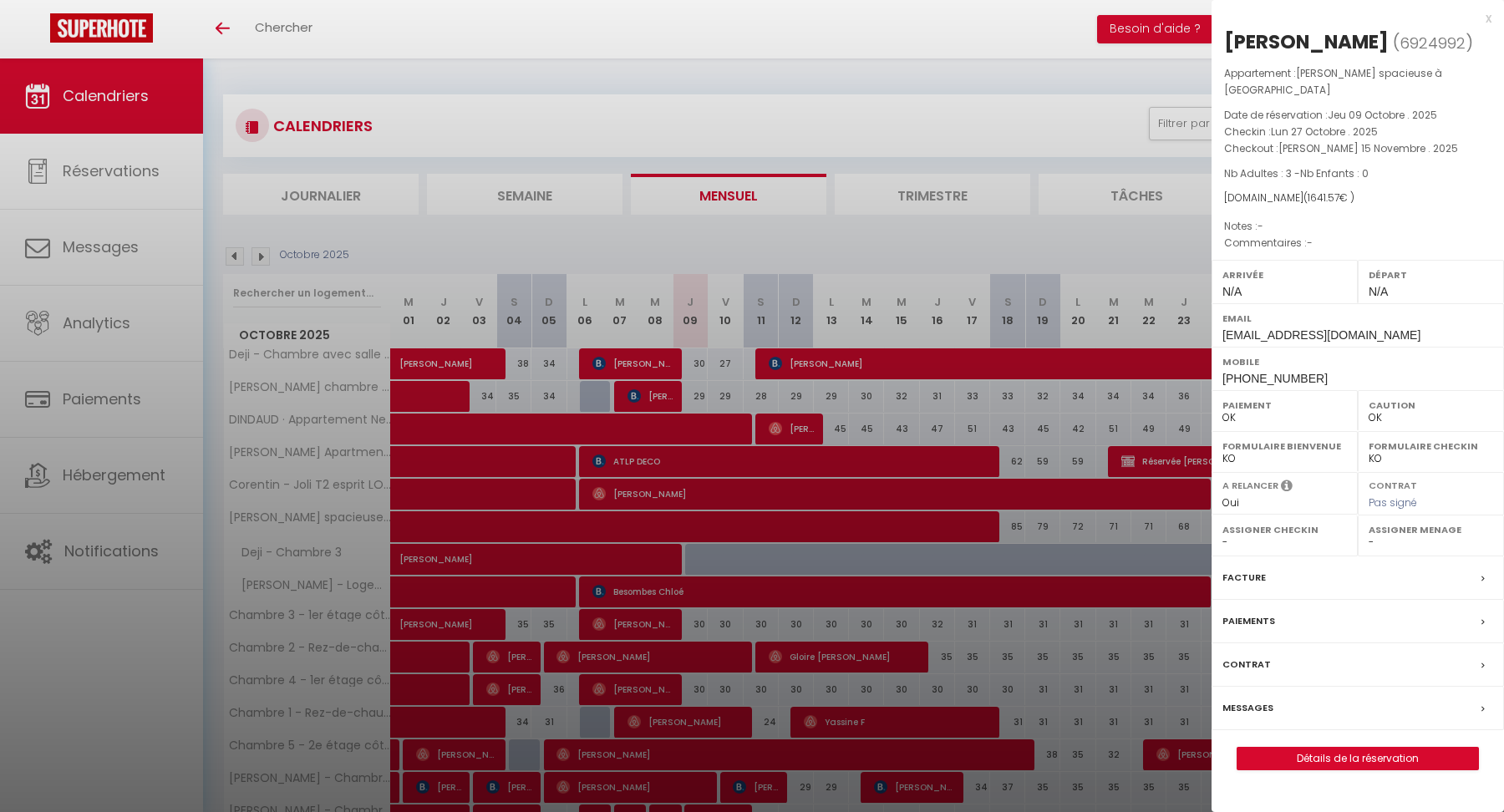
click at [1039, 471] on div at bounding box center [752, 406] width 1504 height 812
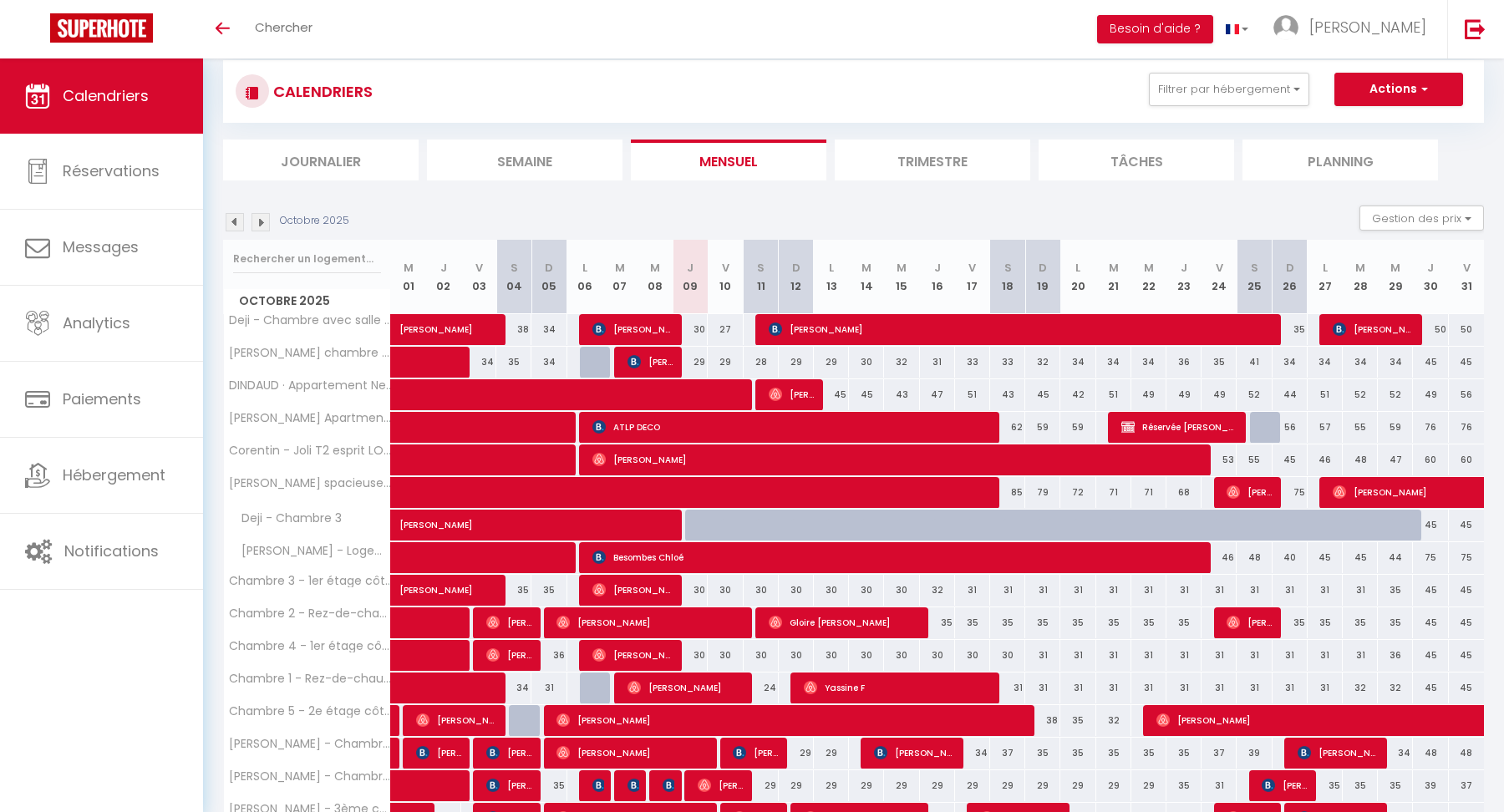
scroll to position [131, 0]
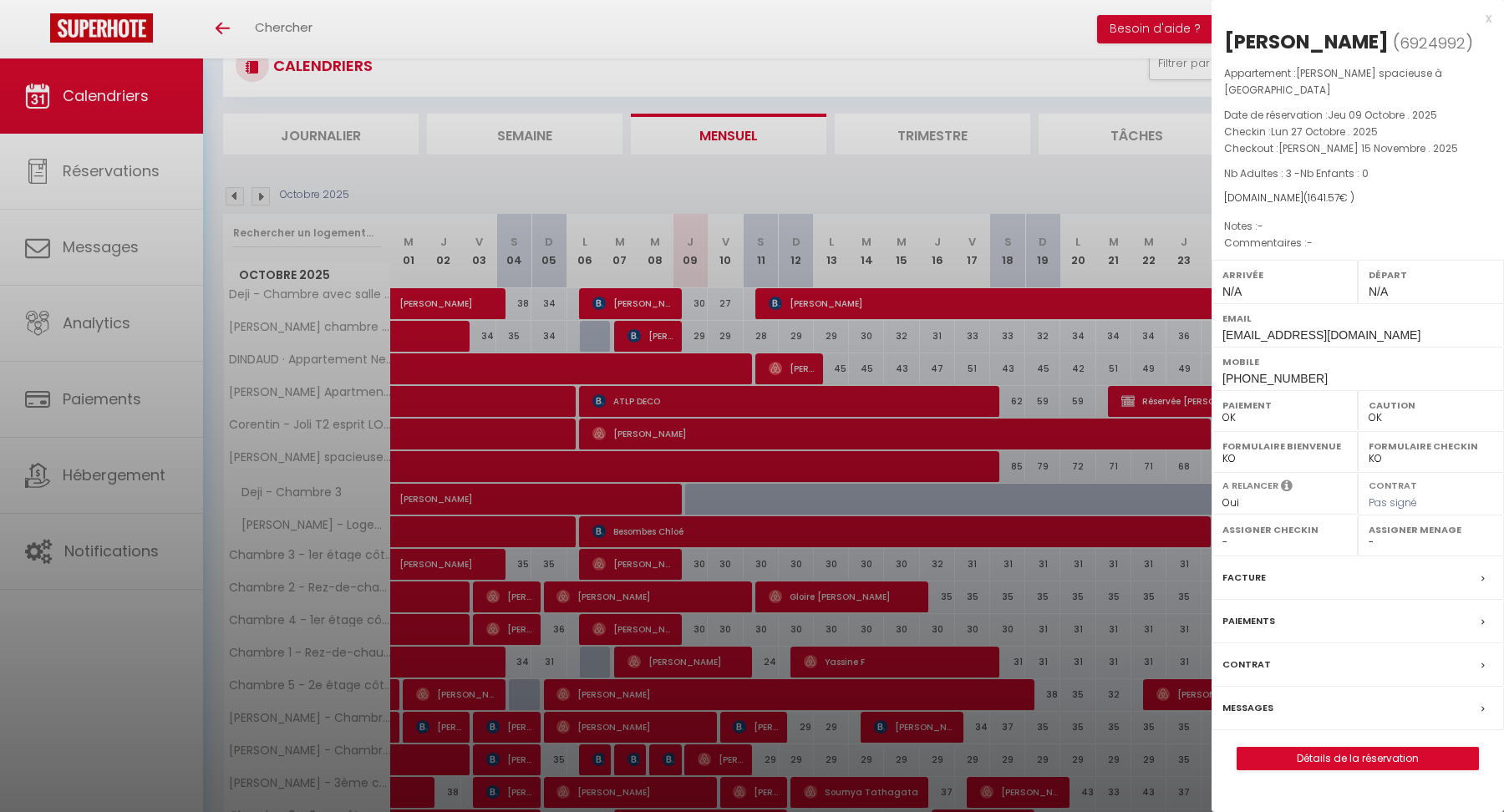
click at [1072, 427] on div at bounding box center [752, 406] width 1504 height 812
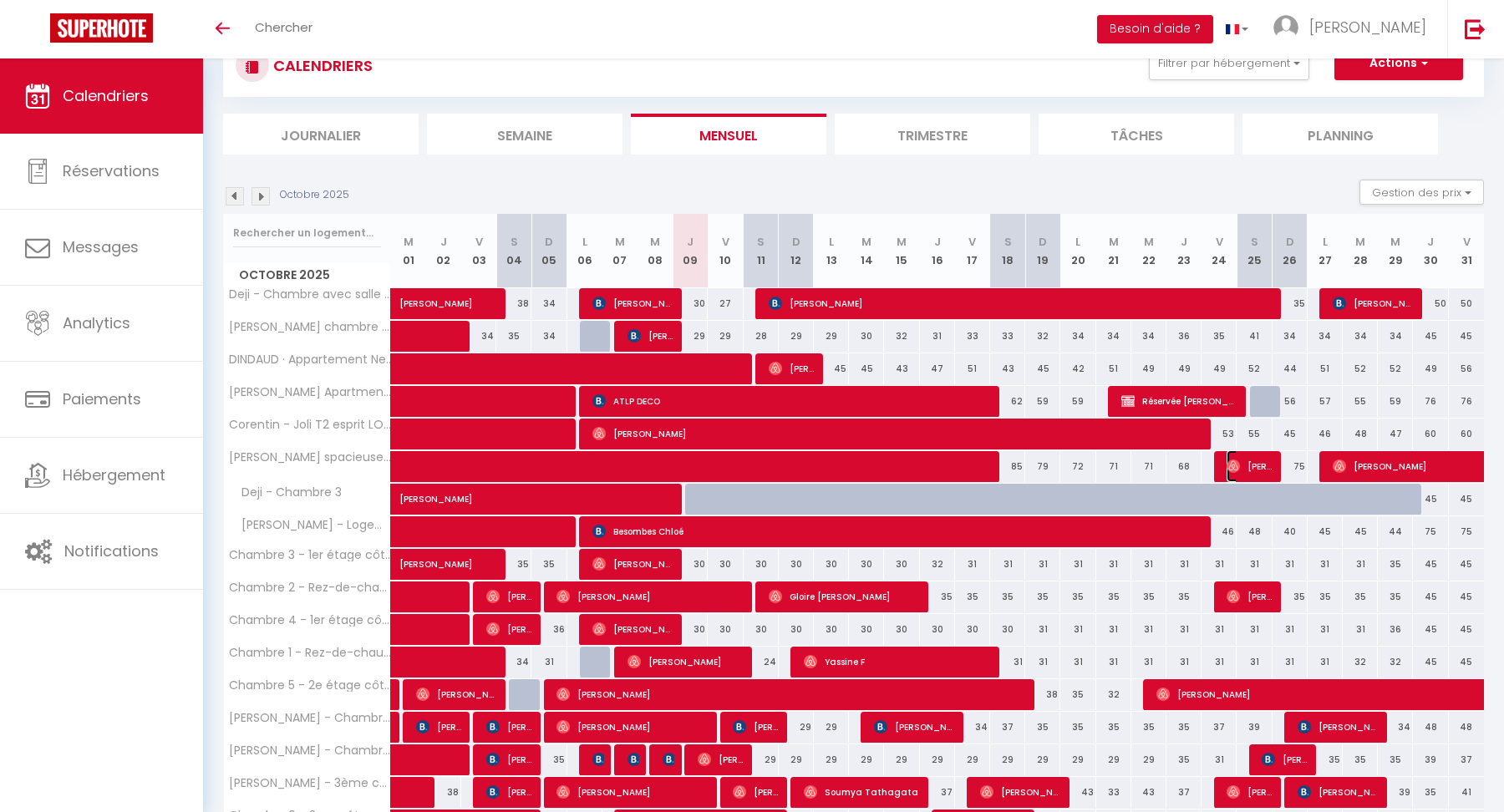
click at [1235, 459] on img at bounding box center [1234, 466] width 13 height 13
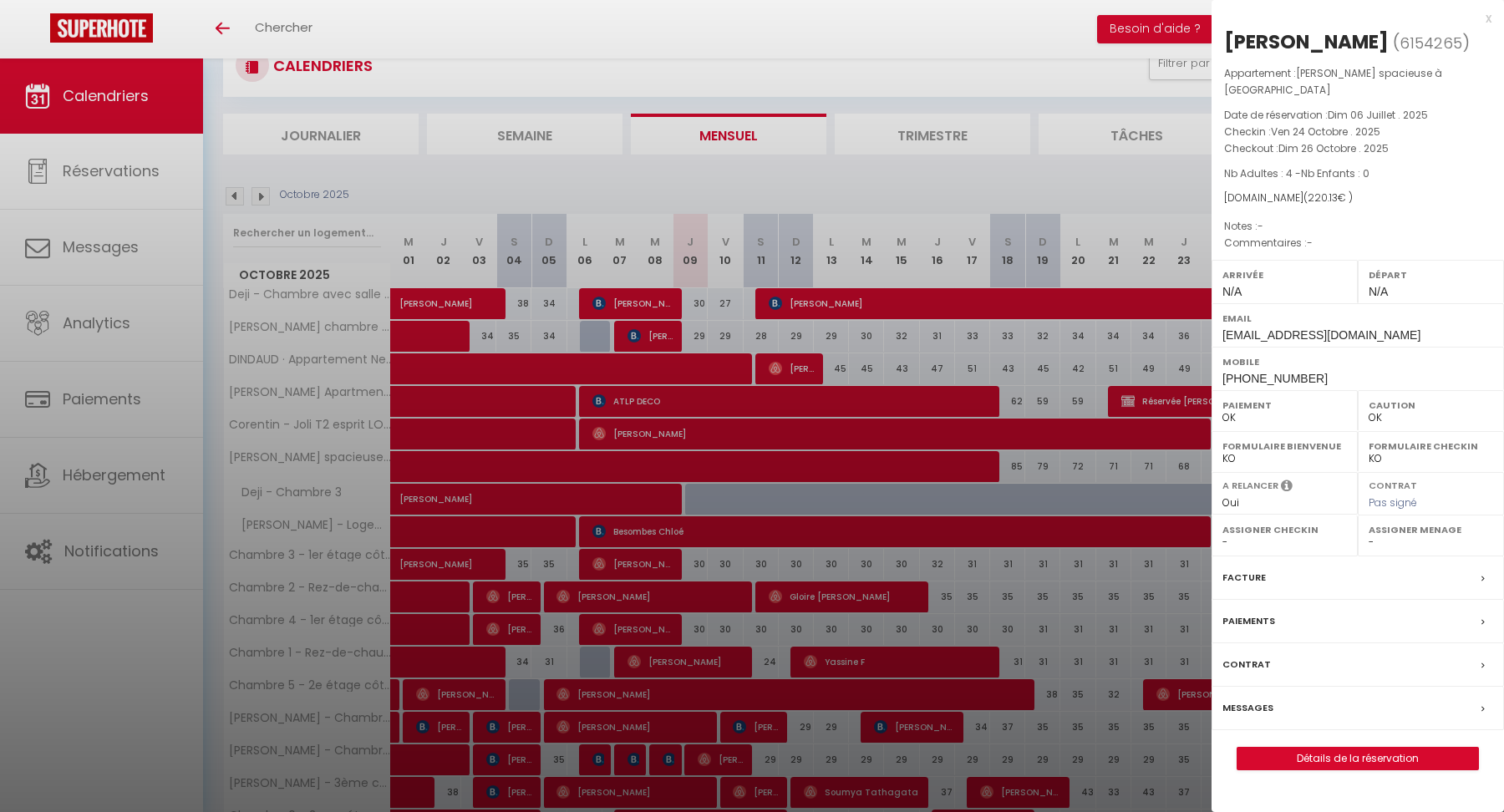
click at [1051, 467] on div at bounding box center [752, 406] width 1504 height 812
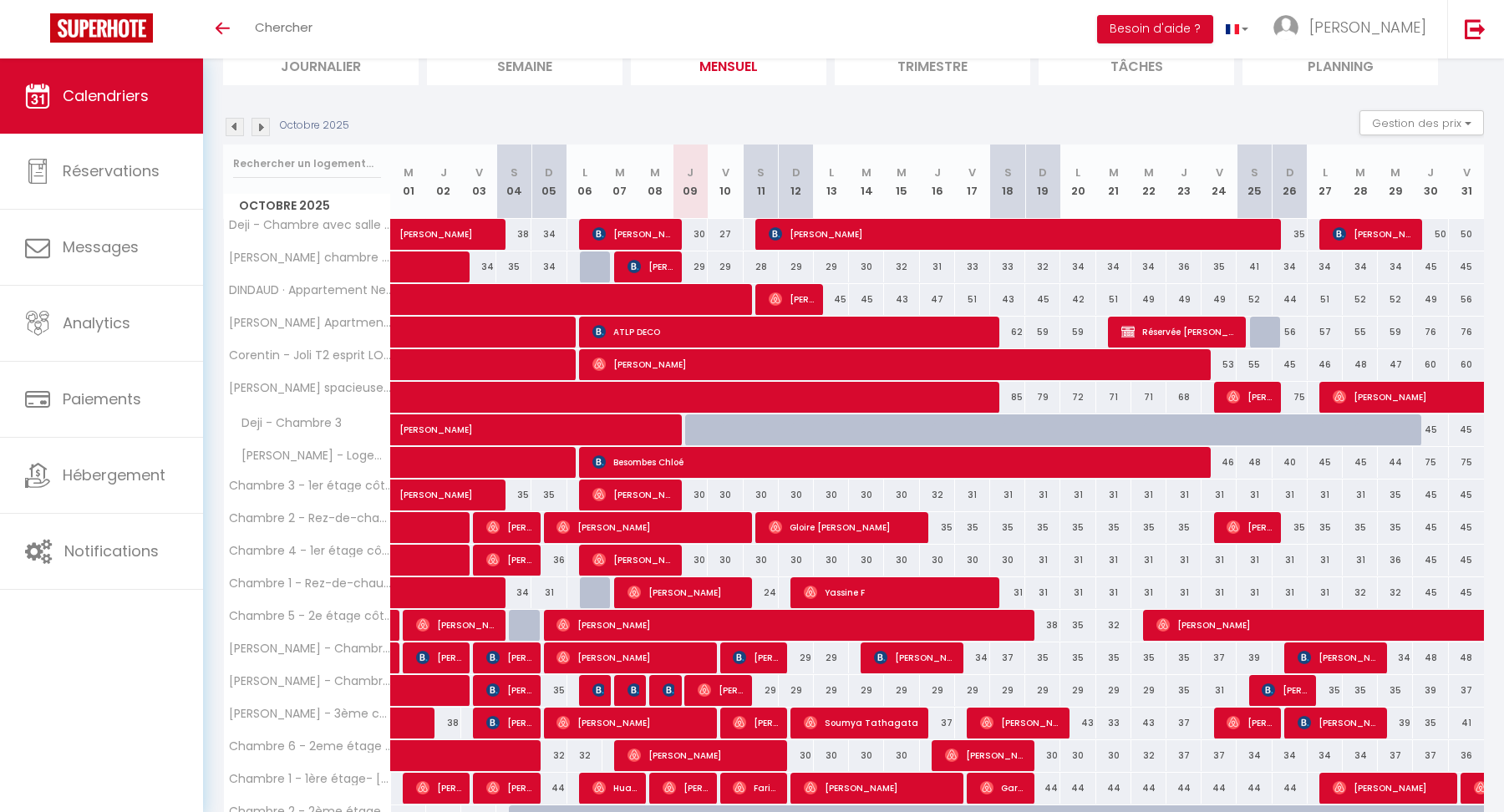
scroll to position [203, 0]
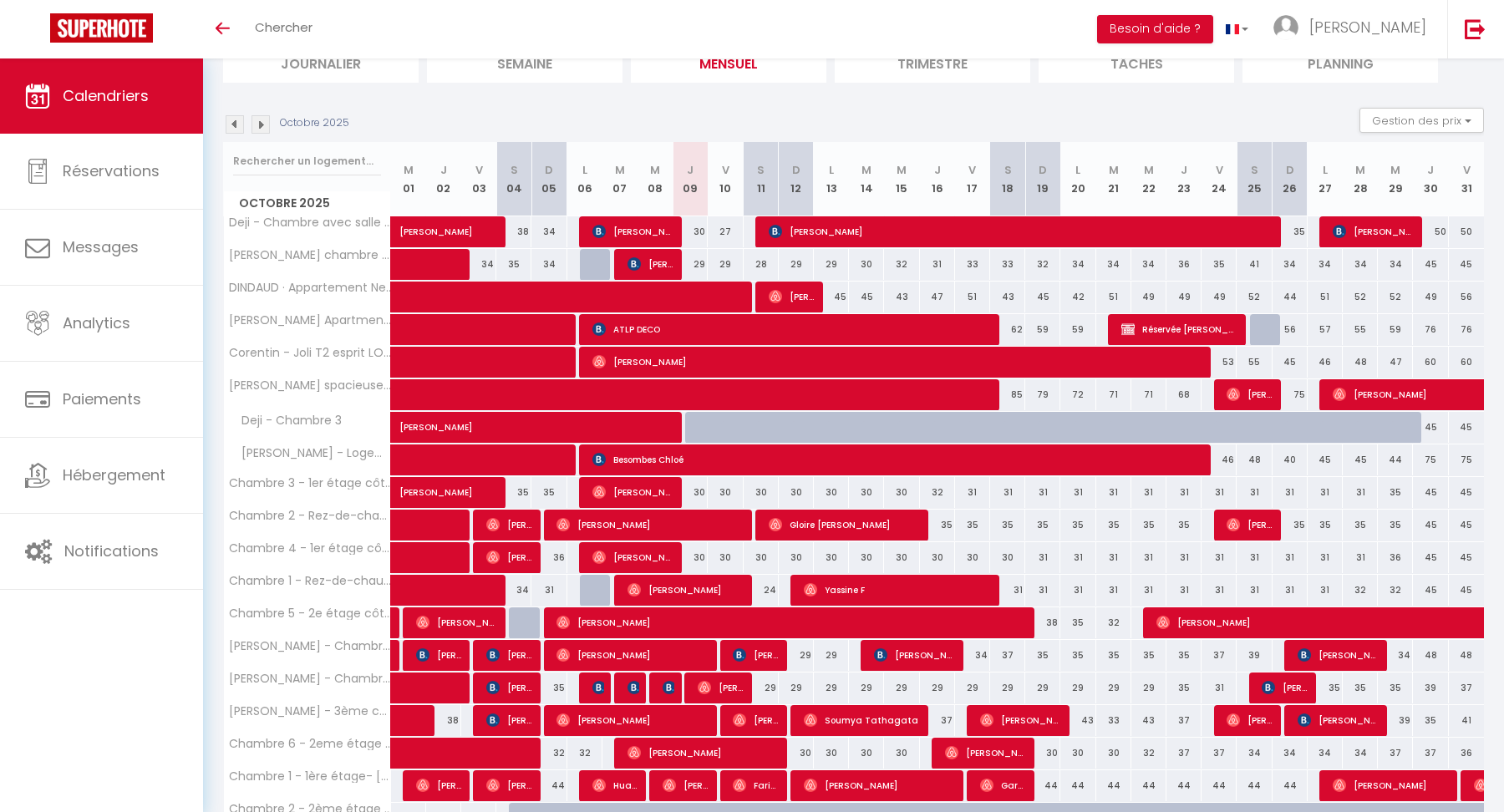
click at [1079, 261] on div "34" at bounding box center [1078, 264] width 35 height 31
type input "34"
type input "Lun 20 Octobre 2025"
type input "[DATE] Octobre 2025"
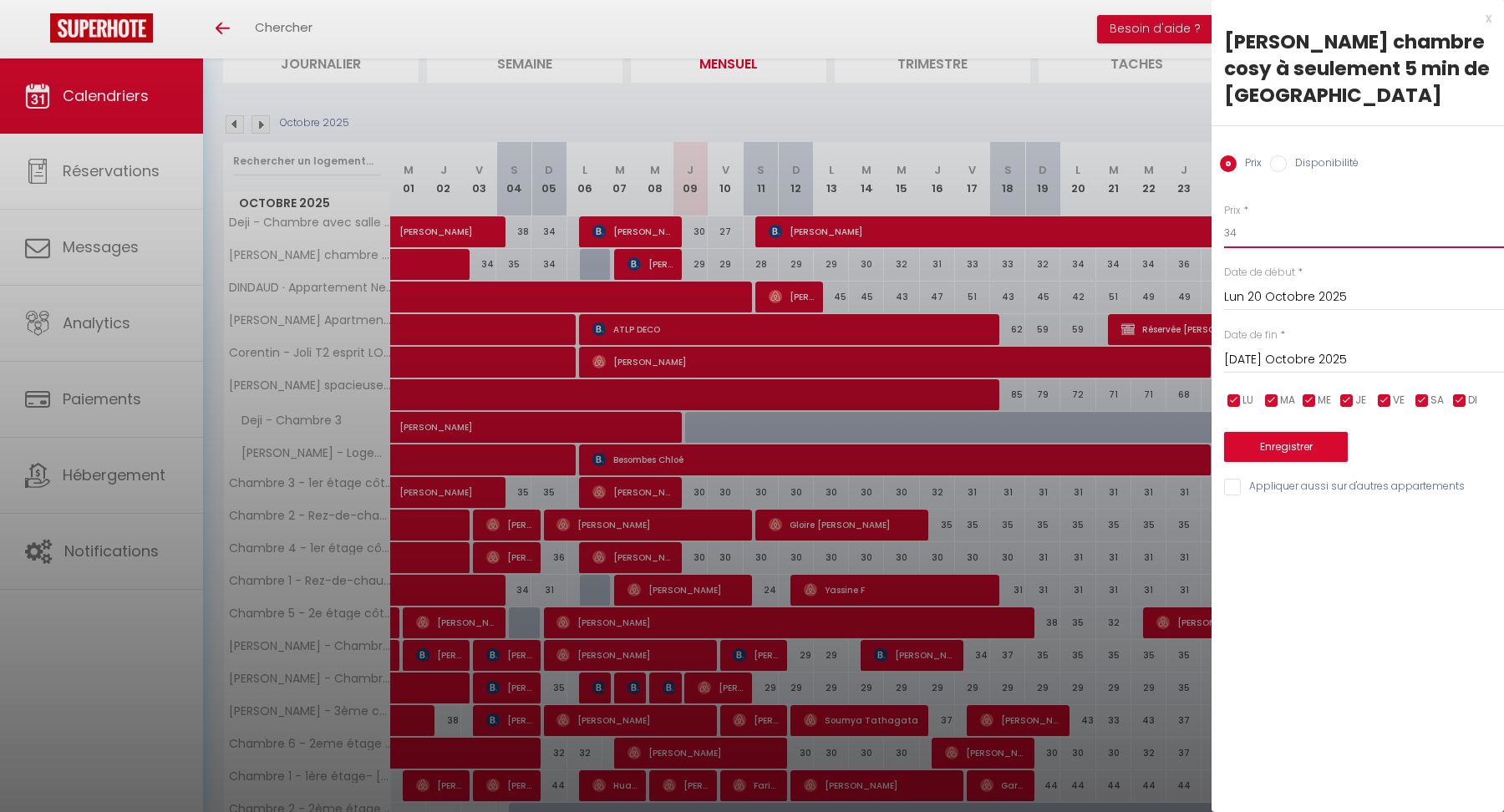
click at [1262, 235] on input "34" at bounding box center [1364, 233] width 280 height 30
type input "30"
click at [1251, 368] on input "[DATE] Octobre 2025" at bounding box center [1364, 360] width 280 height 22
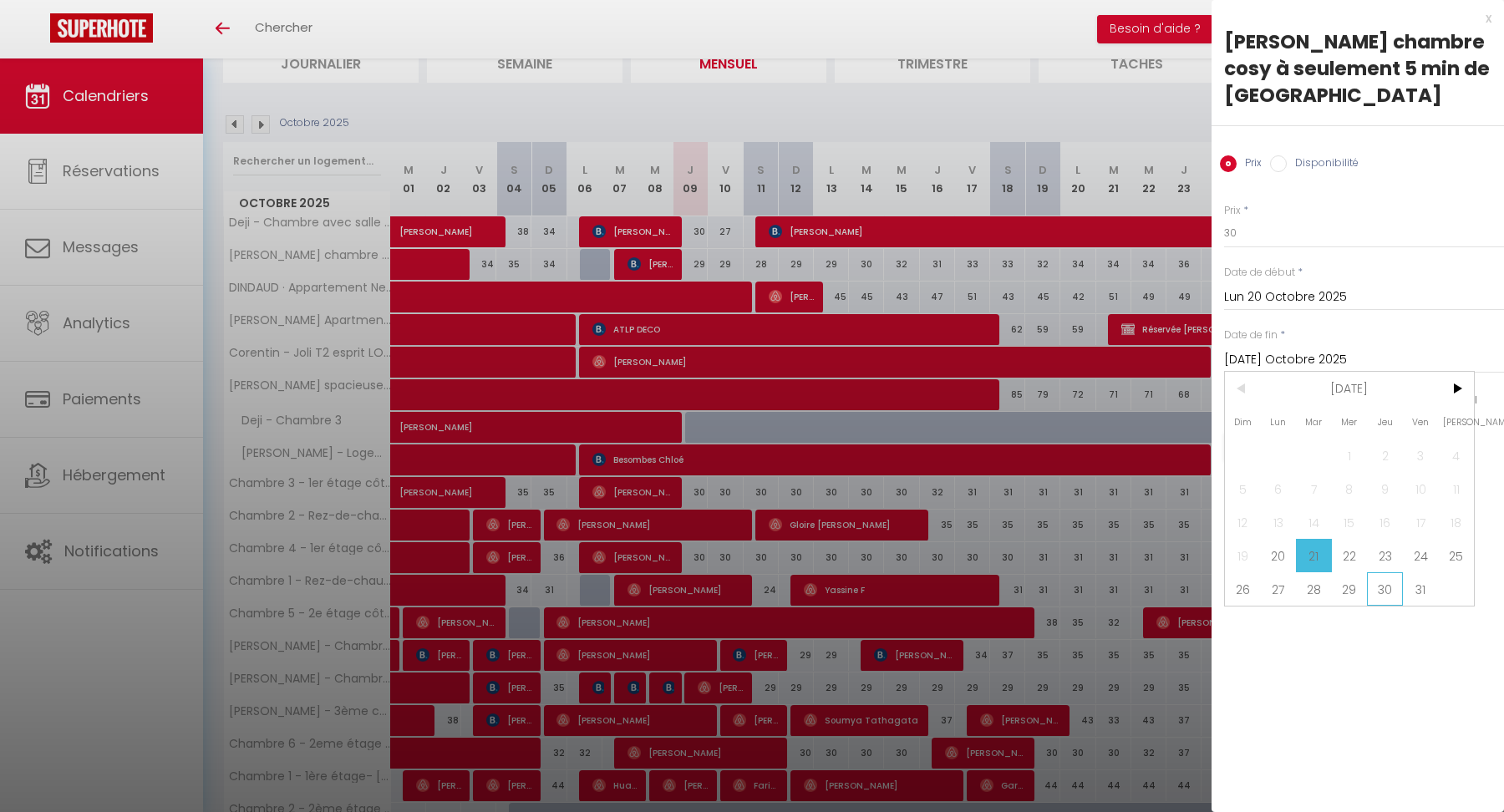
click at [1388, 593] on span "30" at bounding box center [1385, 588] width 36 height 33
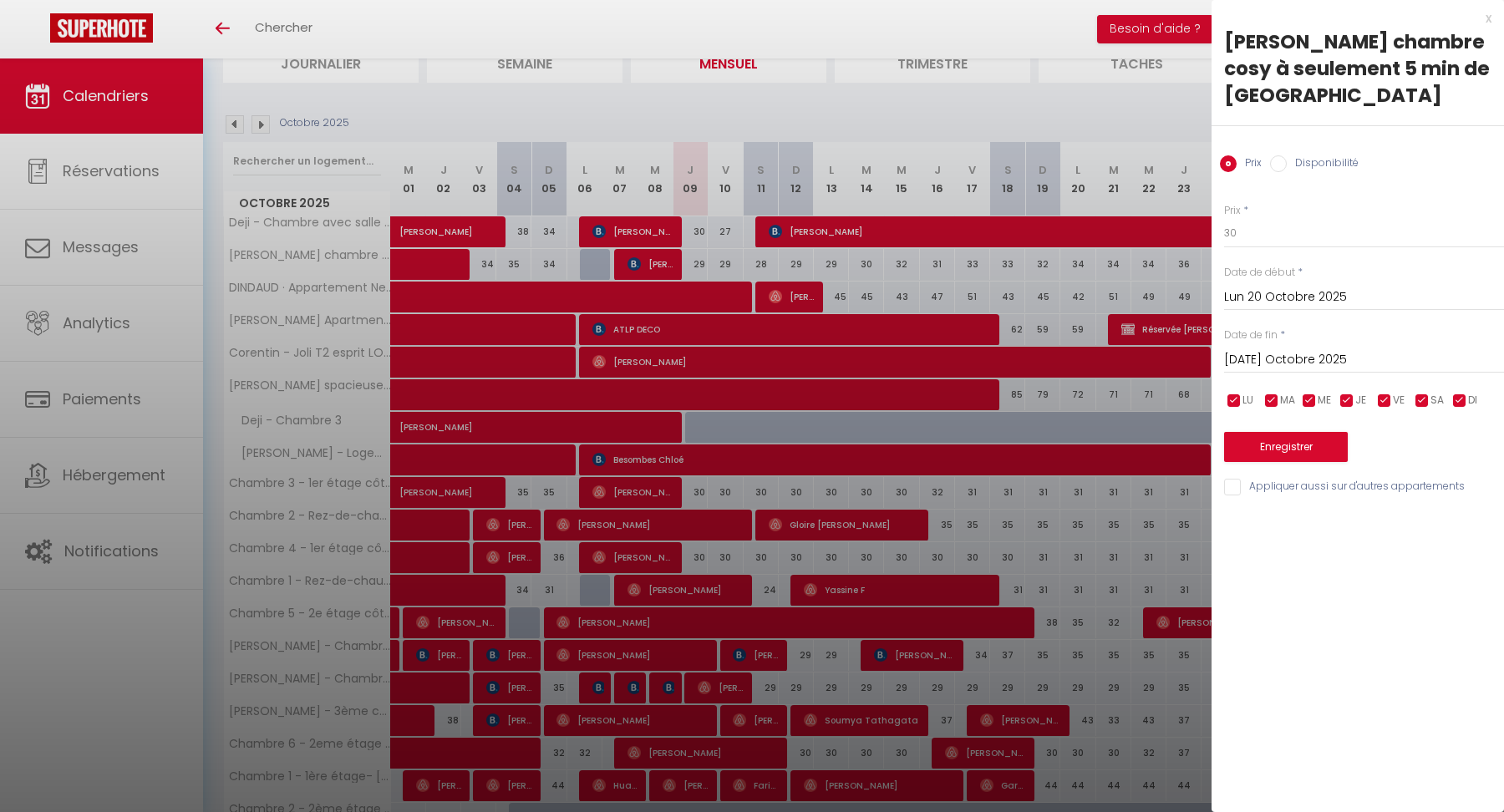
type input "Jeu 30 Octobre 2025"
click at [1280, 436] on button "Enregistrer" at bounding box center [1286, 447] width 123 height 30
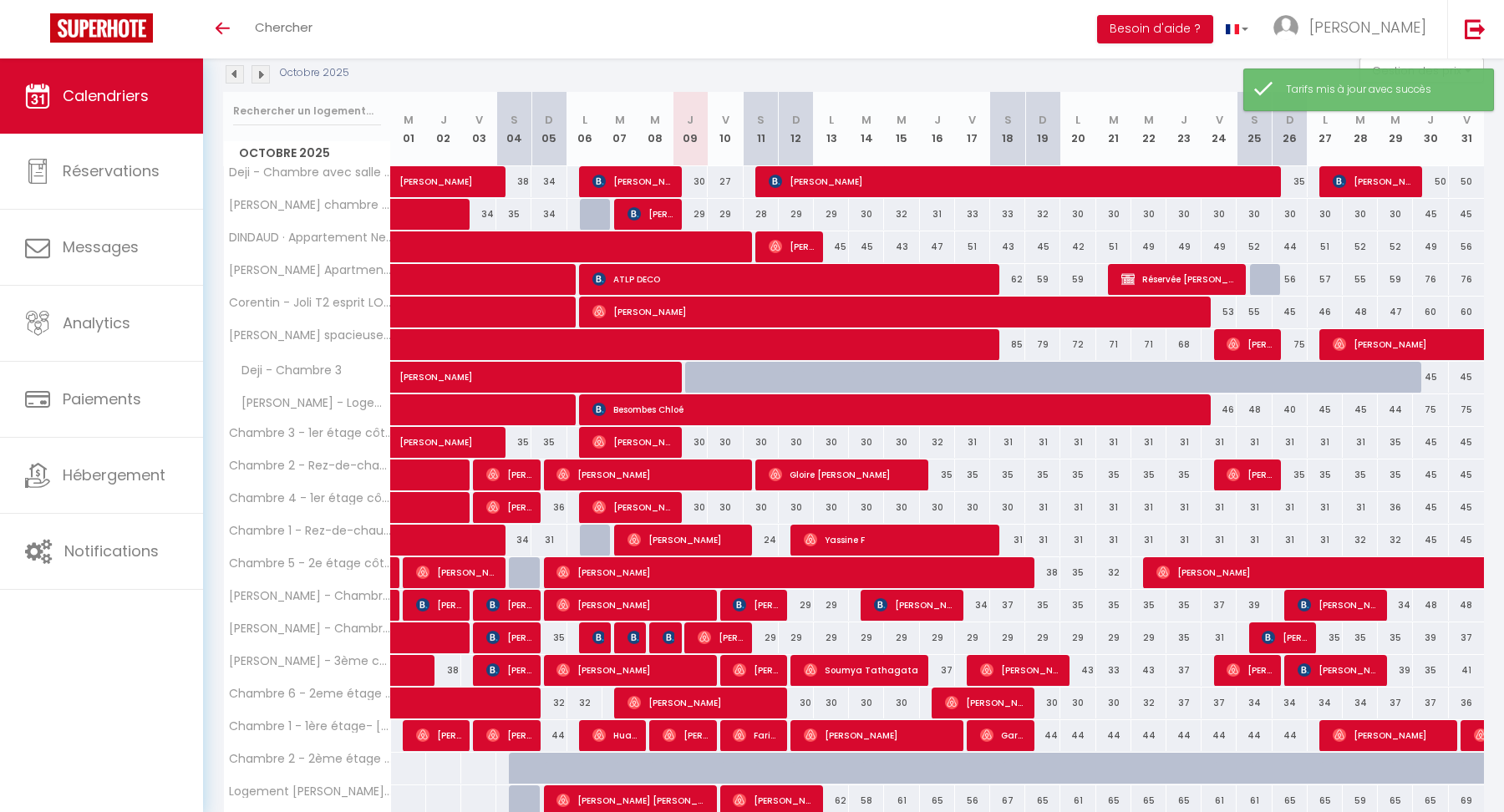
scroll to position [259, 0]
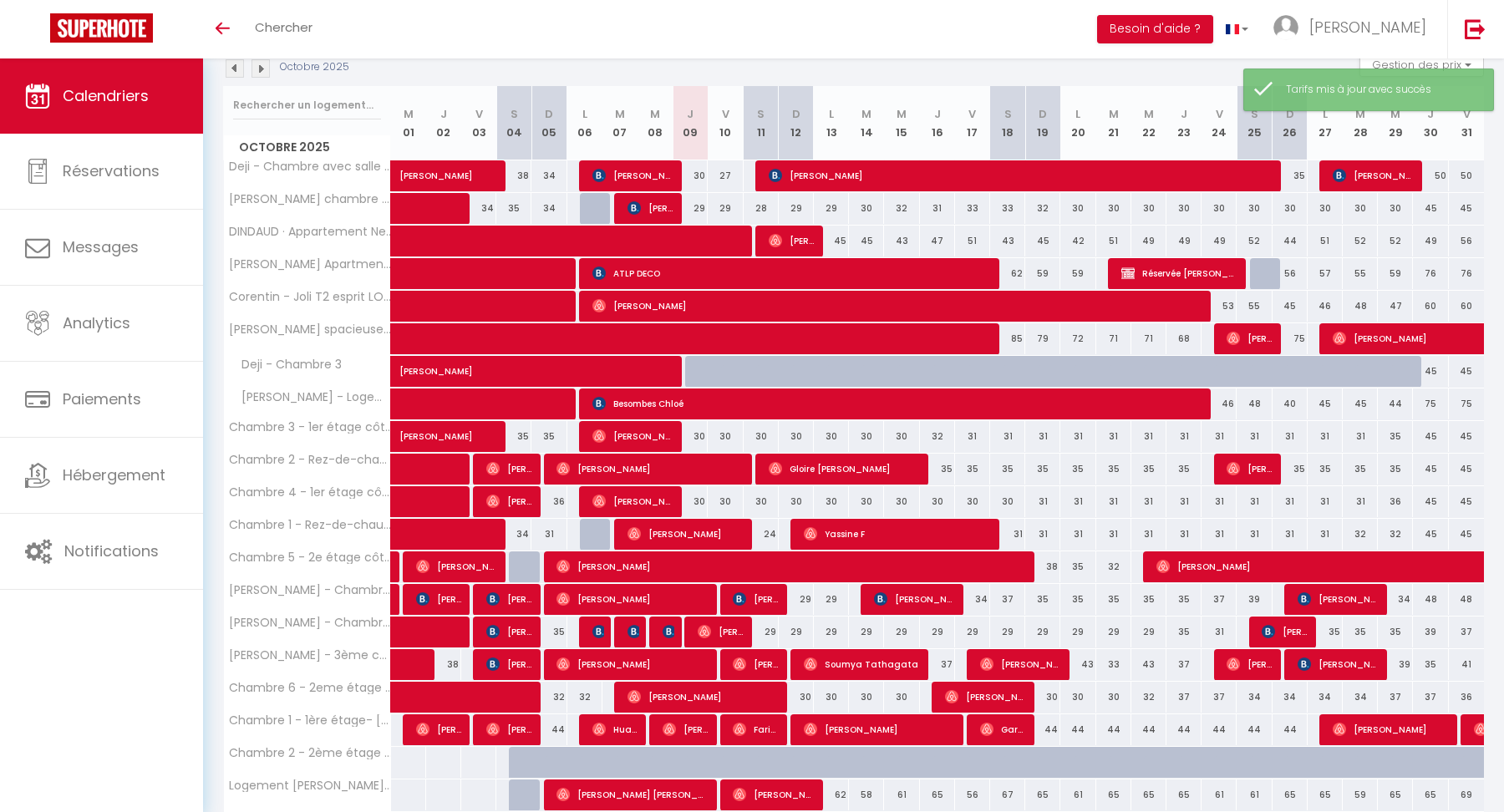
click at [947, 466] on div "35" at bounding box center [938, 469] width 35 height 31
type input "35"
type input "Jeu 16 Octobre 2025"
type input "Ven 17 Octobre 2025"
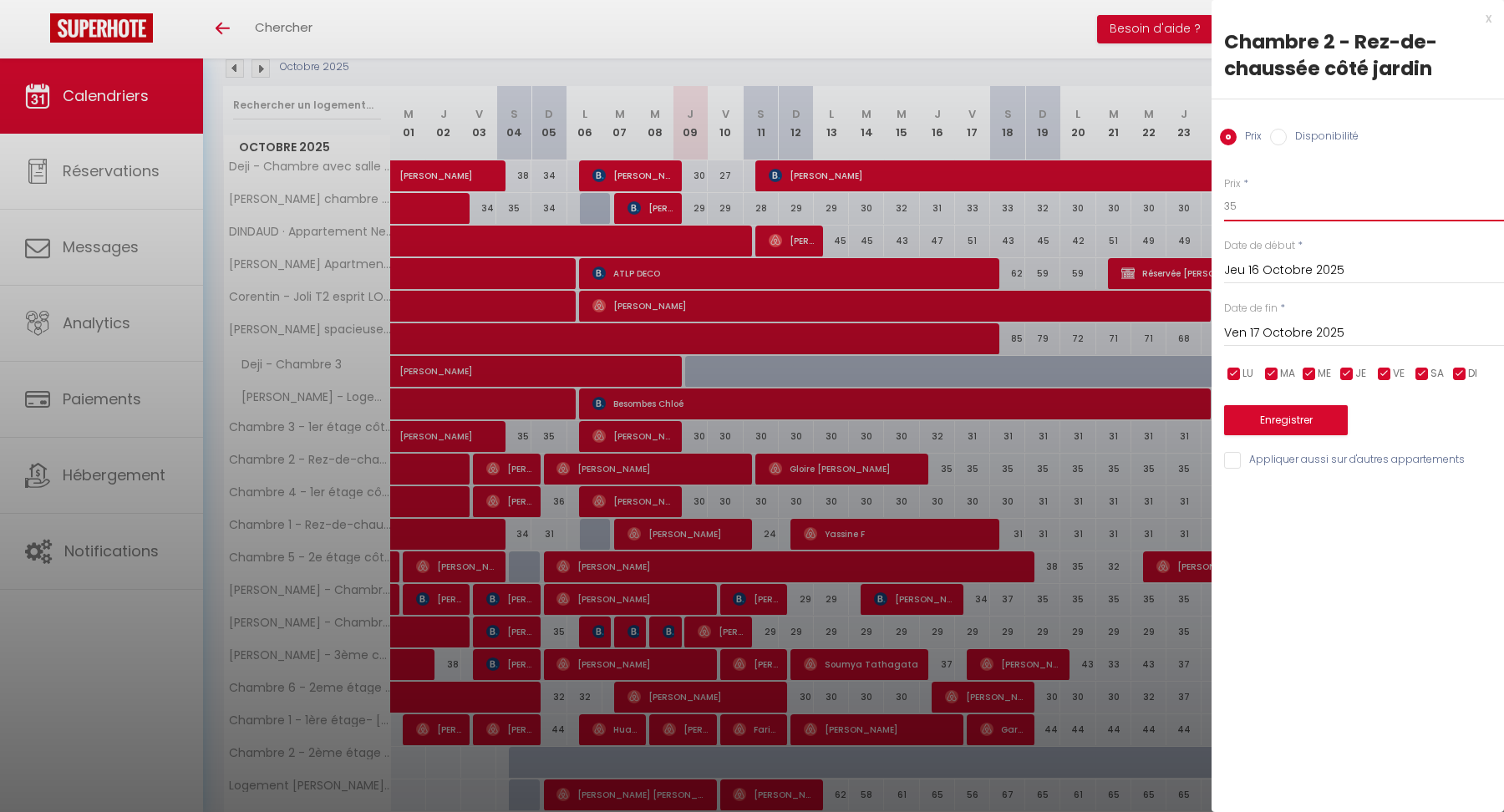
click at [1305, 200] on input "35" at bounding box center [1364, 207] width 280 height 30
type input "32"
click at [1281, 320] on div "Ven 17 Octobre 2025 < [DATE] > Dim Lun Mar Mer Jeu Ven Sam 1 2 3 4 5 6 7 8 9 10…" at bounding box center [1364, 332] width 280 height 30
click at [1282, 341] on input "Ven 17 Octobre 2025" at bounding box center [1364, 333] width 280 height 22
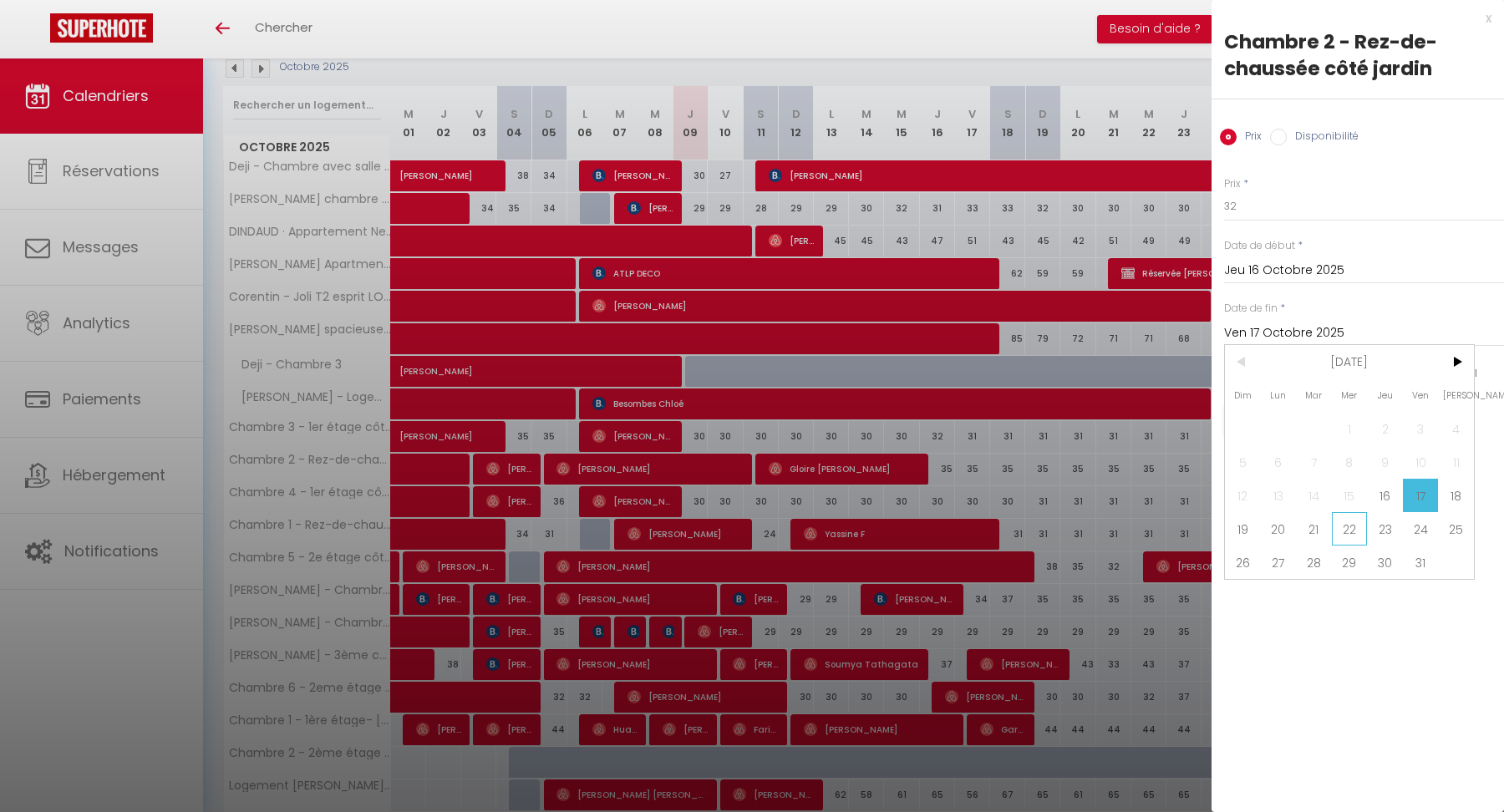
click at [1346, 524] on span "22" at bounding box center [1350, 528] width 36 height 33
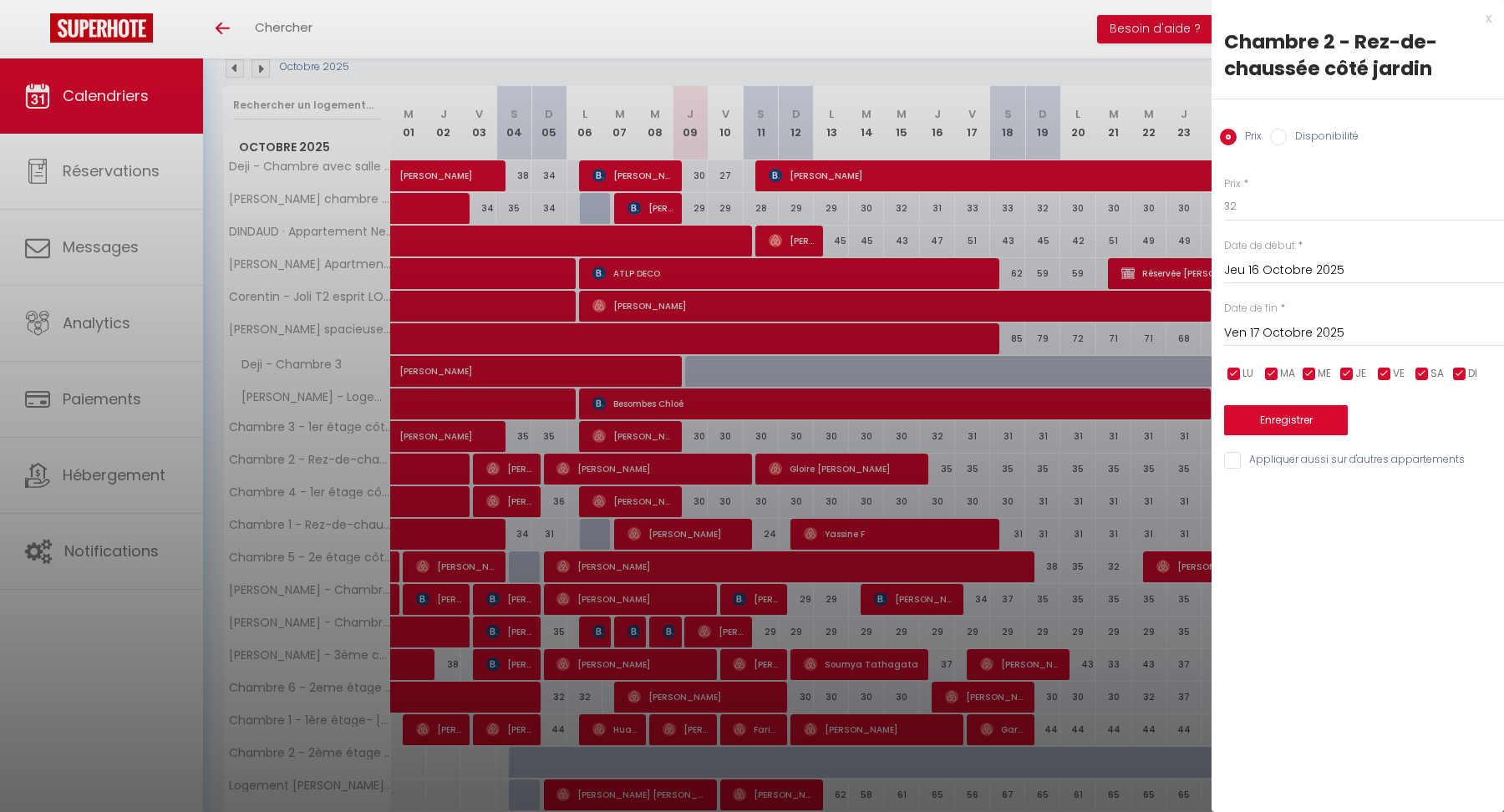
type input "Mer 22 Octobre 2025"
click at [1289, 417] on button "Enregistrer" at bounding box center [1286, 420] width 123 height 30
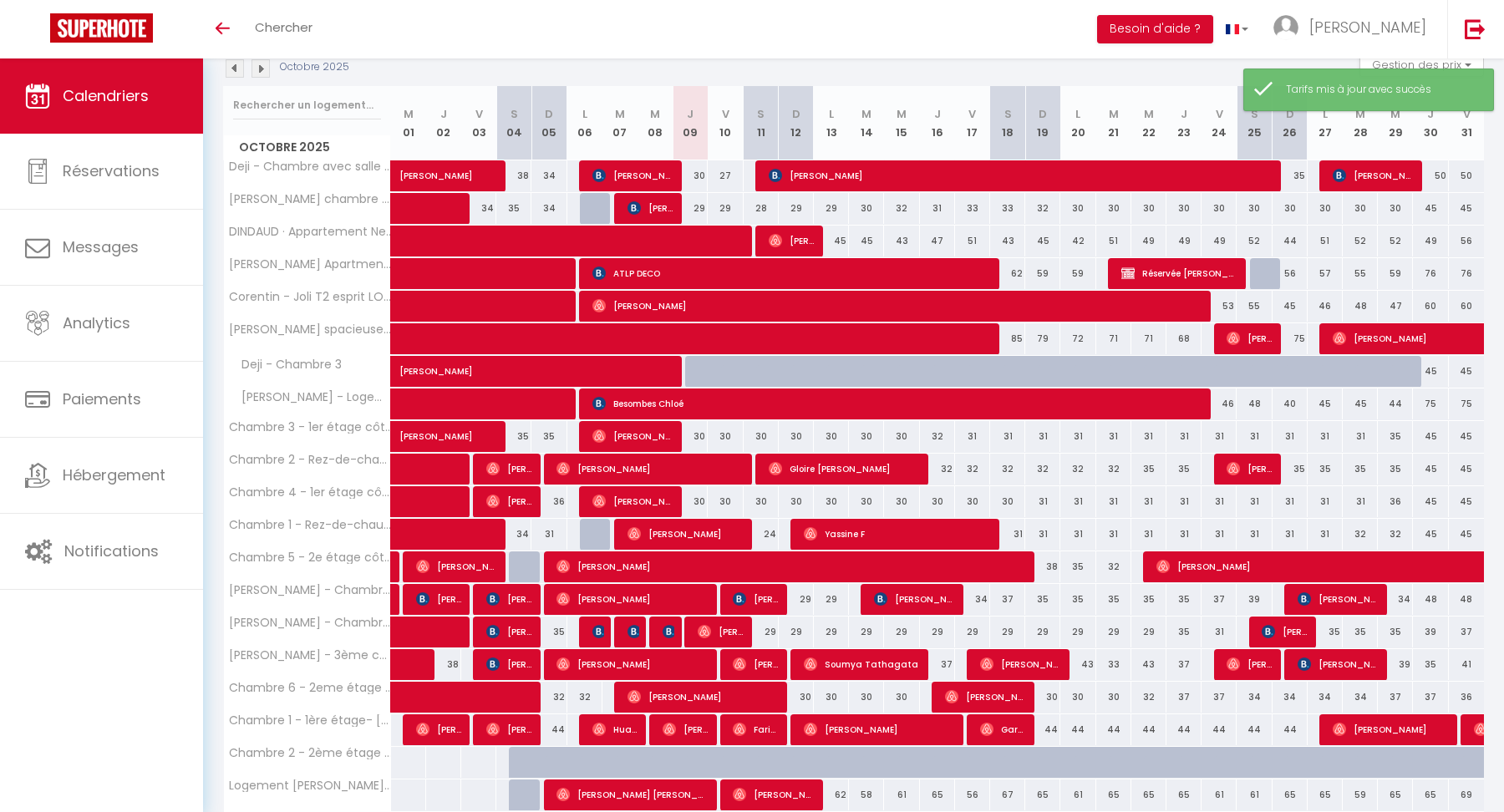
scroll to position [319, 0]
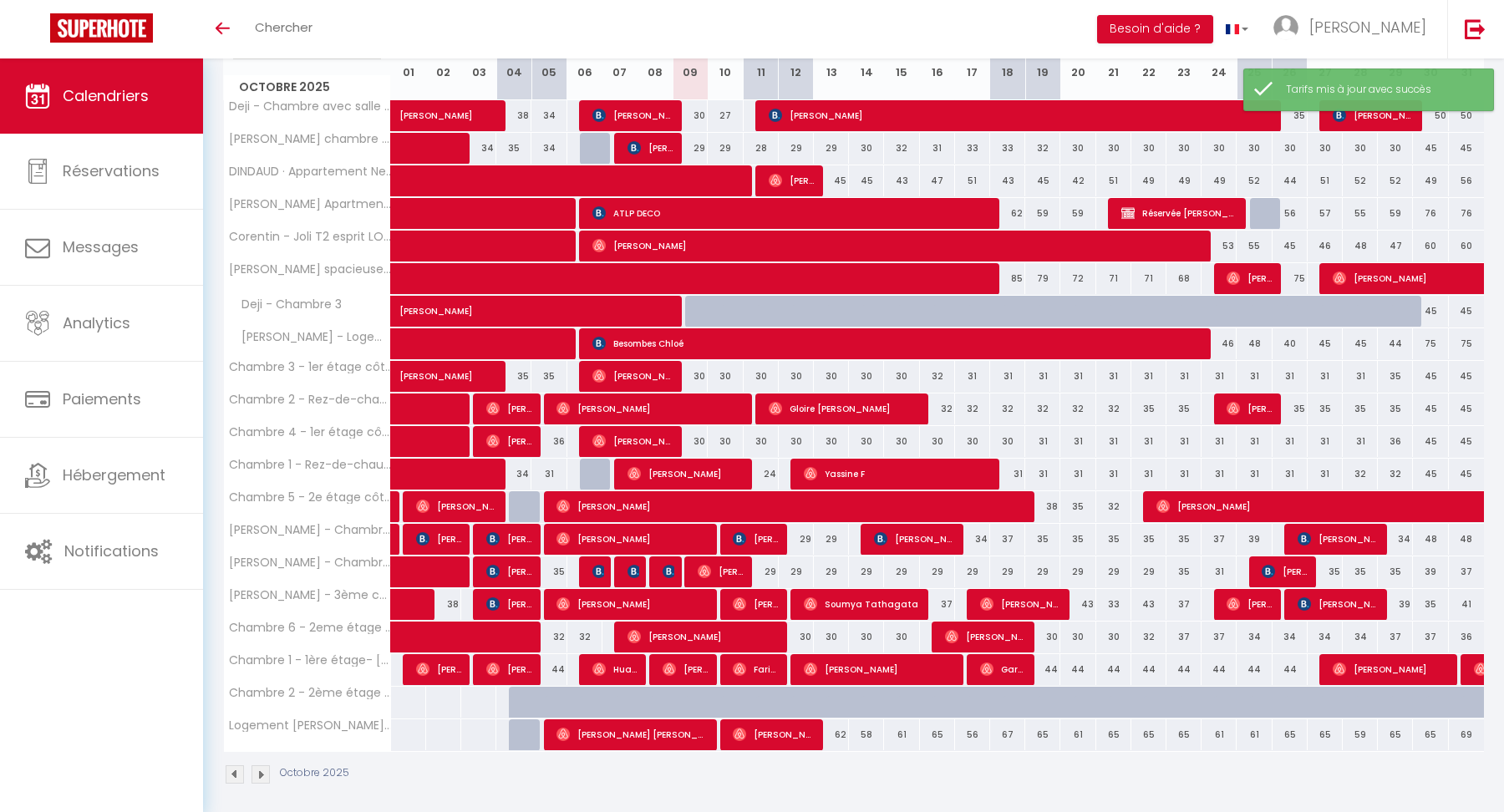
click at [938, 734] on div "65" at bounding box center [938, 734] width 35 height 31
type input "65"
type input "Jeu 16 Octobre 2025"
type input "Ven 17 Octobre 2025"
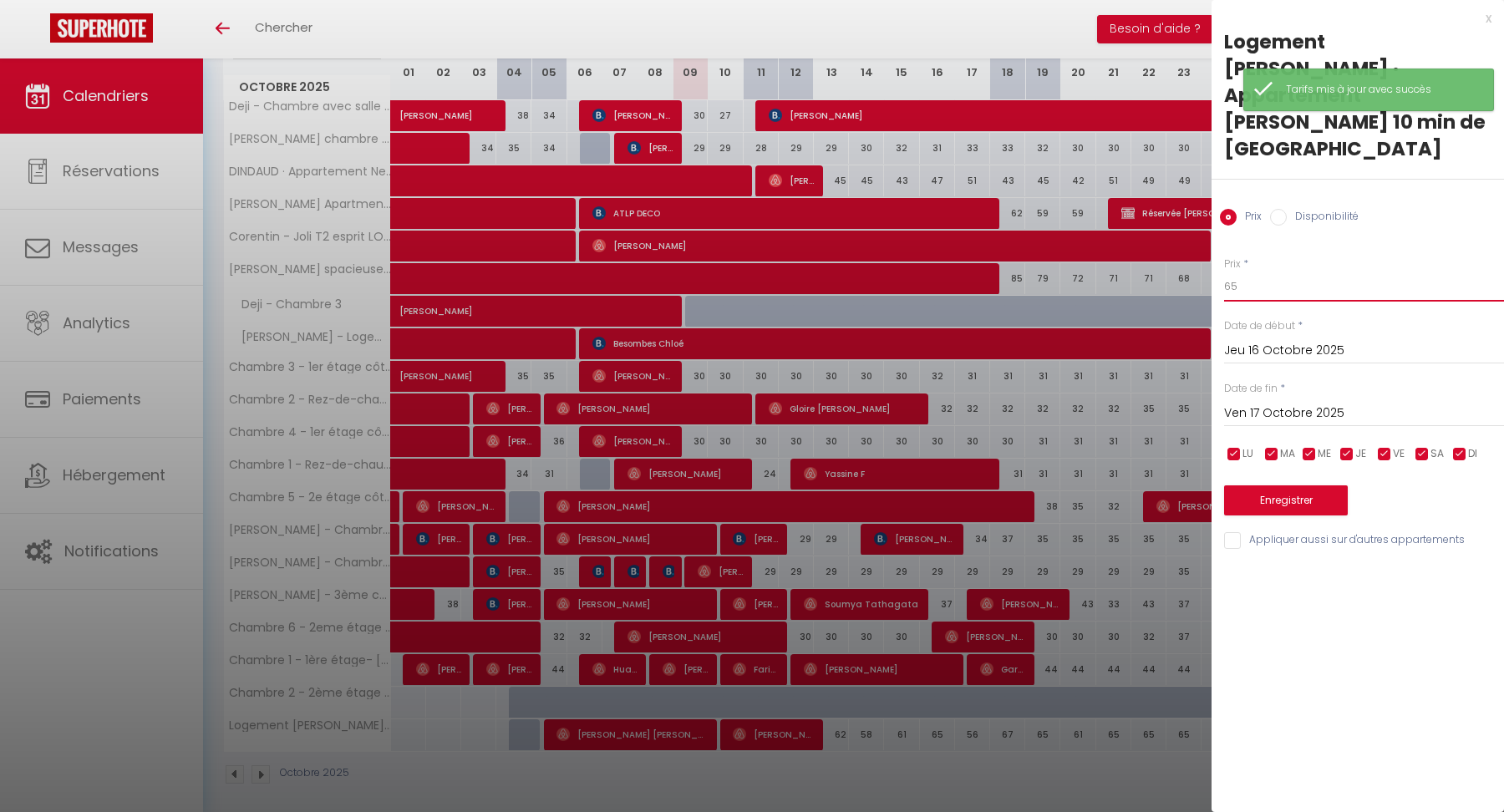
click at [1265, 271] on input "65" at bounding box center [1364, 286] width 280 height 30
type input "6"
type input "54"
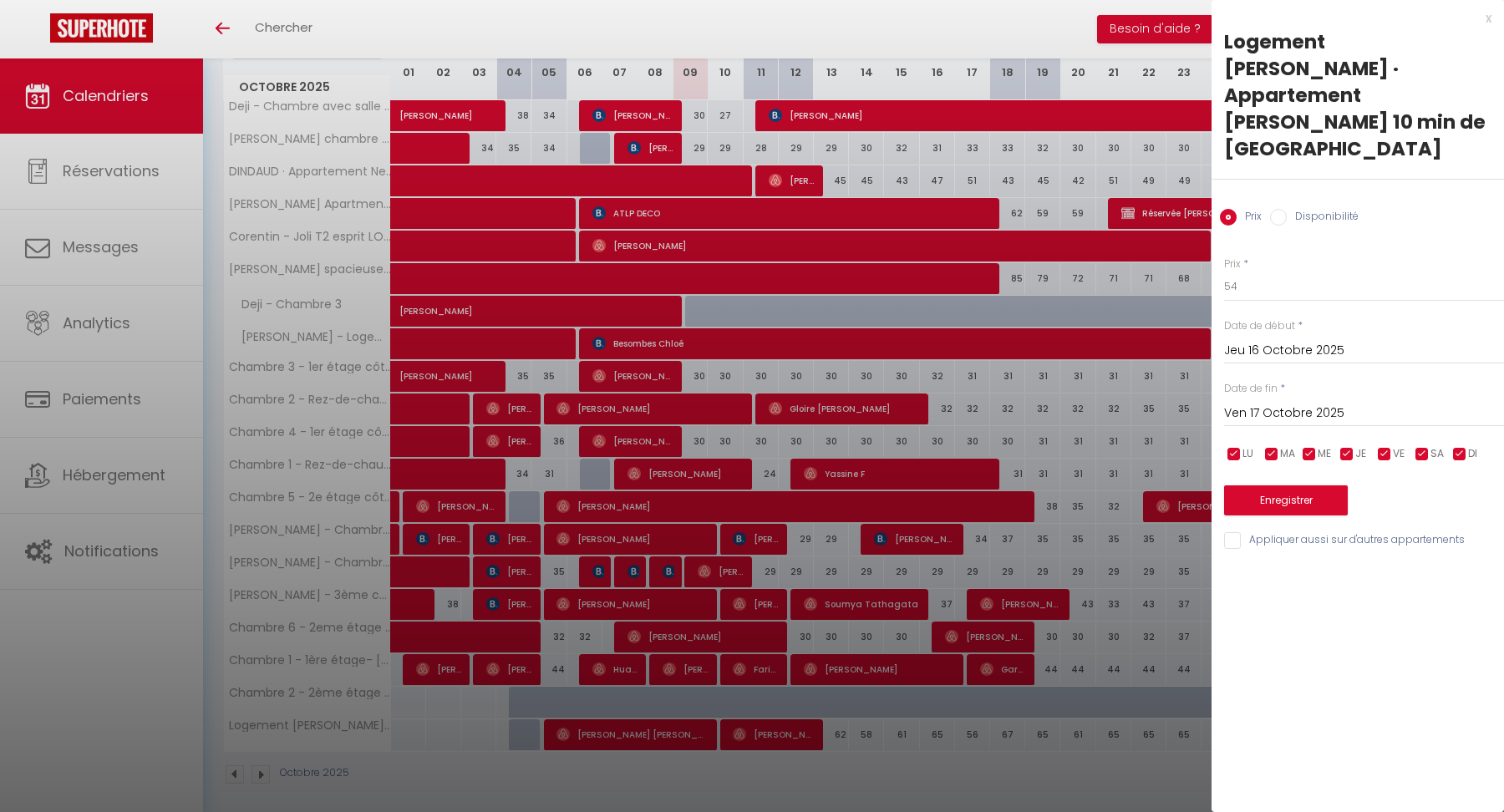
click at [1263, 403] on input "Ven 17 Octobre 2025" at bounding box center [1364, 414] width 280 height 22
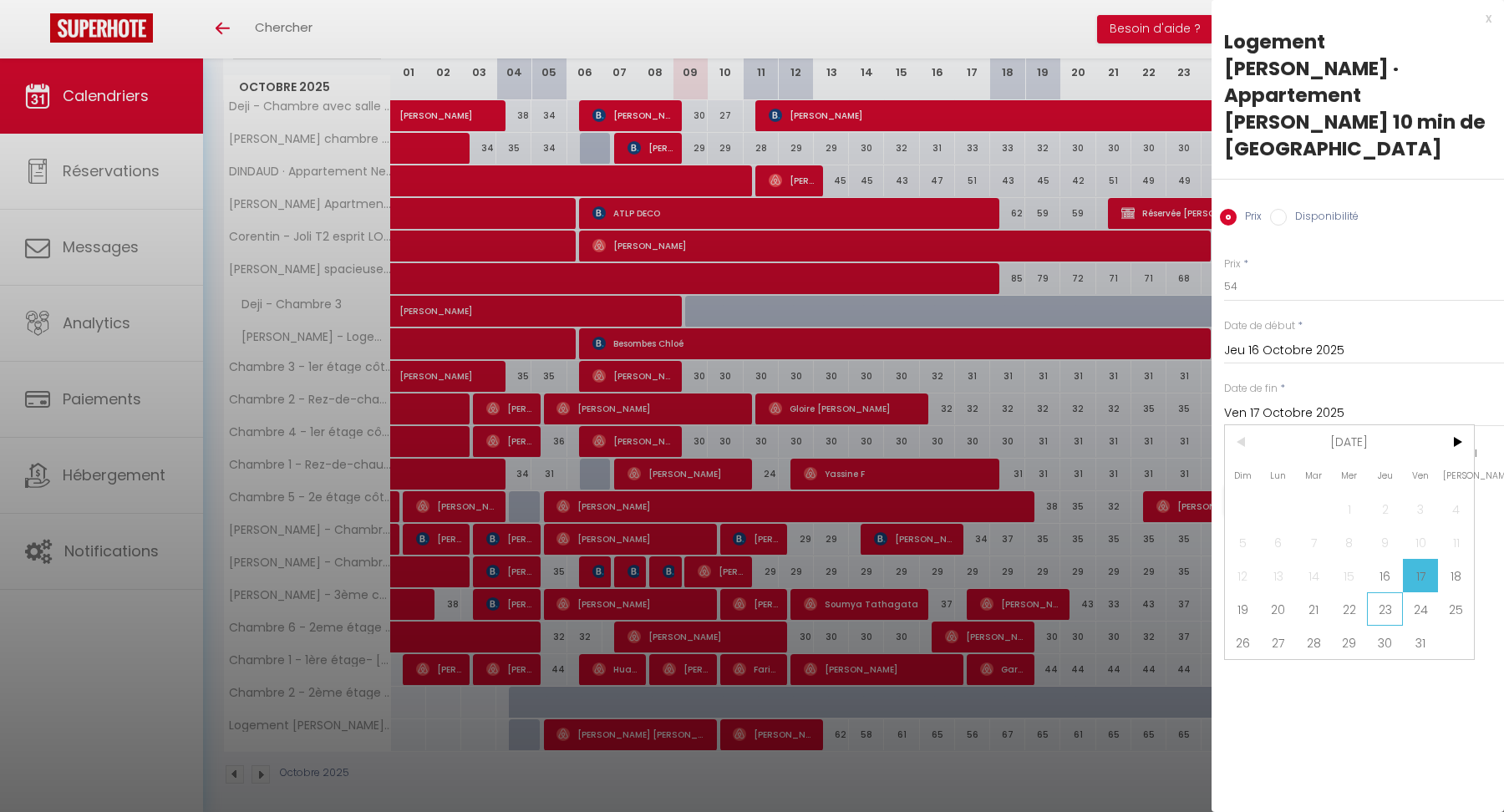
click at [1385, 593] on span "23" at bounding box center [1385, 609] width 36 height 33
type input "Jeu 23 Octobre 2025"
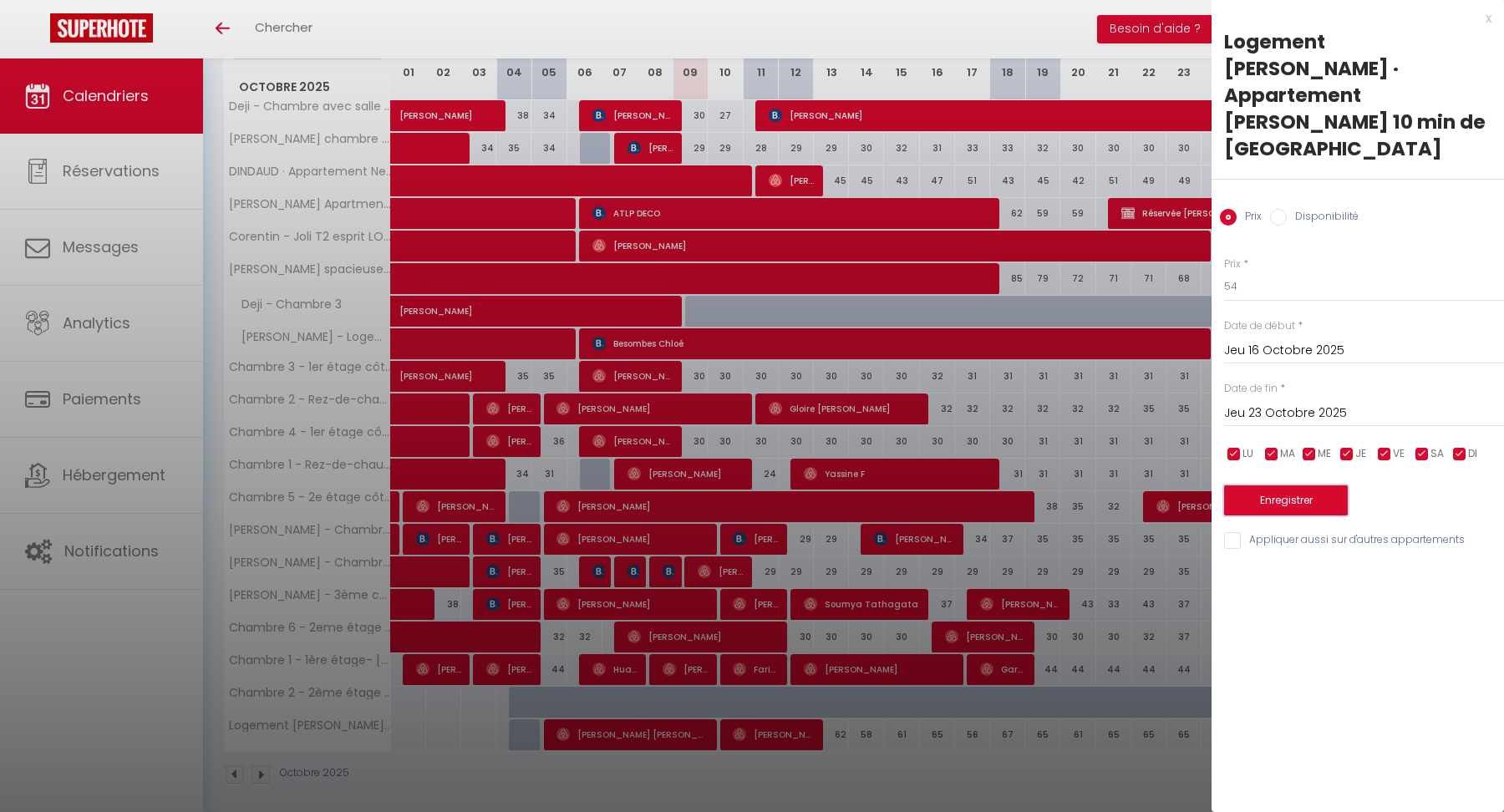
click at [1281, 486] on button "Enregistrer" at bounding box center [1286, 501] width 123 height 30
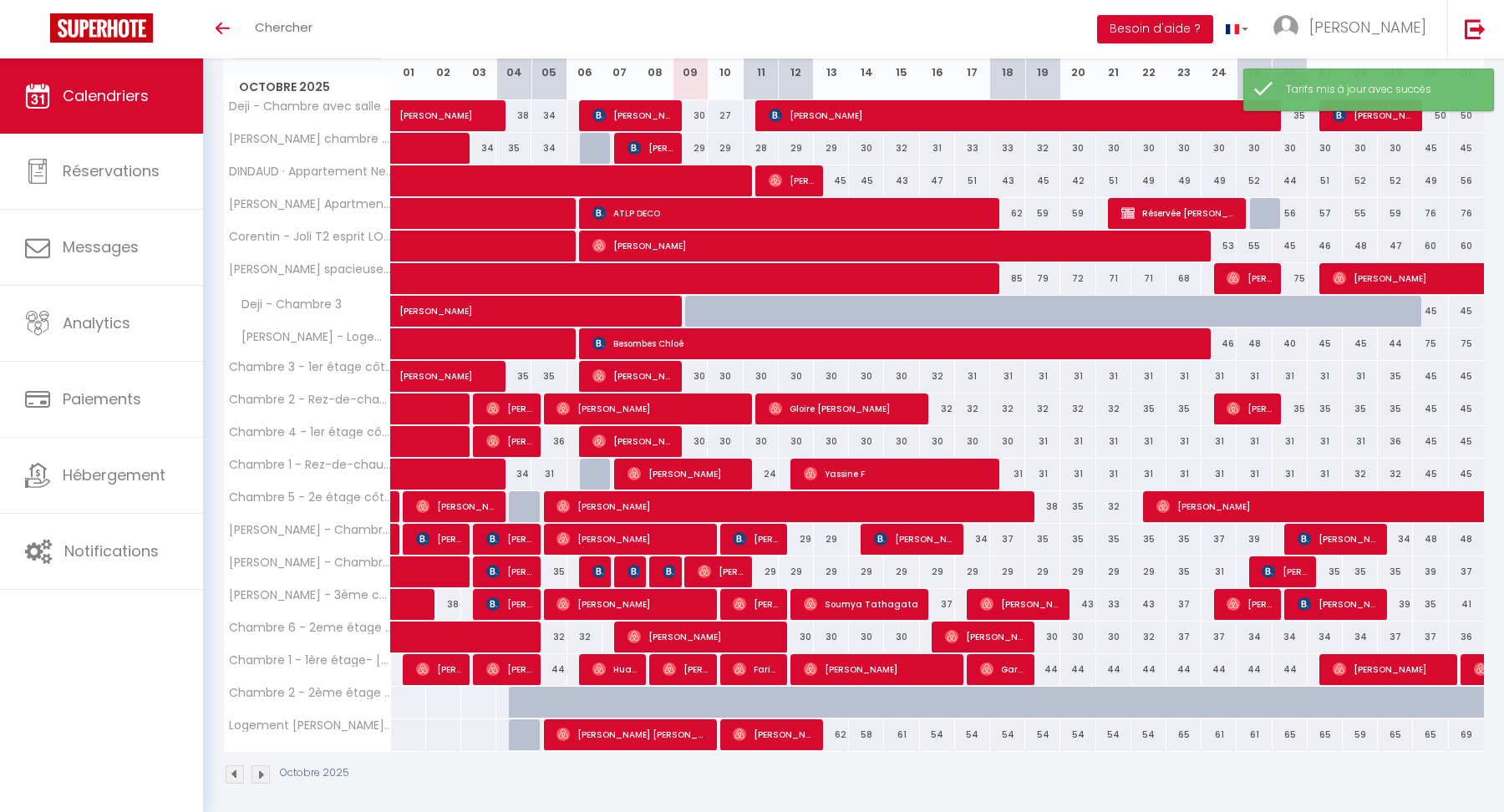
click at [1181, 730] on div "65" at bounding box center [1184, 734] width 35 height 31
type input "65"
type input "Jeu 23 Octobre 2025"
type input "Ven 24 Octobre 2025"
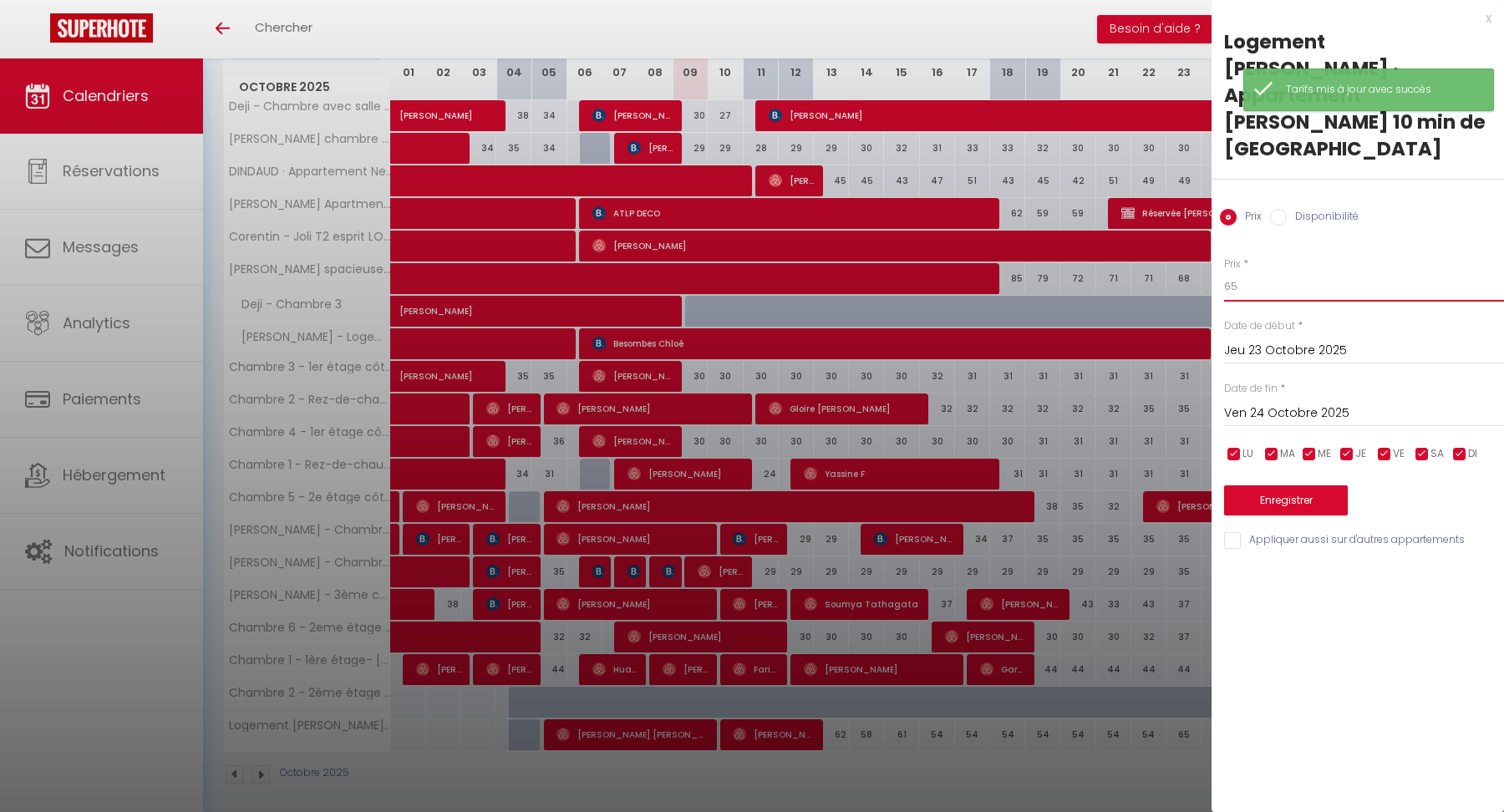
click at [1278, 272] on input "65" at bounding box center [1364, 286] width 280 height 30
type input "6"
type input "59"
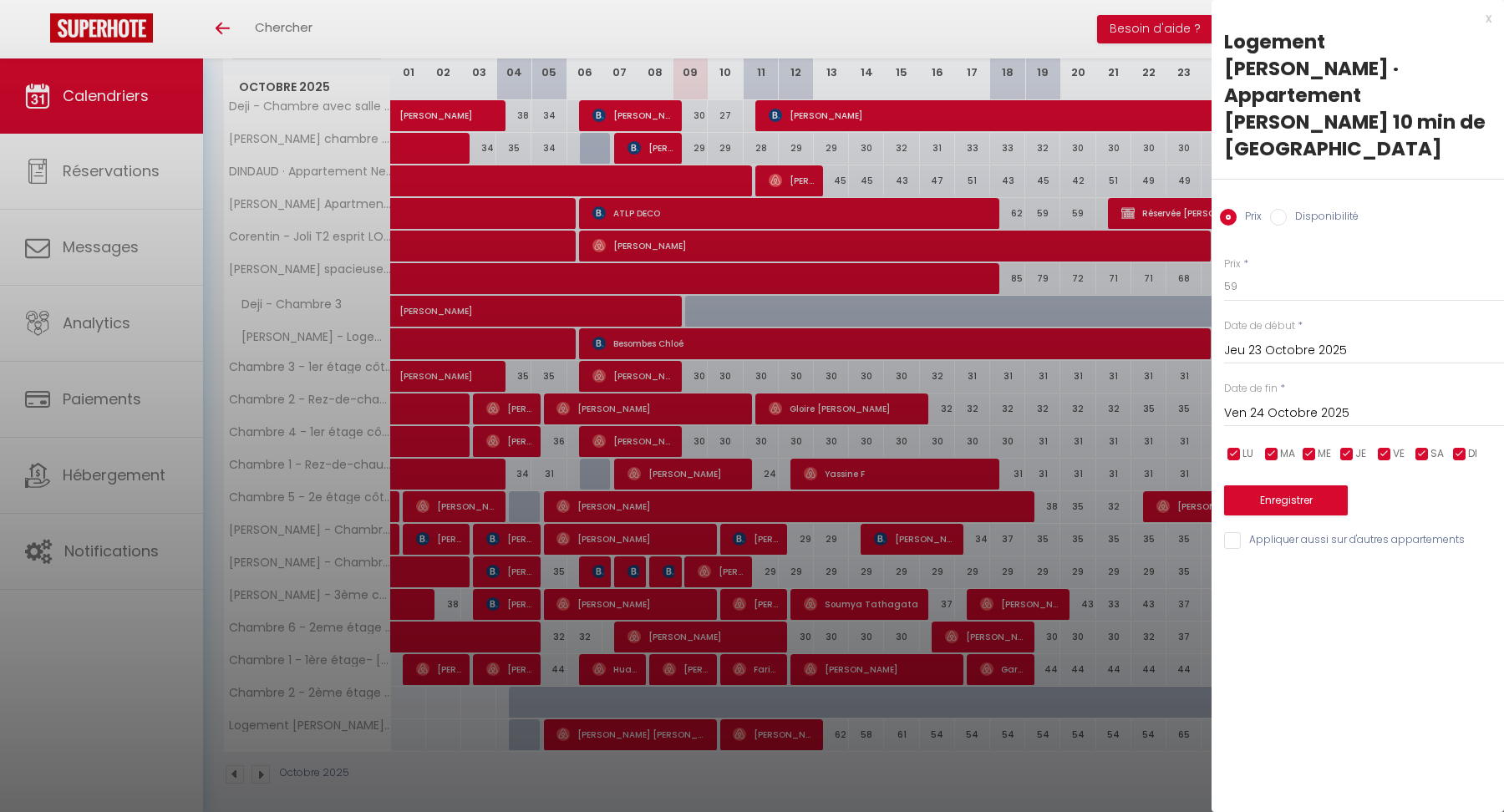
click at [1258, 403] on input "Ven 24 Octobre 2025" at bounding box center [1364, 414] width 280 height 22
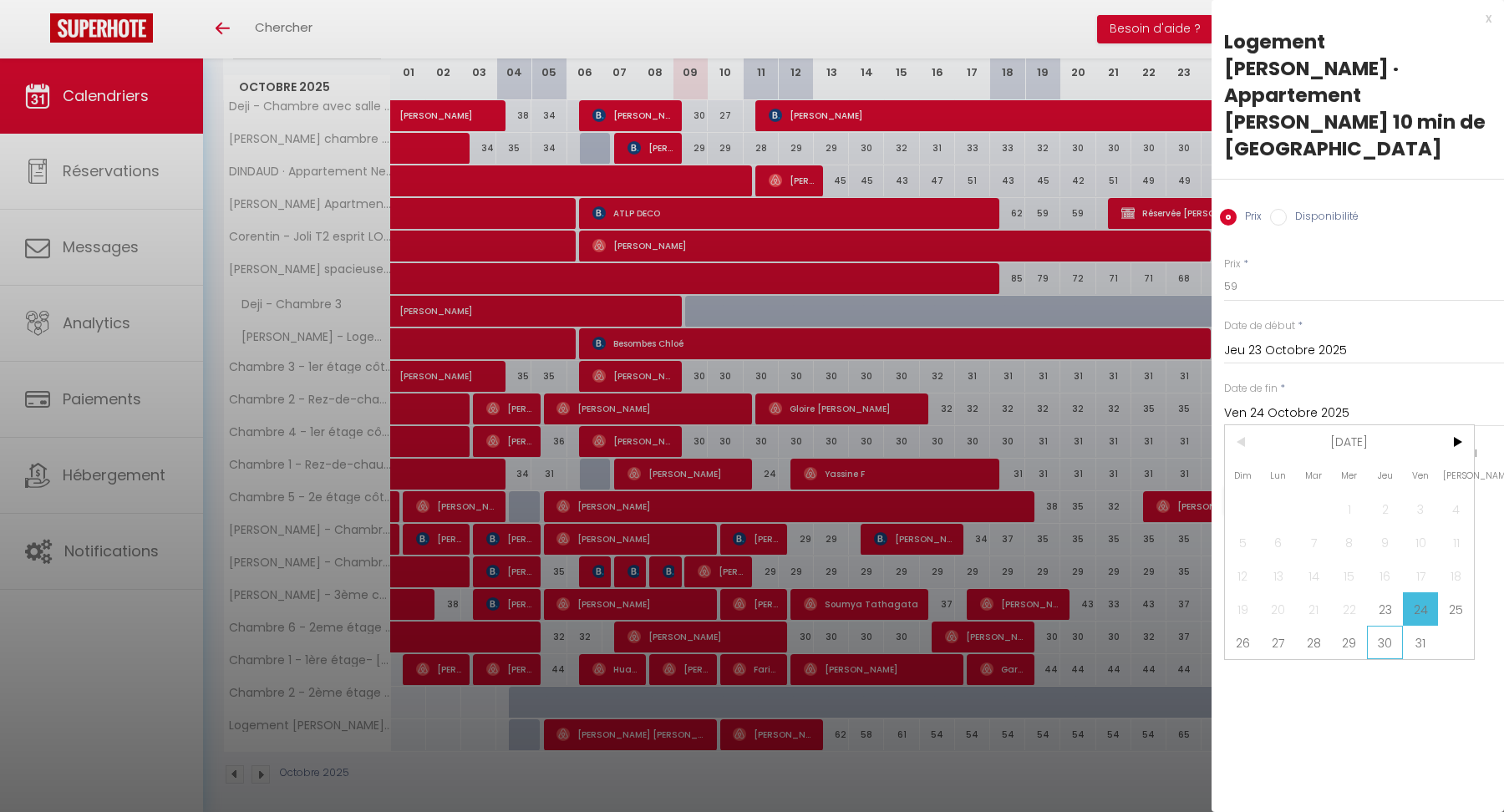
click at [1383, 626] on span "30" at bounding box center [1385, 642] width 36 height 33
type input "Jeu 30 Octobre 2025"
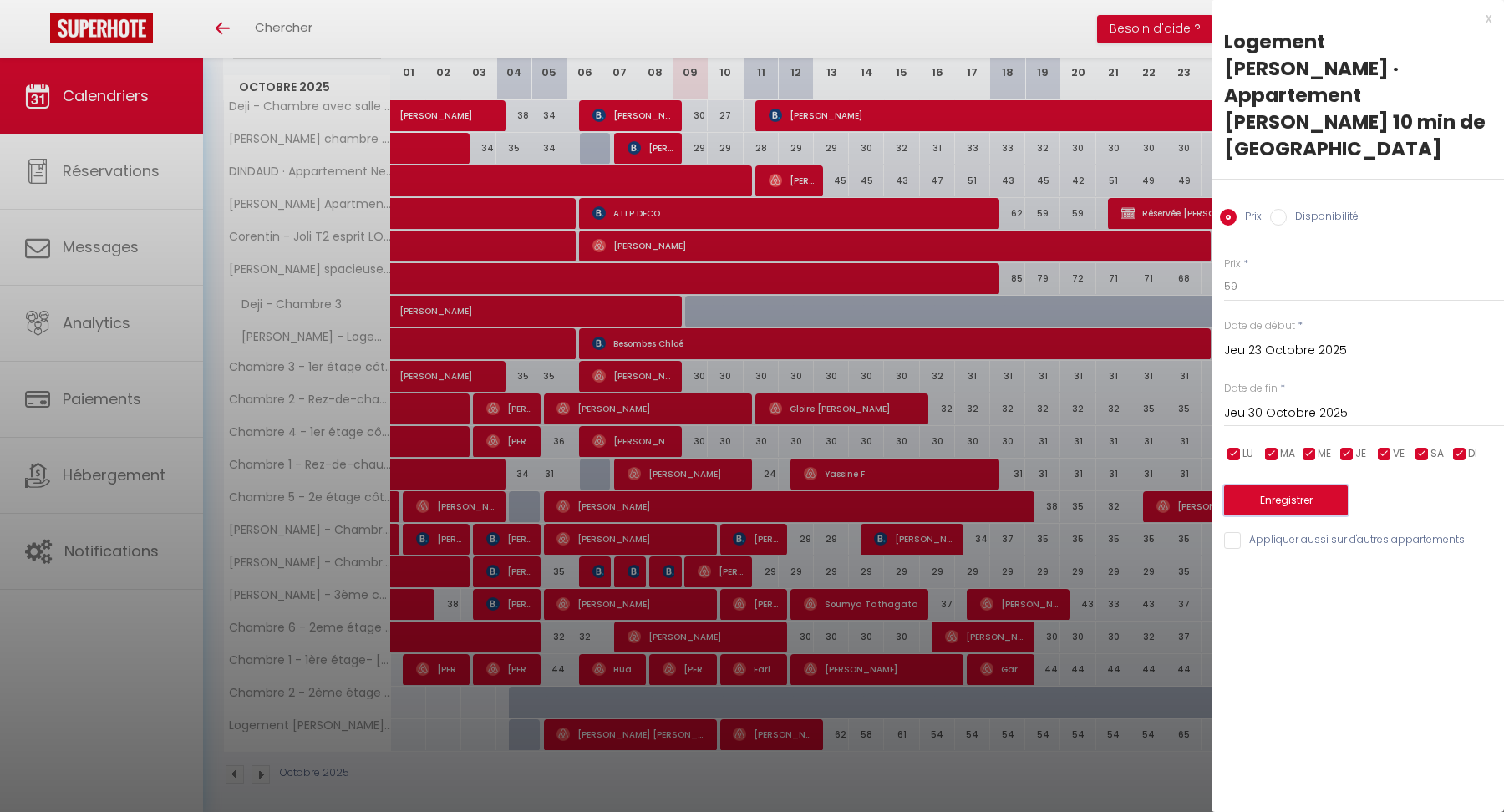
click at [1276, 486] on button "Enregistrer" at bounding box center [1286, 501] width 123 height 30
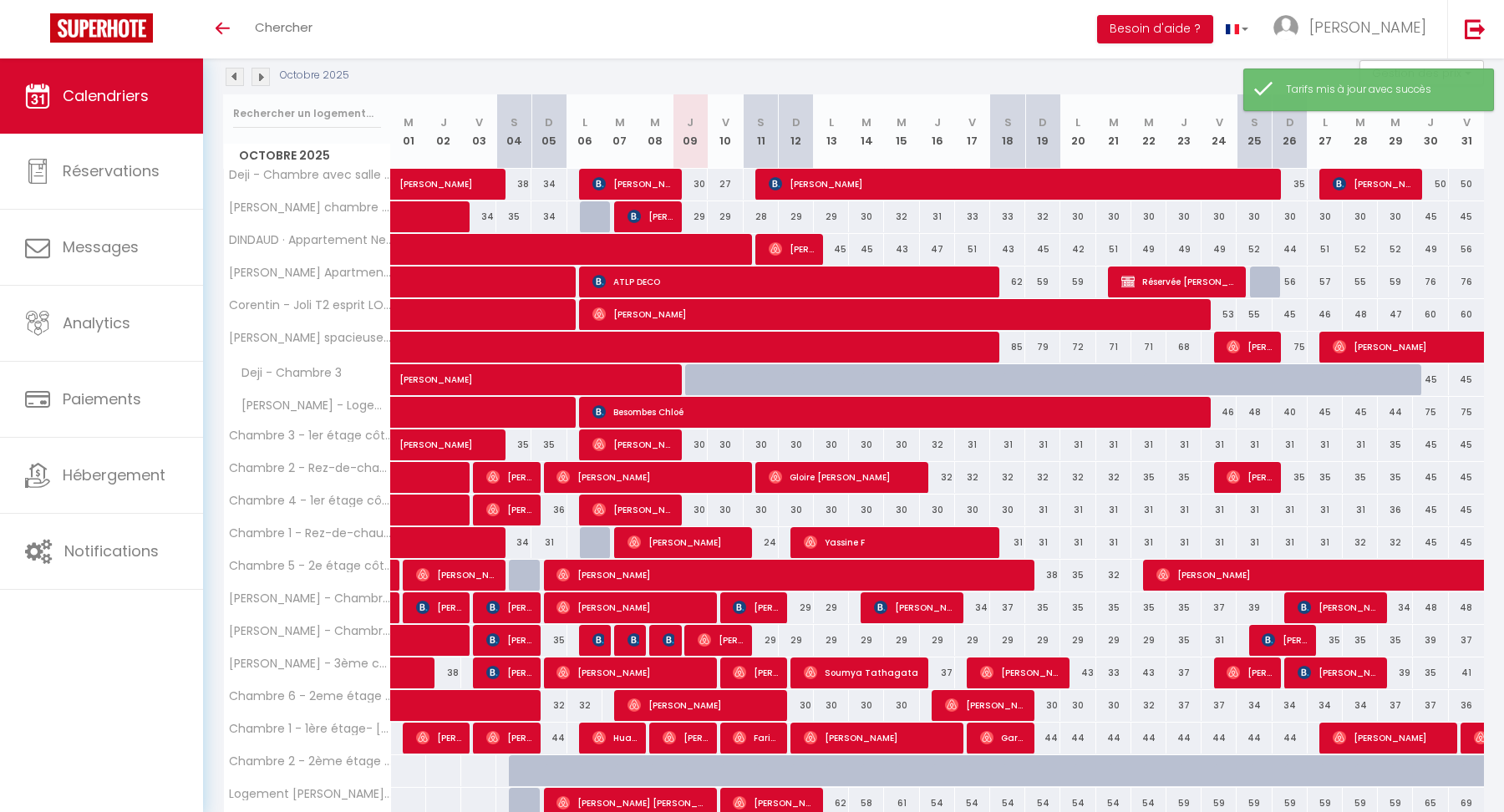
scroll to position [235, 0]
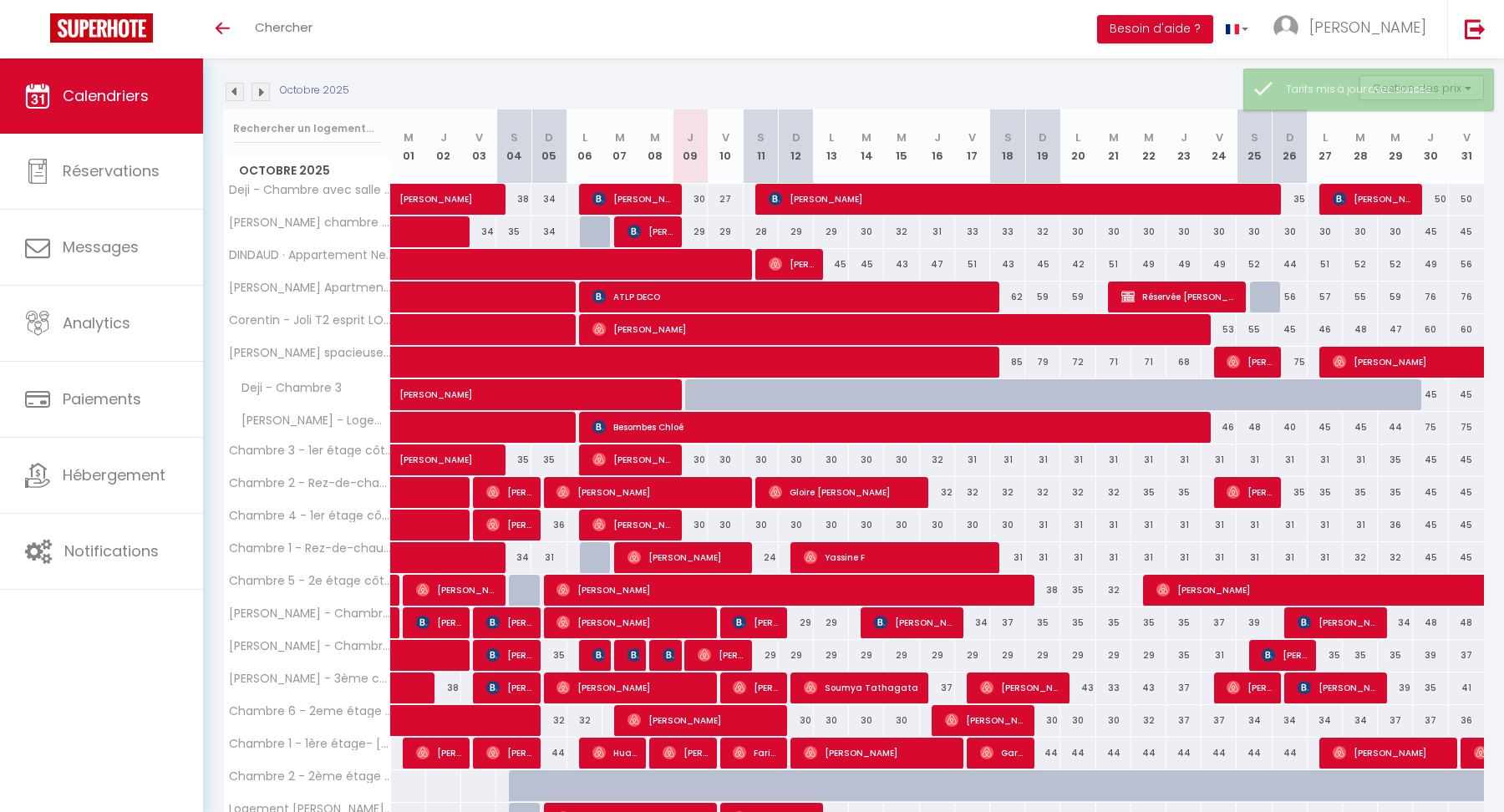
click at [974, 262] on div "51" at bounding box center [973, 264] width 35 height 31
type input "51"
type input "Ven 17 Octobre 2025"
type input "[PERSON_NAME] 18 Octobre 2025"
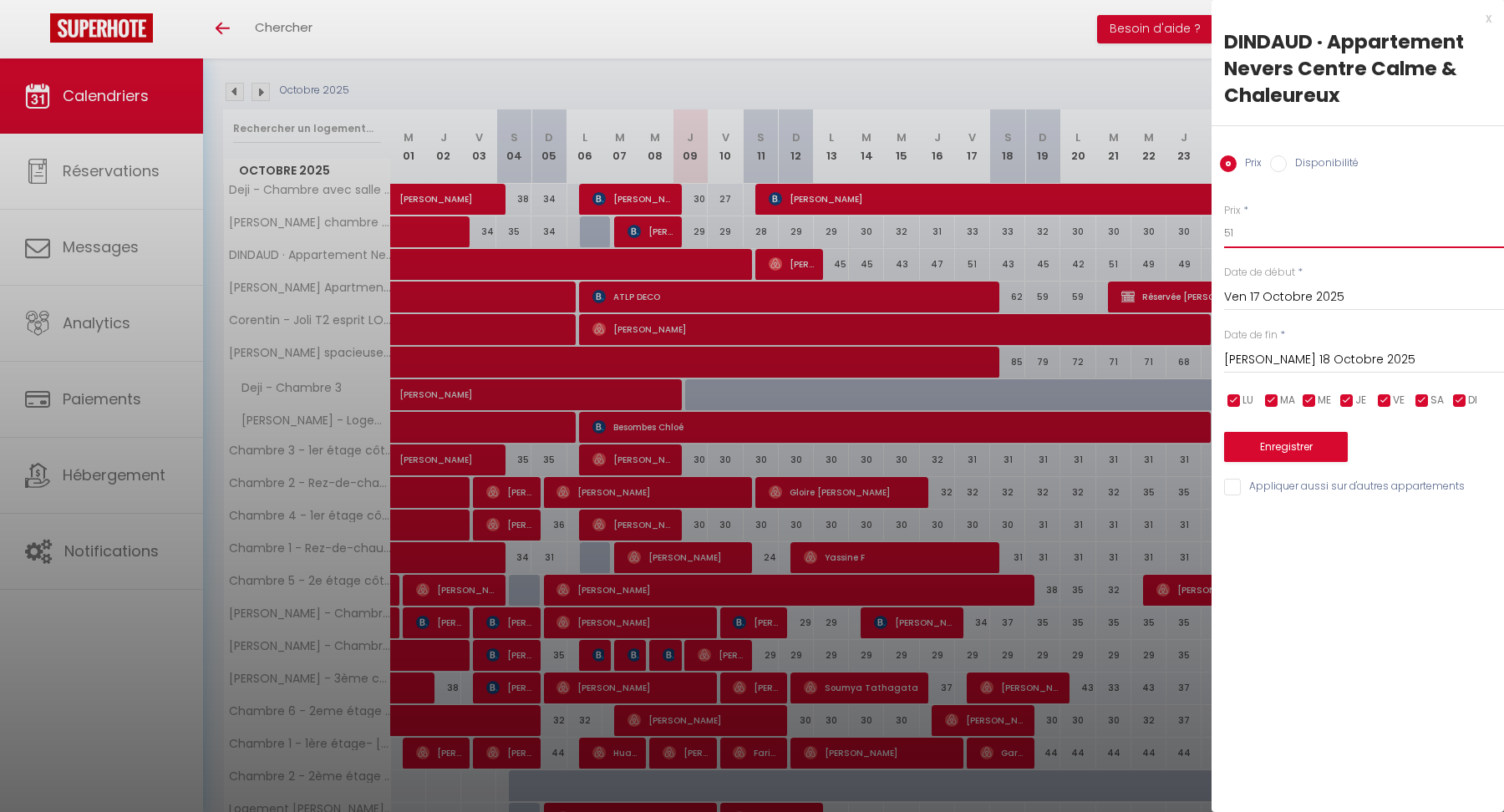
click at [1248, 236] on input "51" at bounding box center [1364, 233] width 280 height 30
type input "5"
type input "41"
click at [1265, 356] on input "[PERSON_NAME] 18 Octobre 2025" at bounding box center [1364, 360] width 280 height 22
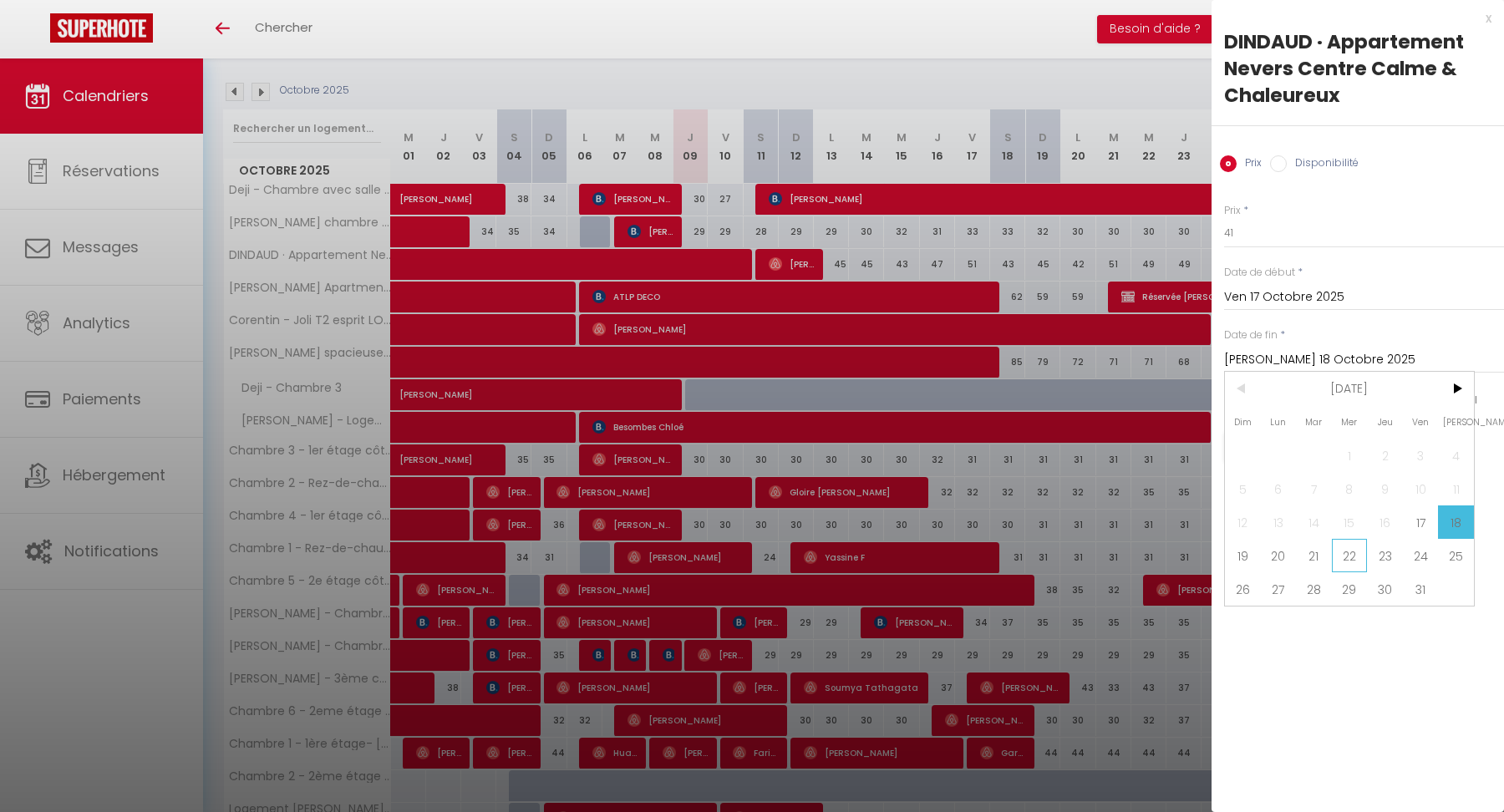
click at [1356, 552] on span "22" at bounding box center [1350, 555] width 36 height 33
type input "Mer 22 Octobre 2025"
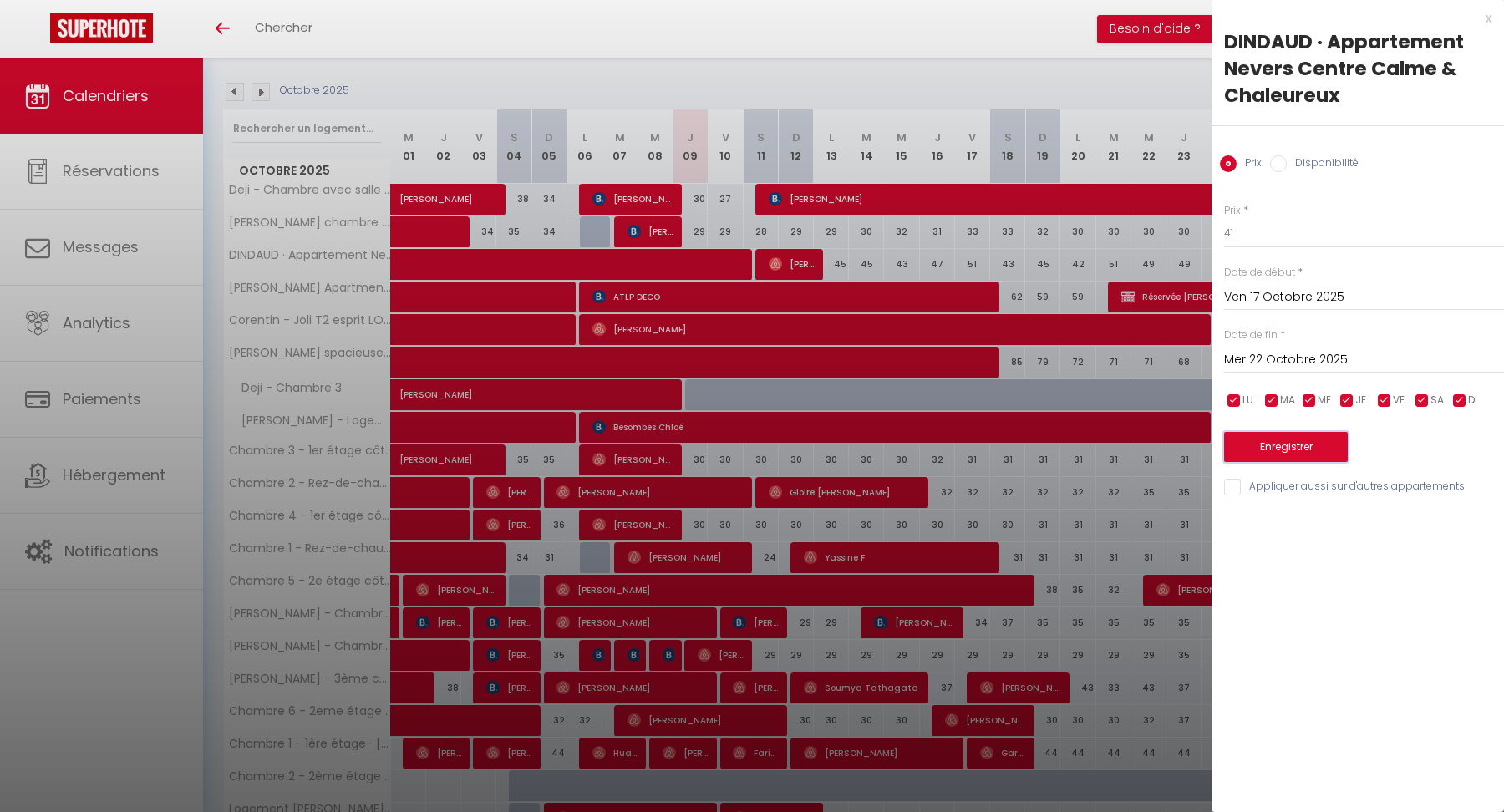
click at [1315, 438] on button "Enregistrer" at bounding box center [1286, 447] width 123 height 30
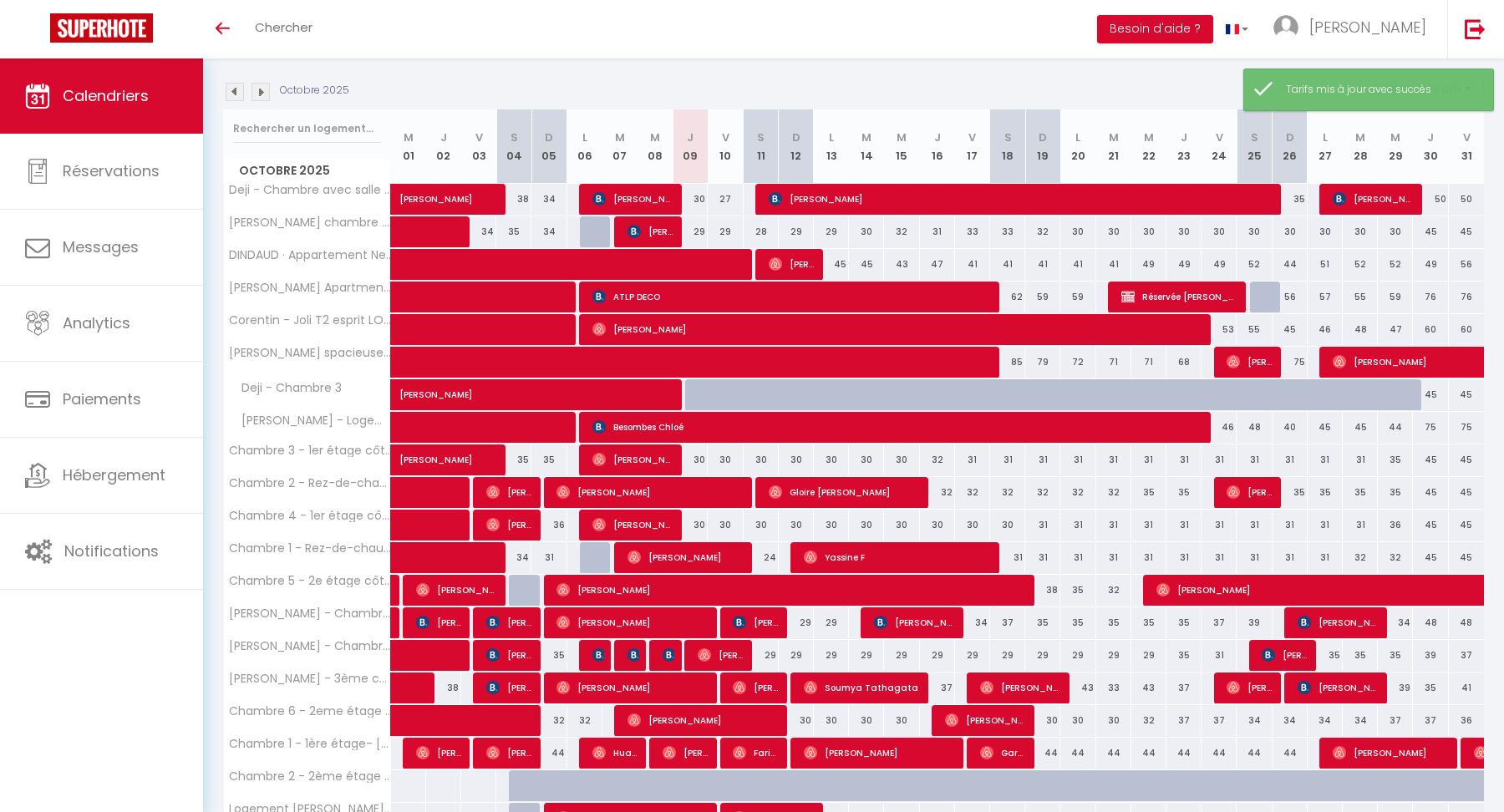
click at [942, 255] on div "47" at bounding box center [938, 264] width 35 height 31
type input "47"
type input "Jeu 16 Octobre 2025"
type input "Ven 17 Octobre 2025"
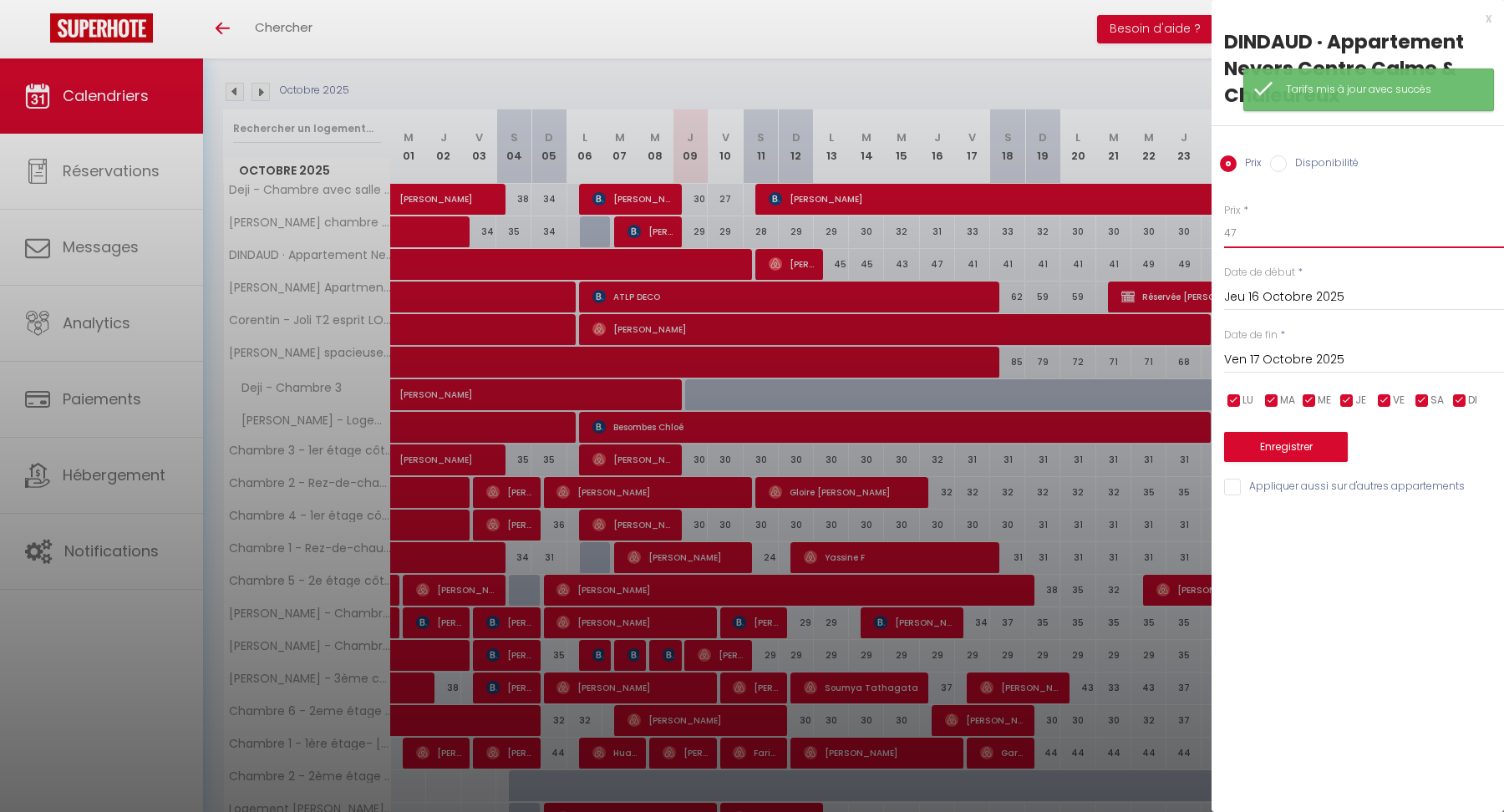
click at [1252, 235] on input "47" at bounding box center [1364, 233] width 280 height 30
type input "4"
type input "39"
click at [1263, 438] on button "Enregistrer" at bounding box center [1286, 447] width 123 height 30
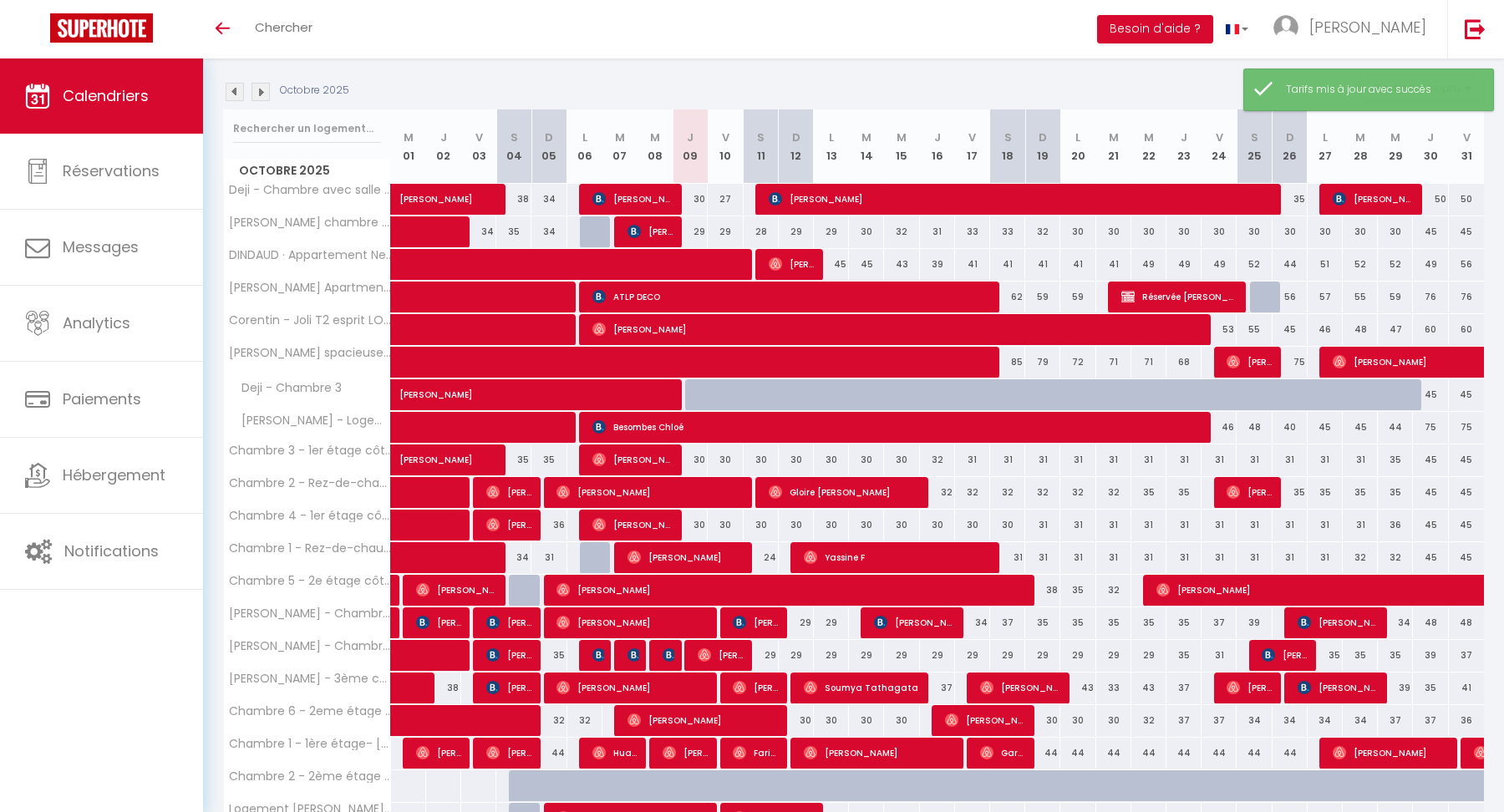
click at [842, 263] on div "45" at bounding box center [831, 264] width 35 height 31
type input "45"
type input "Lun 13 Octobre 2025"
type input "[DATE] Octobre 2025"
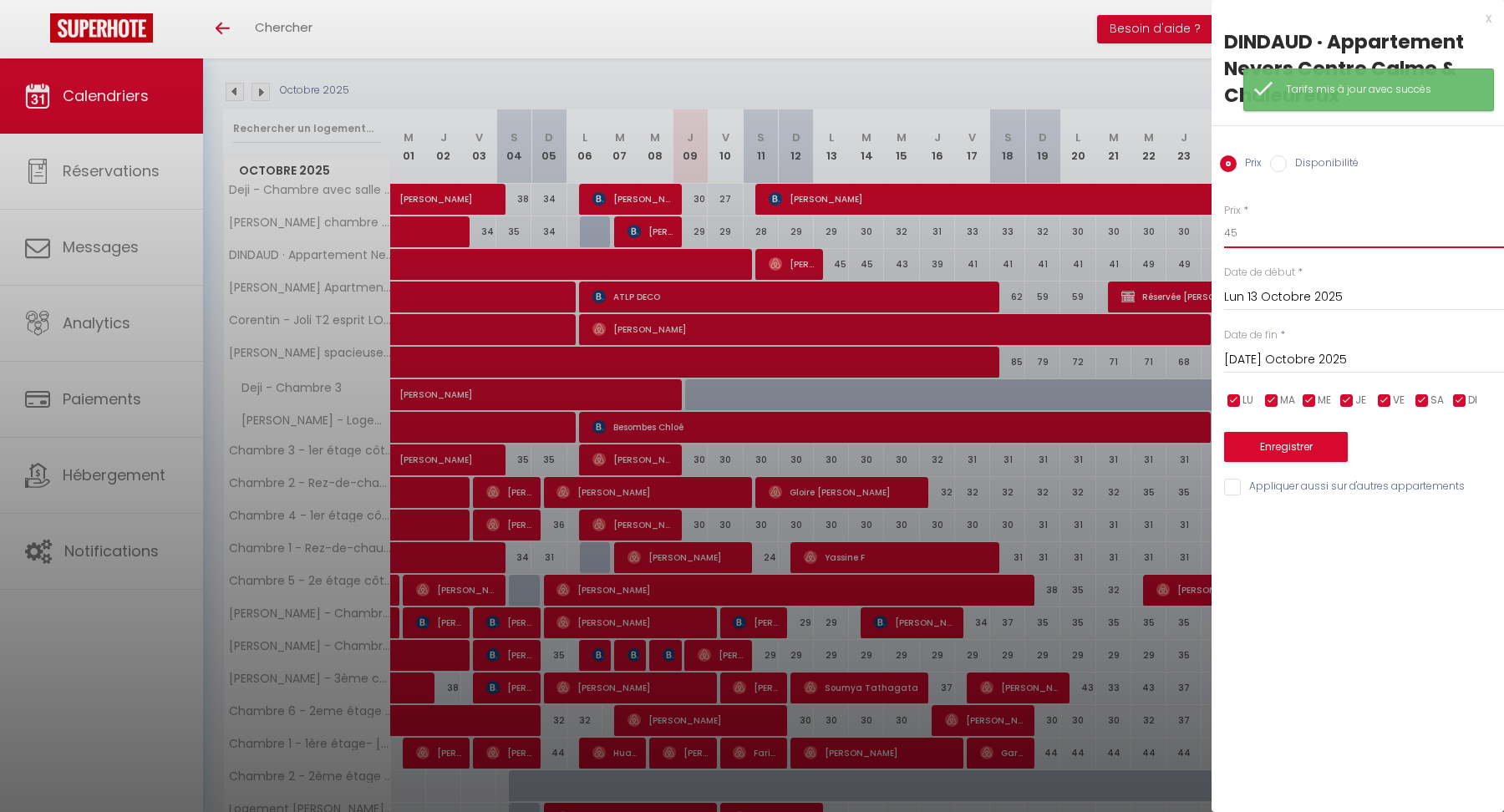
click at [1249, 241] on input "45" at bounding box center [1364, 233] width 280 height 30
type input "4"
type input "41"
click at [1281, 448] on button "Enregistrer" at bounding box center [1286, 447] width 123 height 30
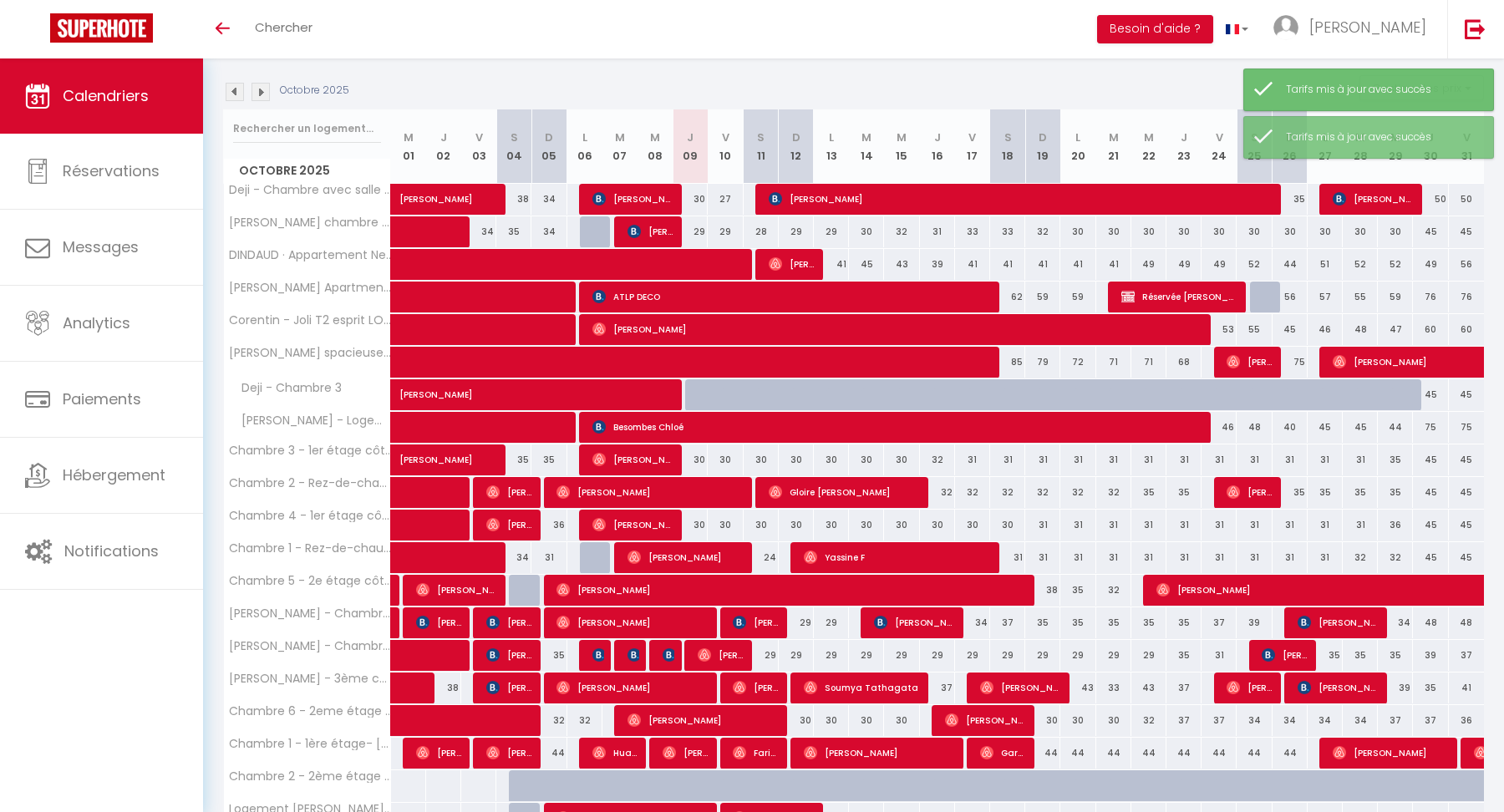
click at [1151, 263] on div "49" at bounding box center [1149, 264] width 35 height 31
type input "49"
type input "Mer 22 Octobre 2025"
type input "Jeu 23 Octobre 2025"
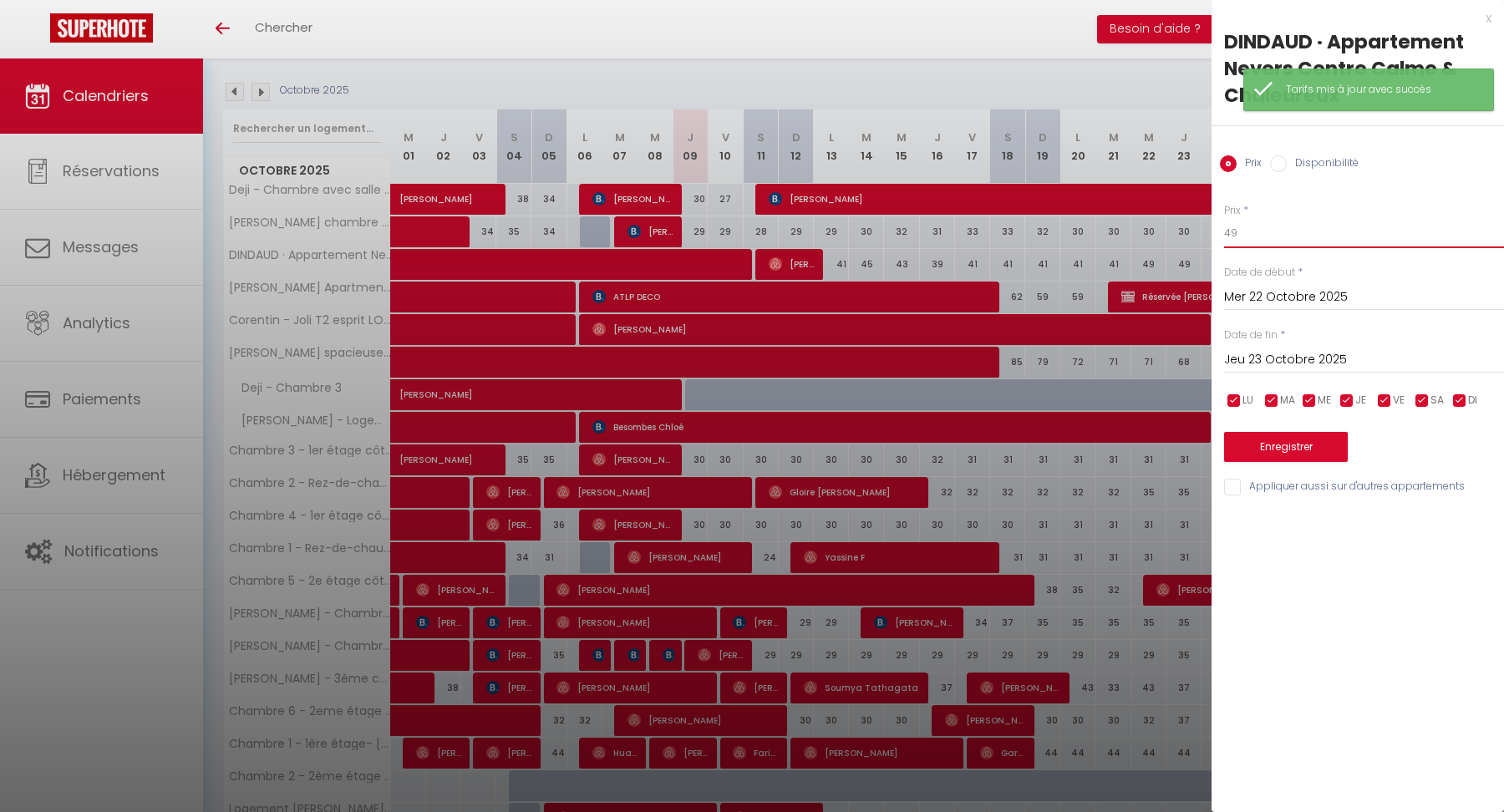
click at [1280, 243] on input "49" at bounding box center [1364, 233] width 280 height 30
type input "44"
click at [1281, 433] on button "Enregistrer" at bounding box center [1286, 447] width 123 height 30
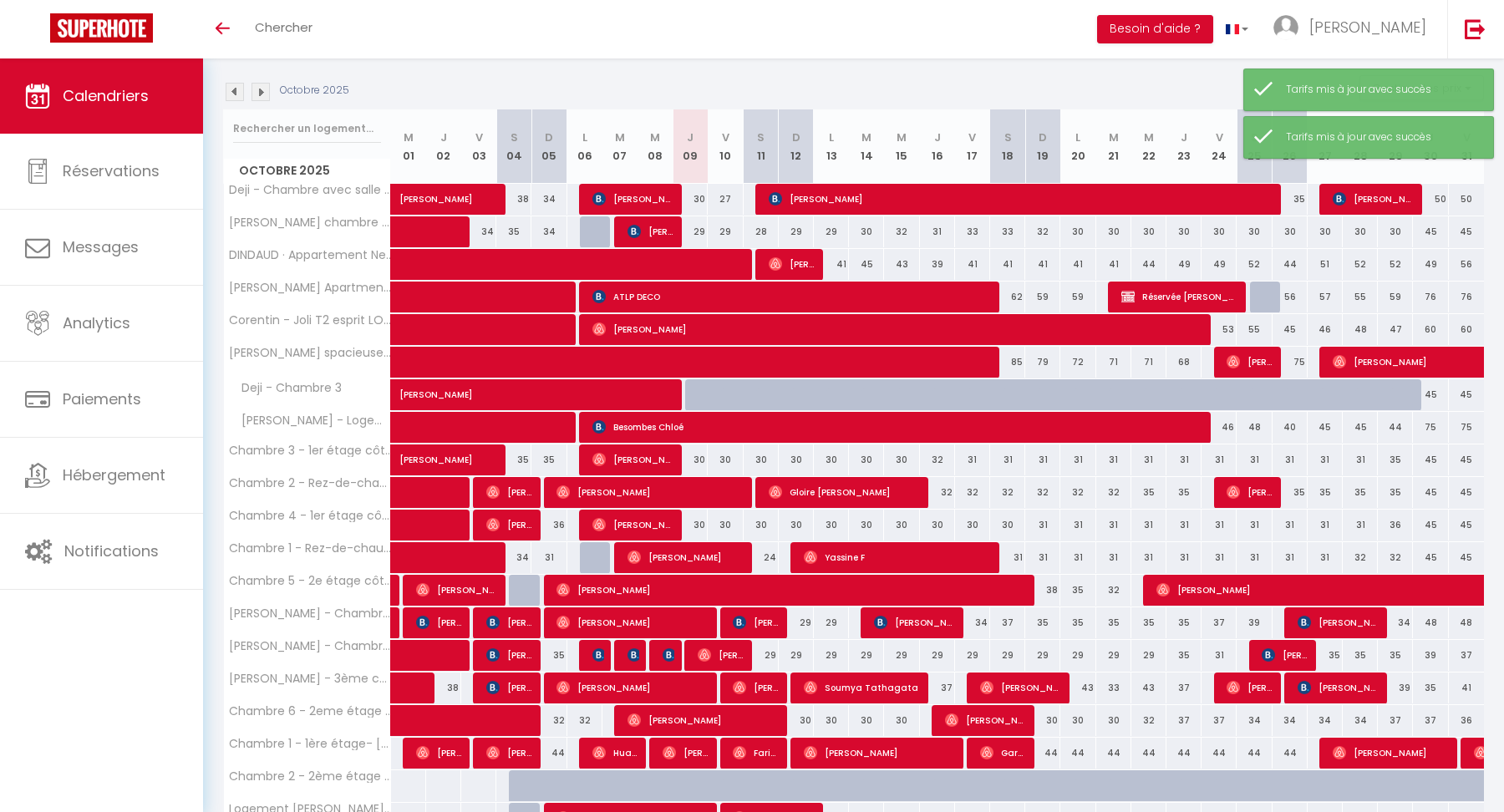
click at [1187, 260] on div "49" at bounding box center [1184, 264] width 35 height 31
type input "49"
type input "Jeu 23 Octobre 2025"
type input "Ven 24 Octobre 2025"
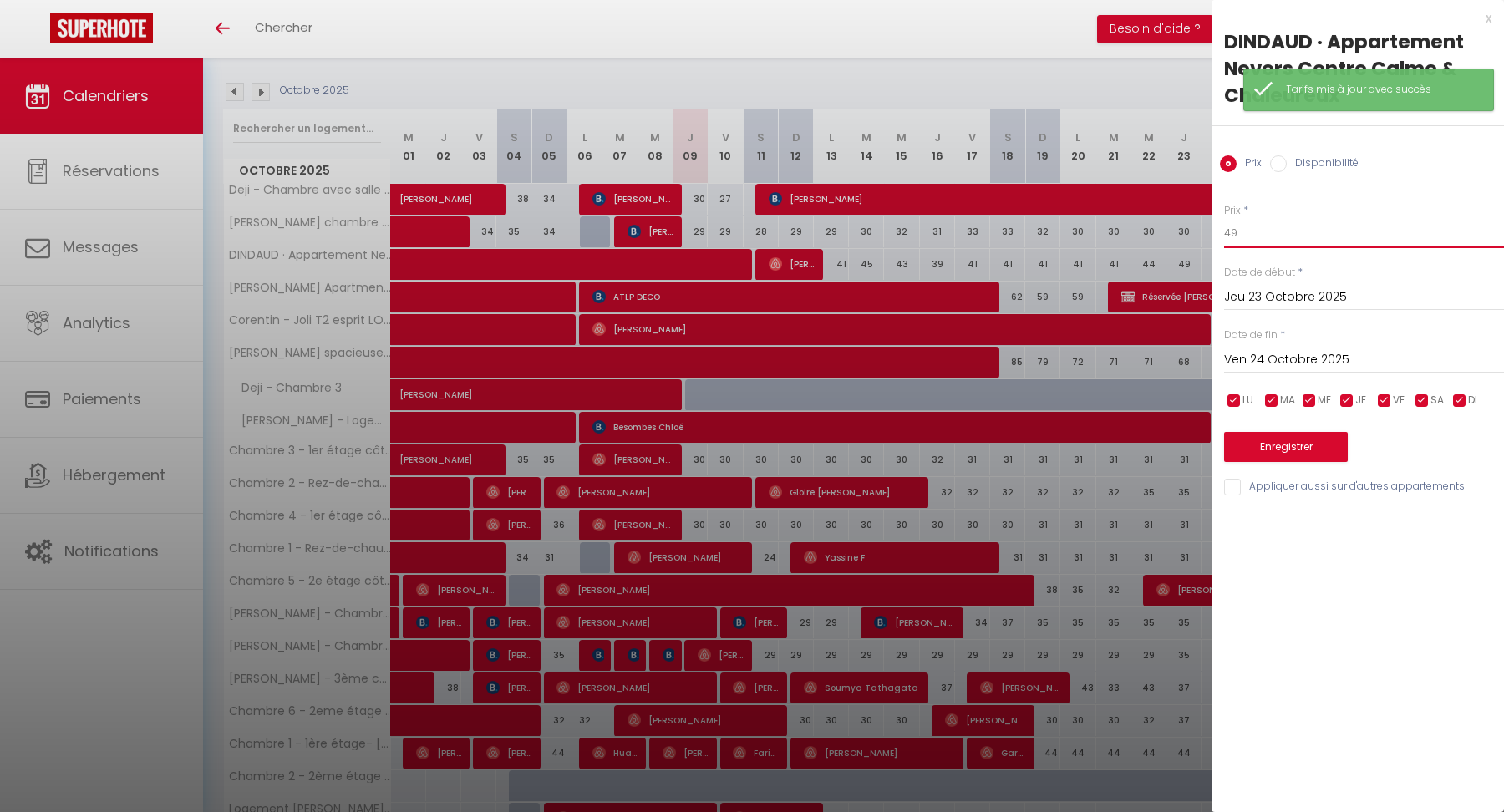
click at [1287, 241] on input "49" at bounding box center [1364, 233] width 280 height 30
type input "43"
click at [1259, 450] on button "Enregistrer" at bounding box center [1286, 447] width 123 height 30
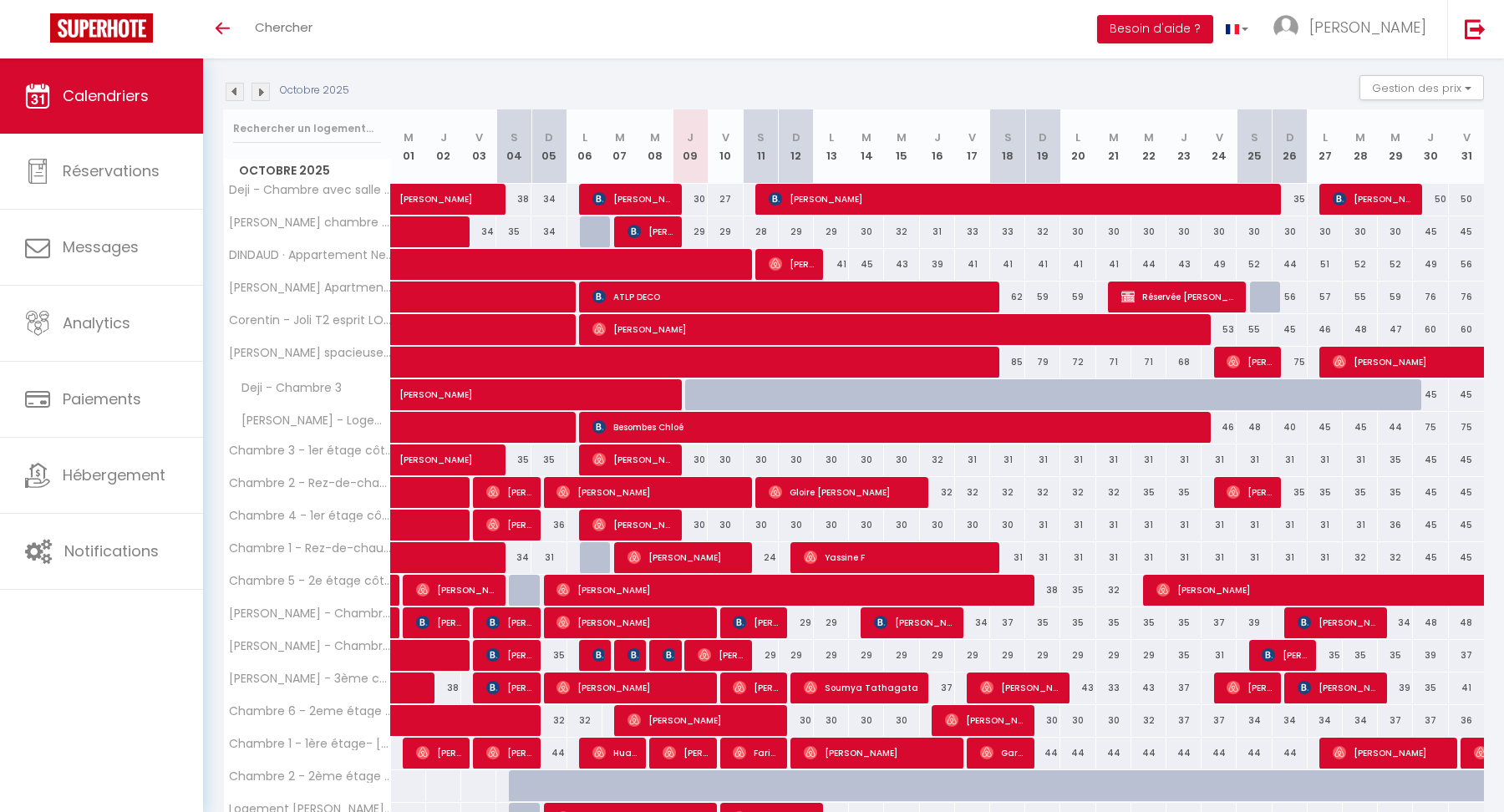
scroll to position [319, 0]
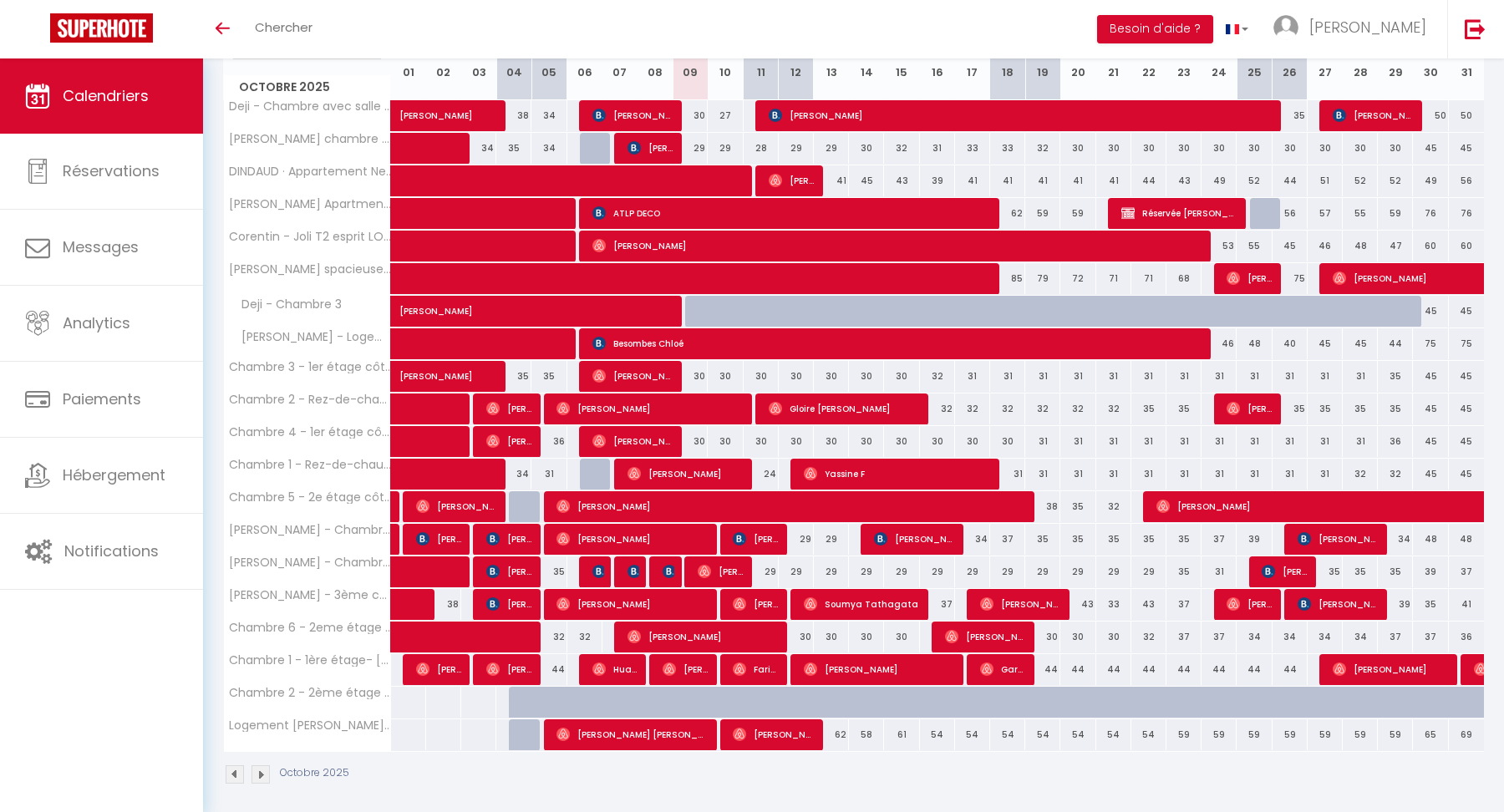
click at [1053, 501] on div "38" at bounding box center [1043, 507] width 35 height 31
type input "38"
type input "Dim 19 Octobre 2025"
type input "Lun 20 Octobre 2025"
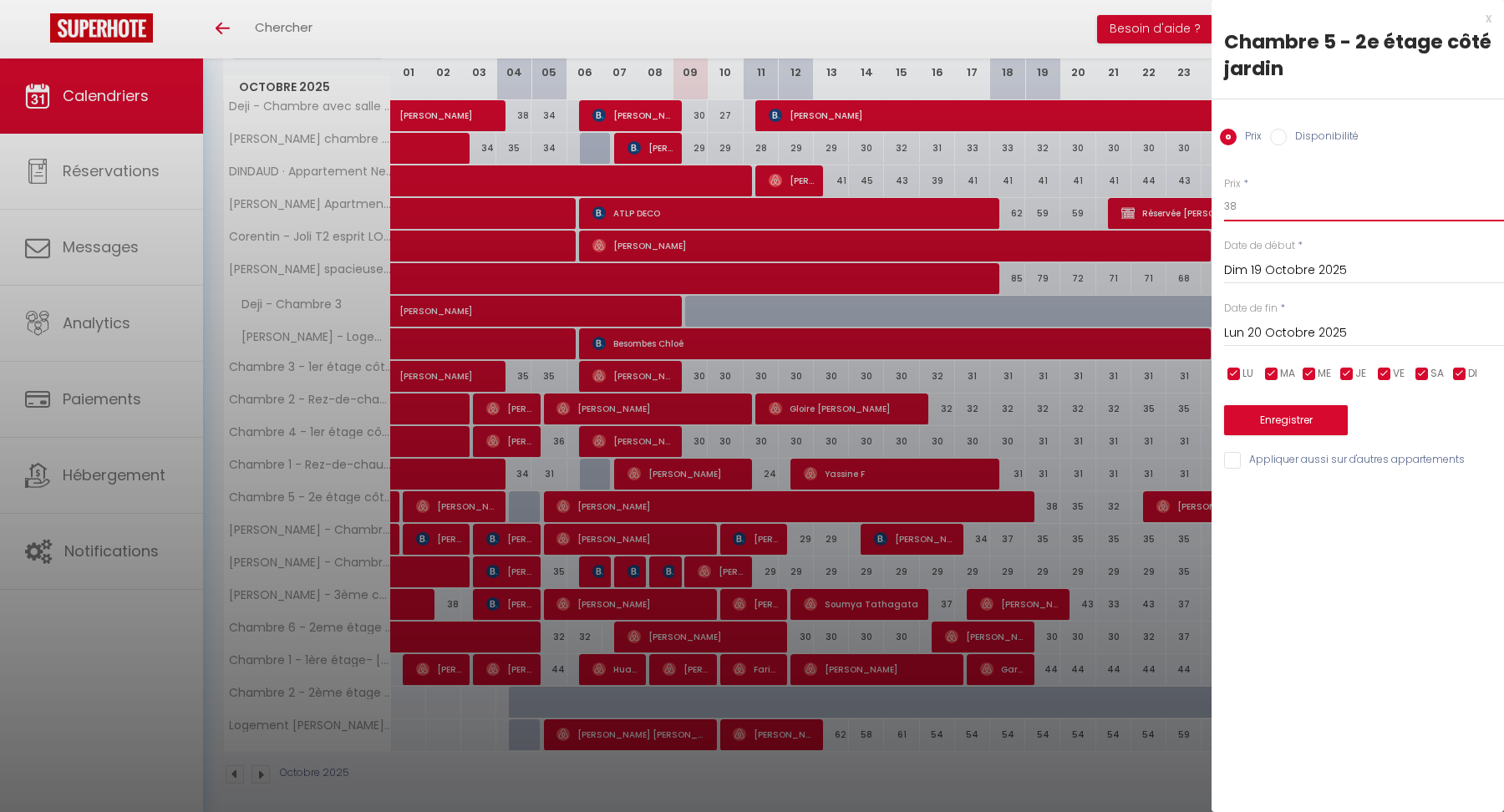
click at [1248, 211] on input "38" at bounding box center [1364, 207] width 280 height 30
type input "30"
click at [1256, 416] on button "Enregistrer" at bounding box center [1286, 420] width 123 height 30
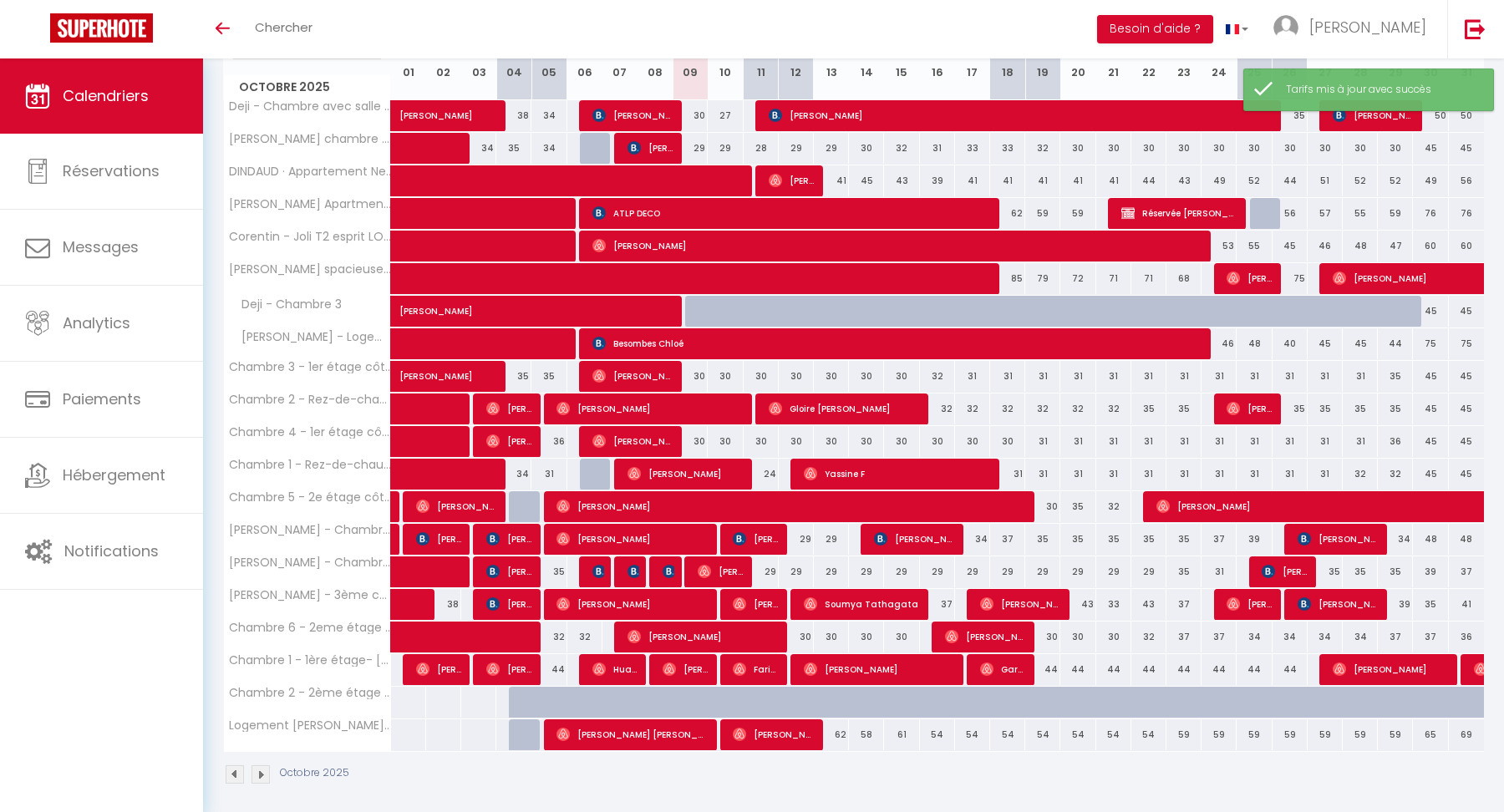
click at [1075, 507] on div "35" at bounding box center [1078, 507] width 35 height 31
type input "35"
type input "Lun 20 Octobre 2025"
type input "[DATE] Octobre 2025"
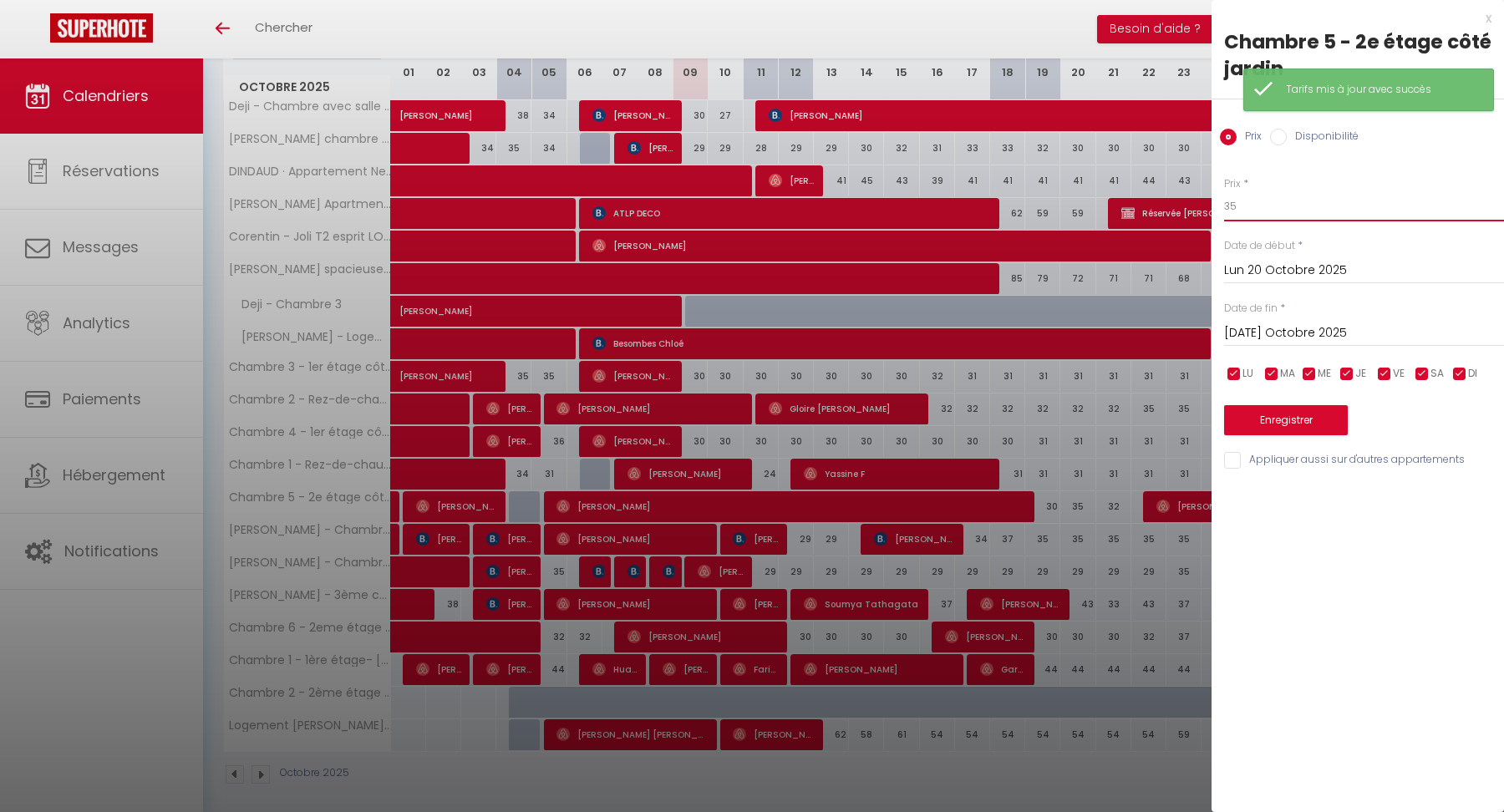
click at [1266, 202] on input "35" at bounding box center [1364, 207] width 280 height 30
type input "32"
click at [1272, 416] on button "Enregistrer" at bounding box center [1286, 420] width 123 height 30
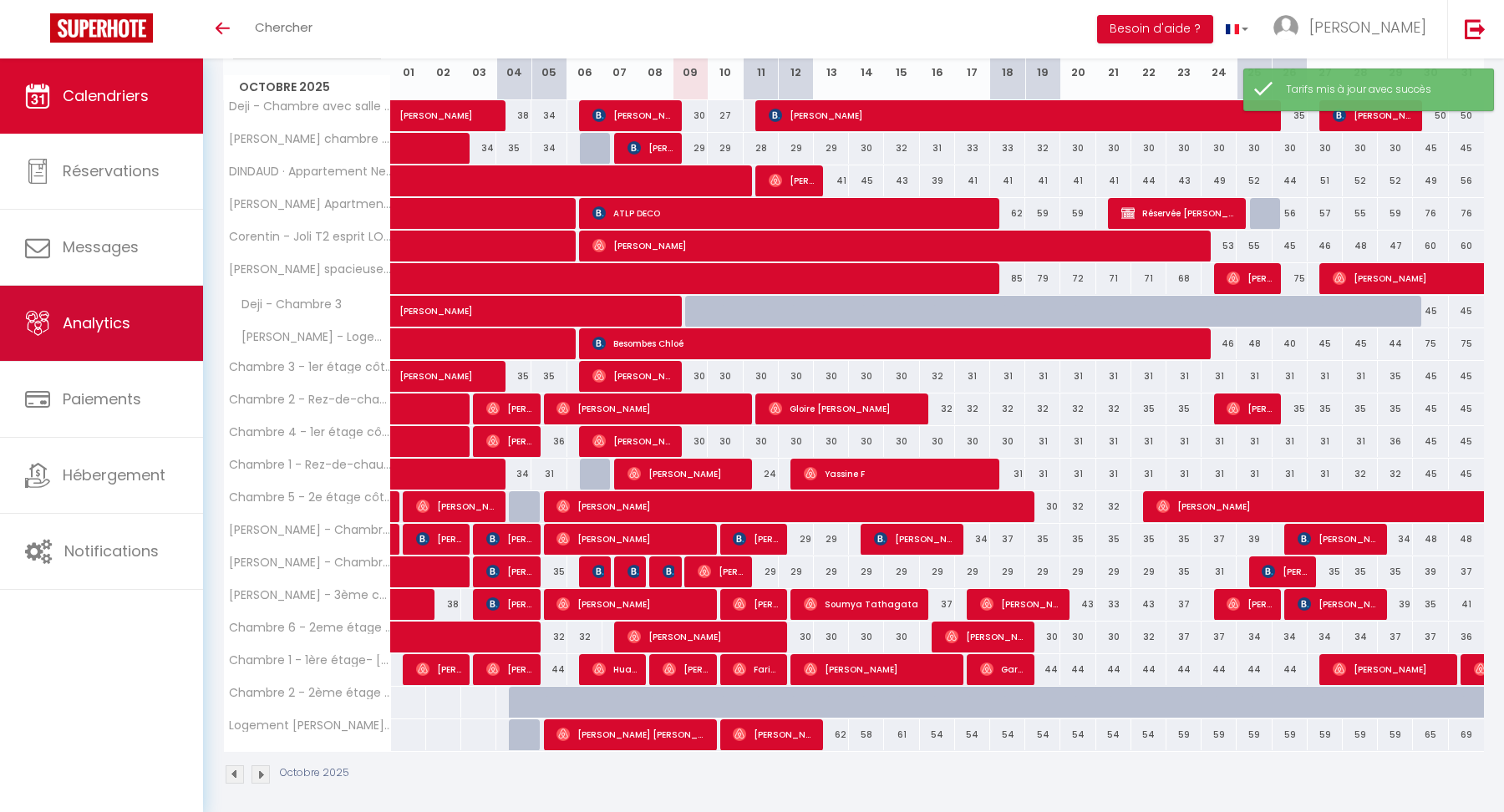
click at [123, 319] on span "Analytics" at bounding box center [96, 323] width 67 height 21
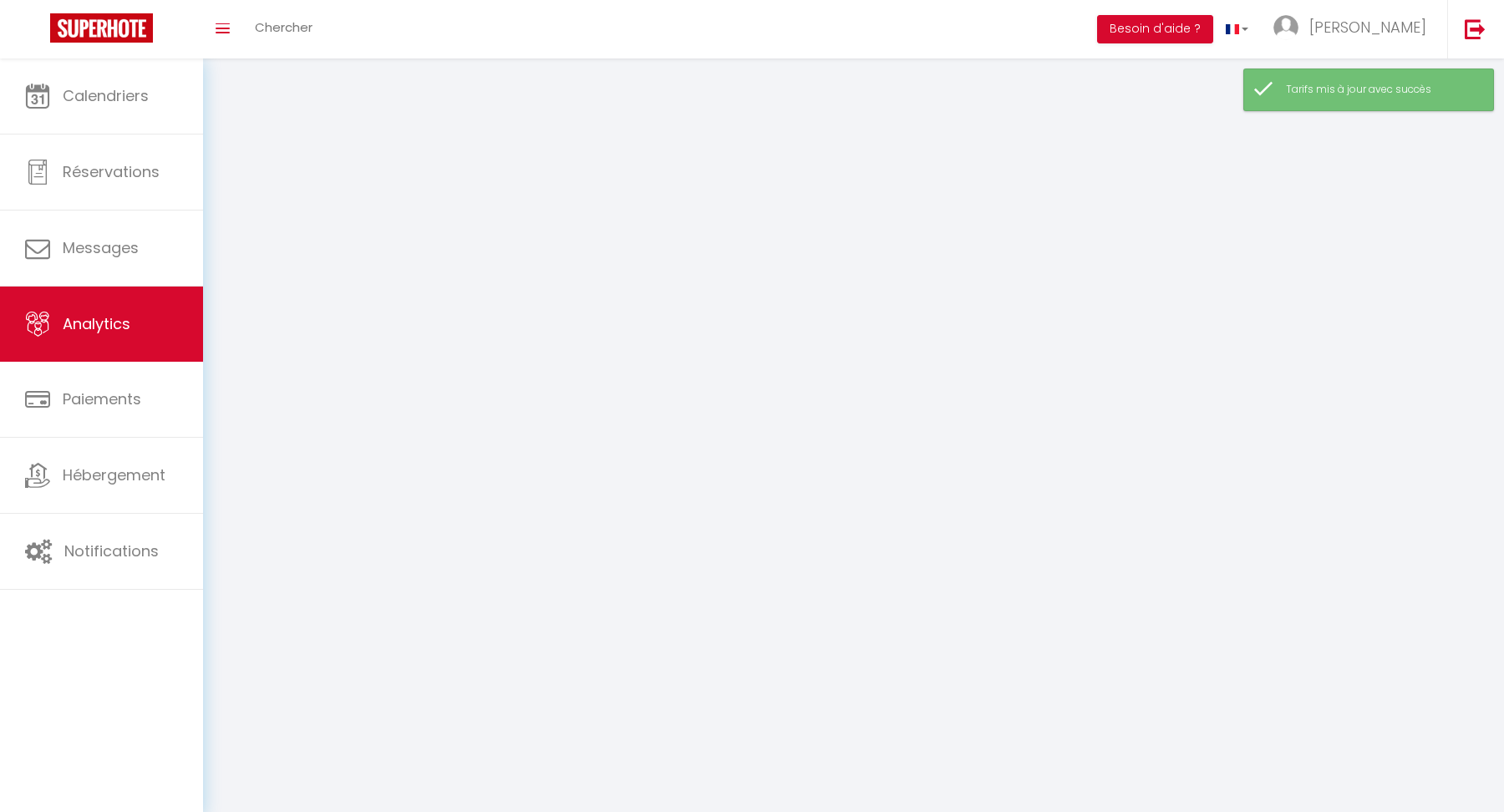
select select "2025"
select select "10"
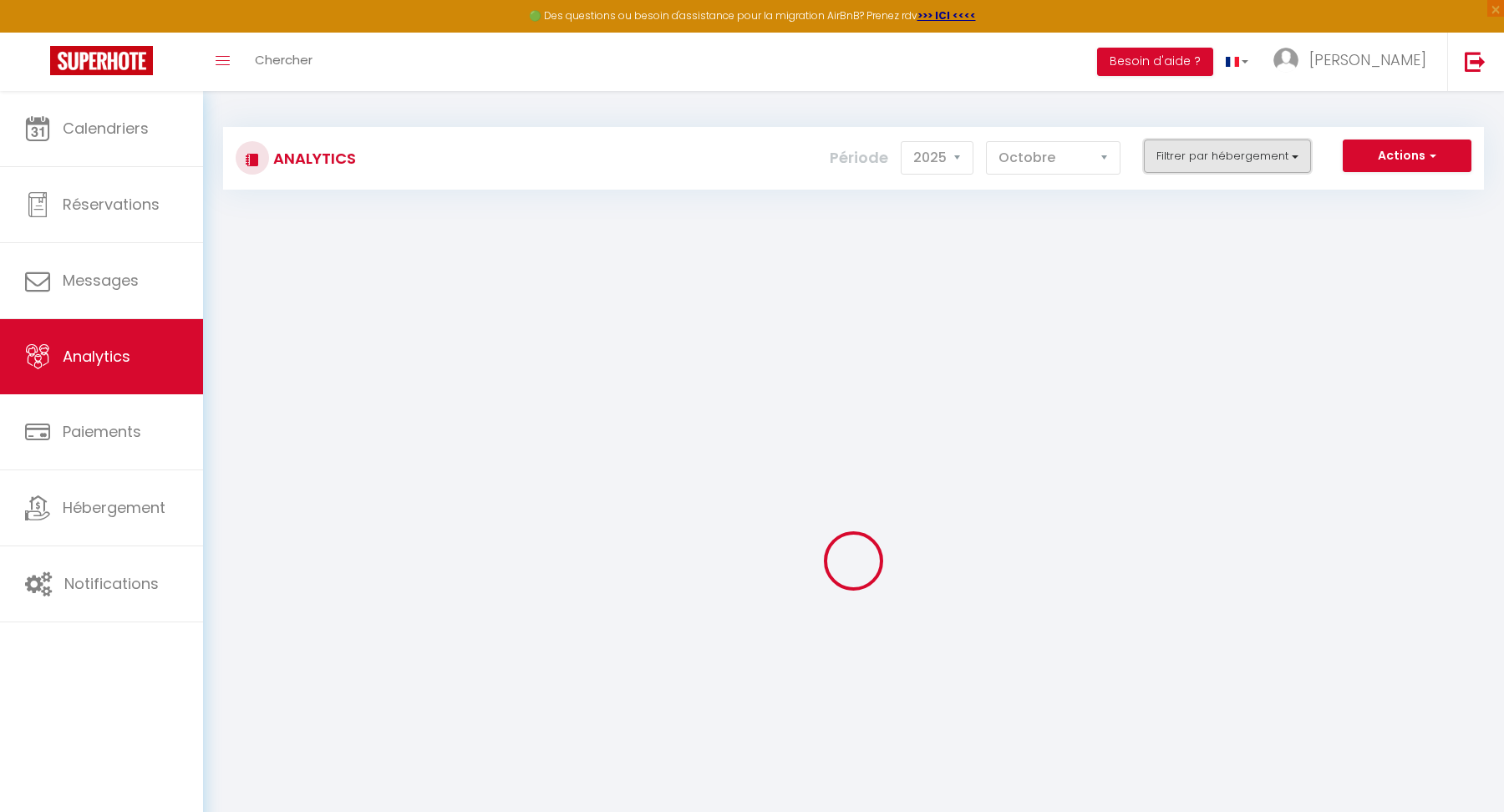
click at [1235, 154] on button "Filtrer par hébergement" at bounding box center [1228, 156] width 167 height 33
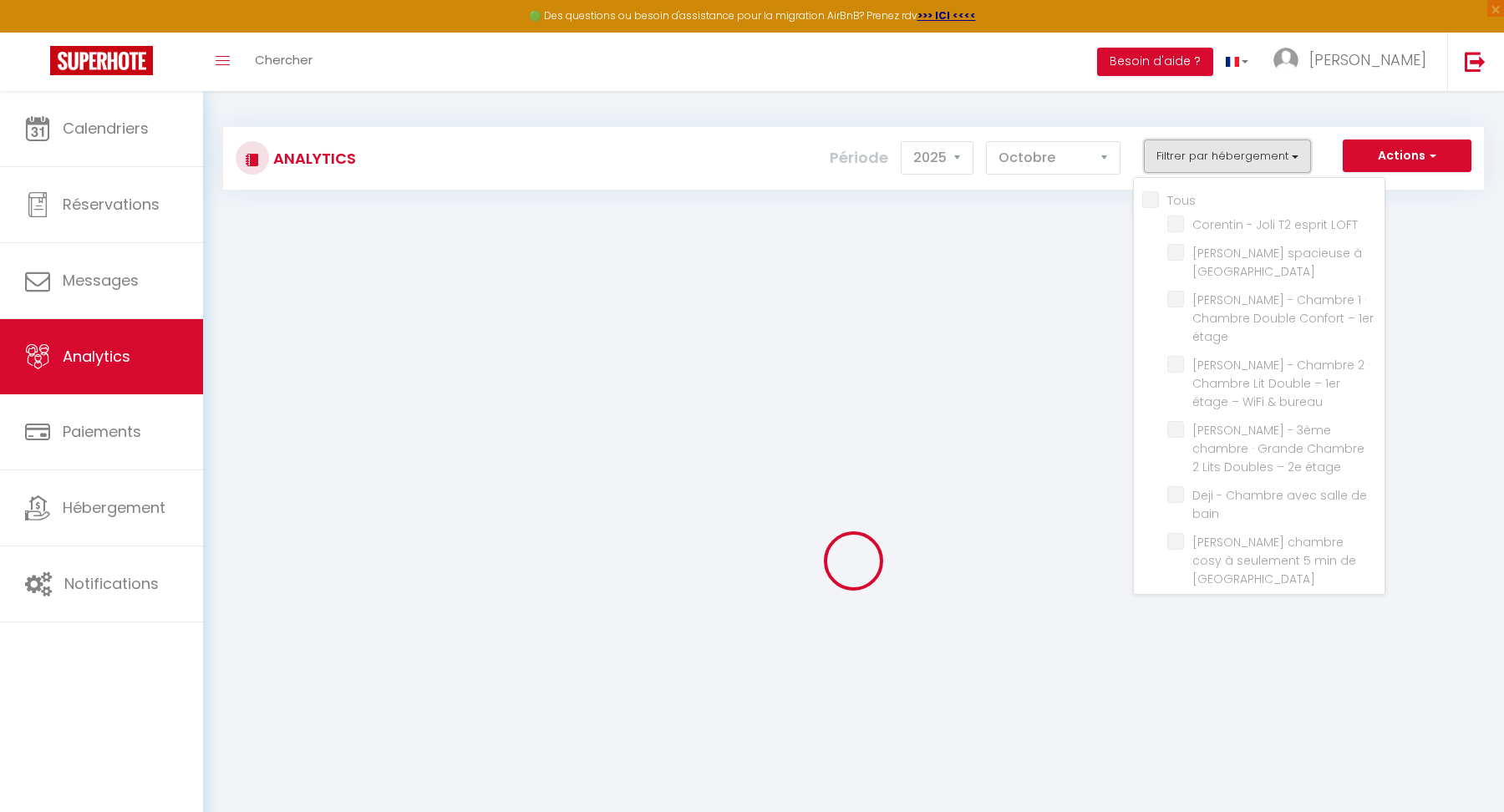
checkbox input "false"
checkbox LOFT "false"
checkbox Lambersart "false"
checkbox étage "false"
checkbox bureau "false"
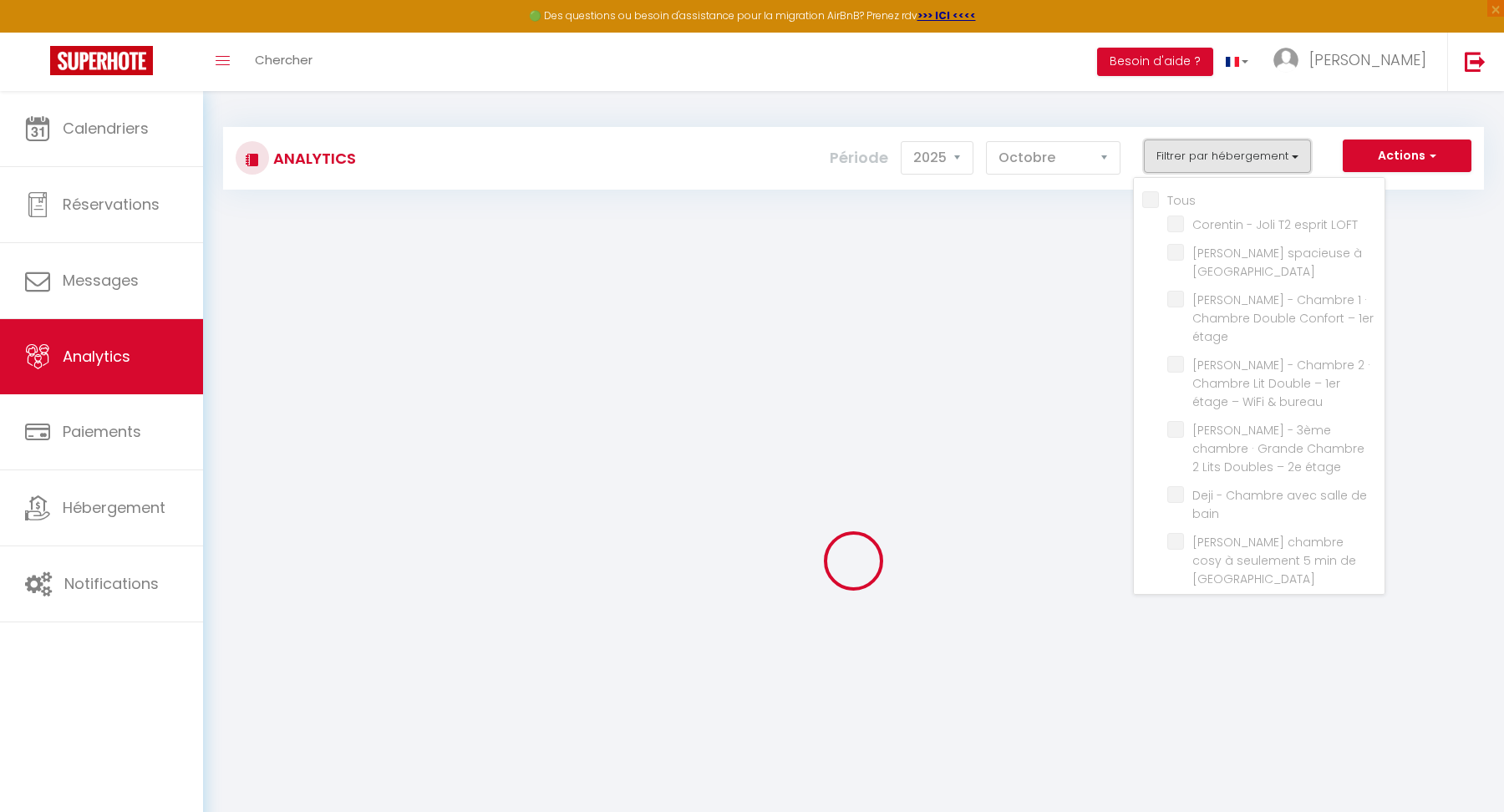
checkbox étage "false"
checkbox bain "false"
checkbox Lille "false"
checkbox jardin "false"
checkbox Chaleureux "false"
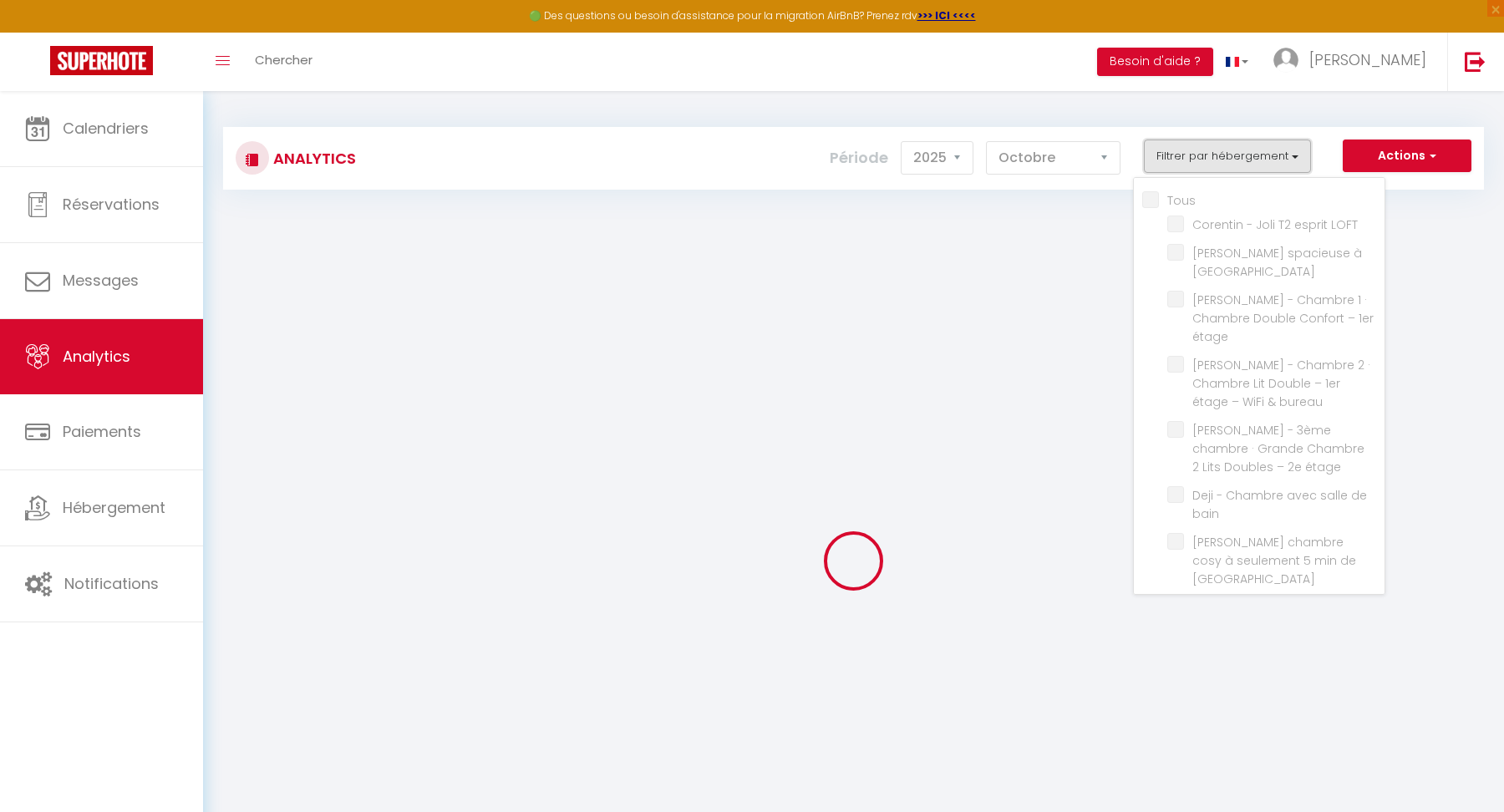
checkbox jardin "false"
checkbox rue "false"
checkbox Lille "false"
checkbox jardin "false"
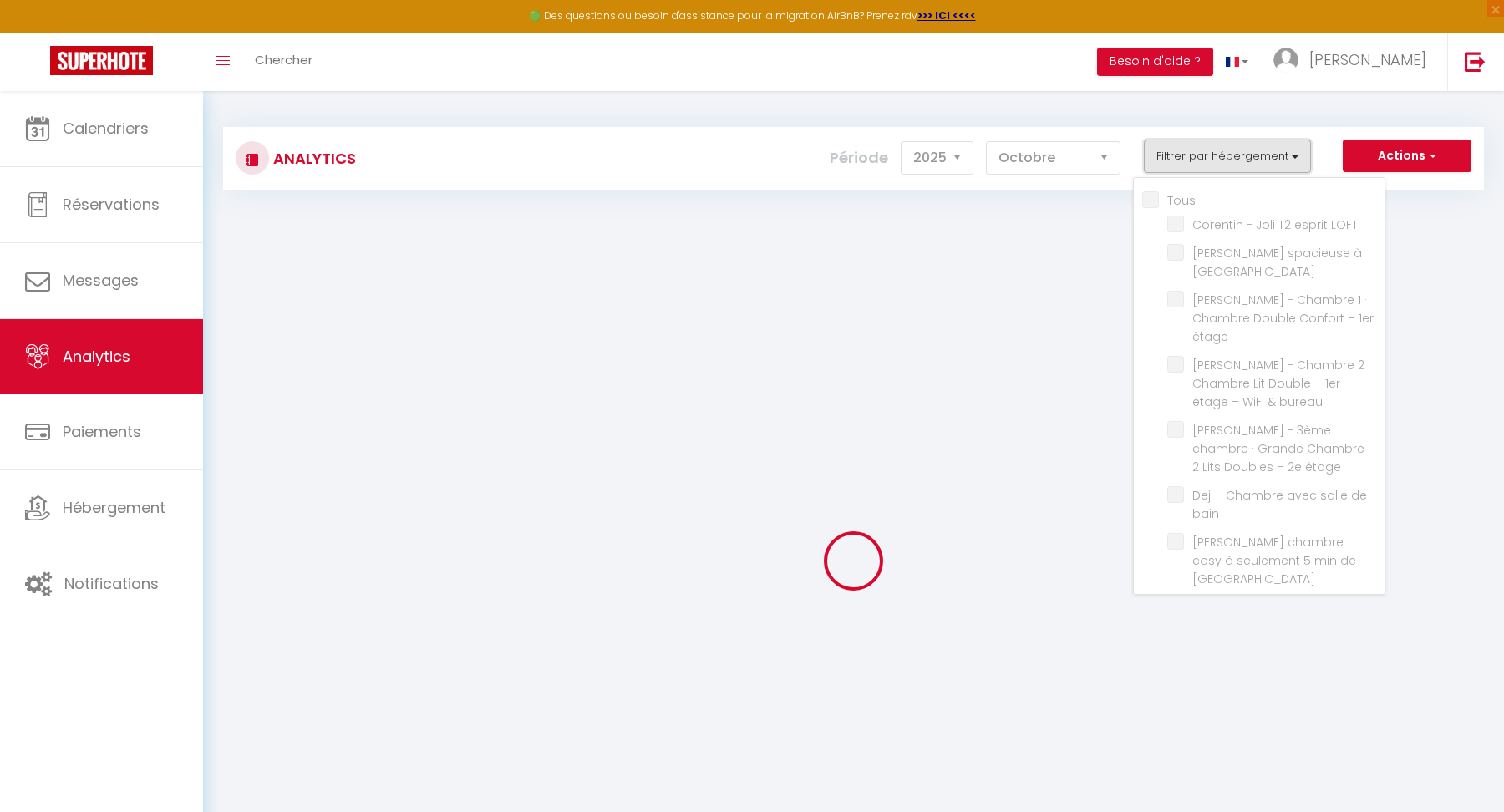
checkbox Logement "false"
checkbox Lille "false"
checkbox bureau "false"
checkbox centre "false"
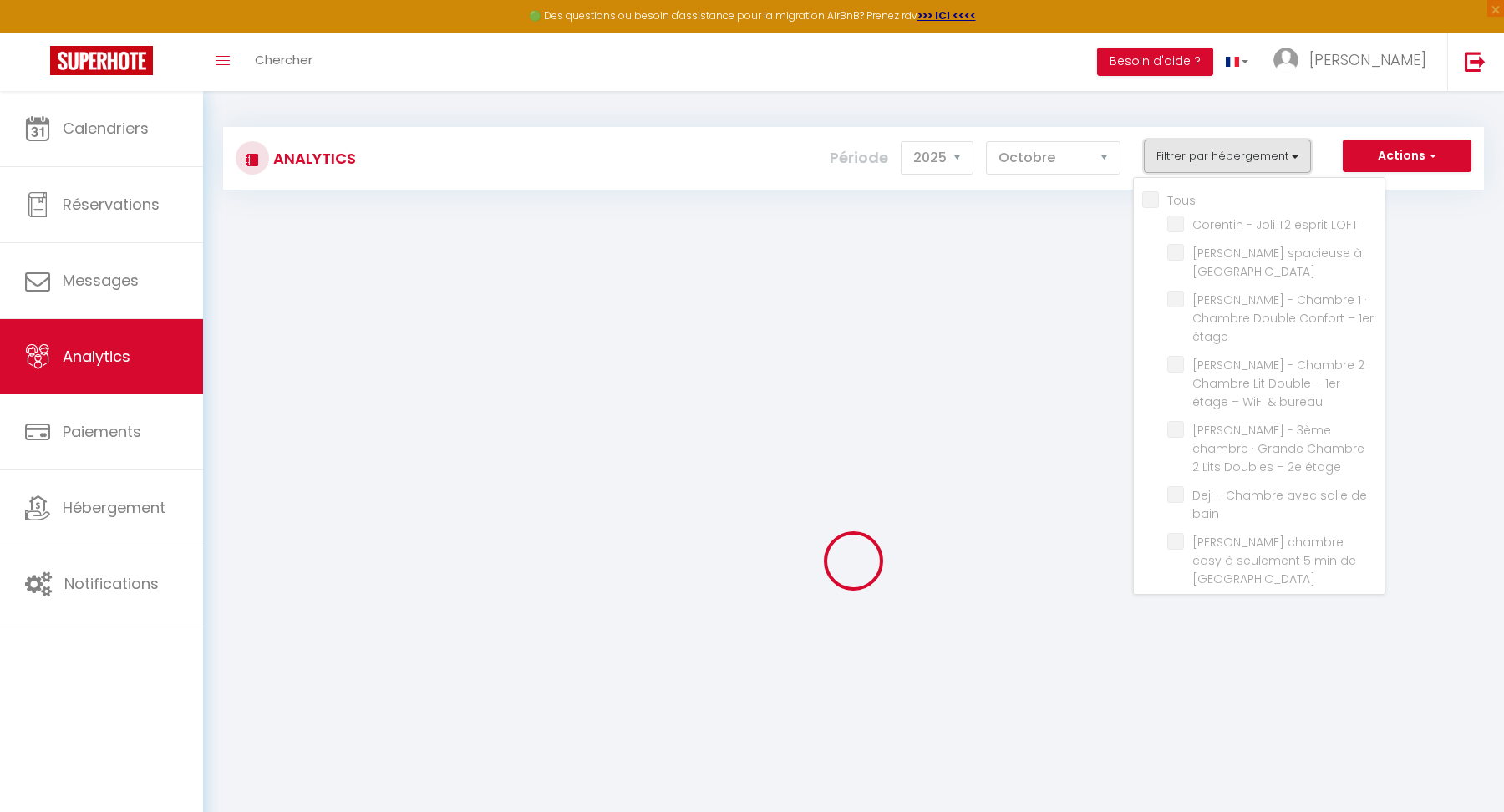
checkbox 3 "false"
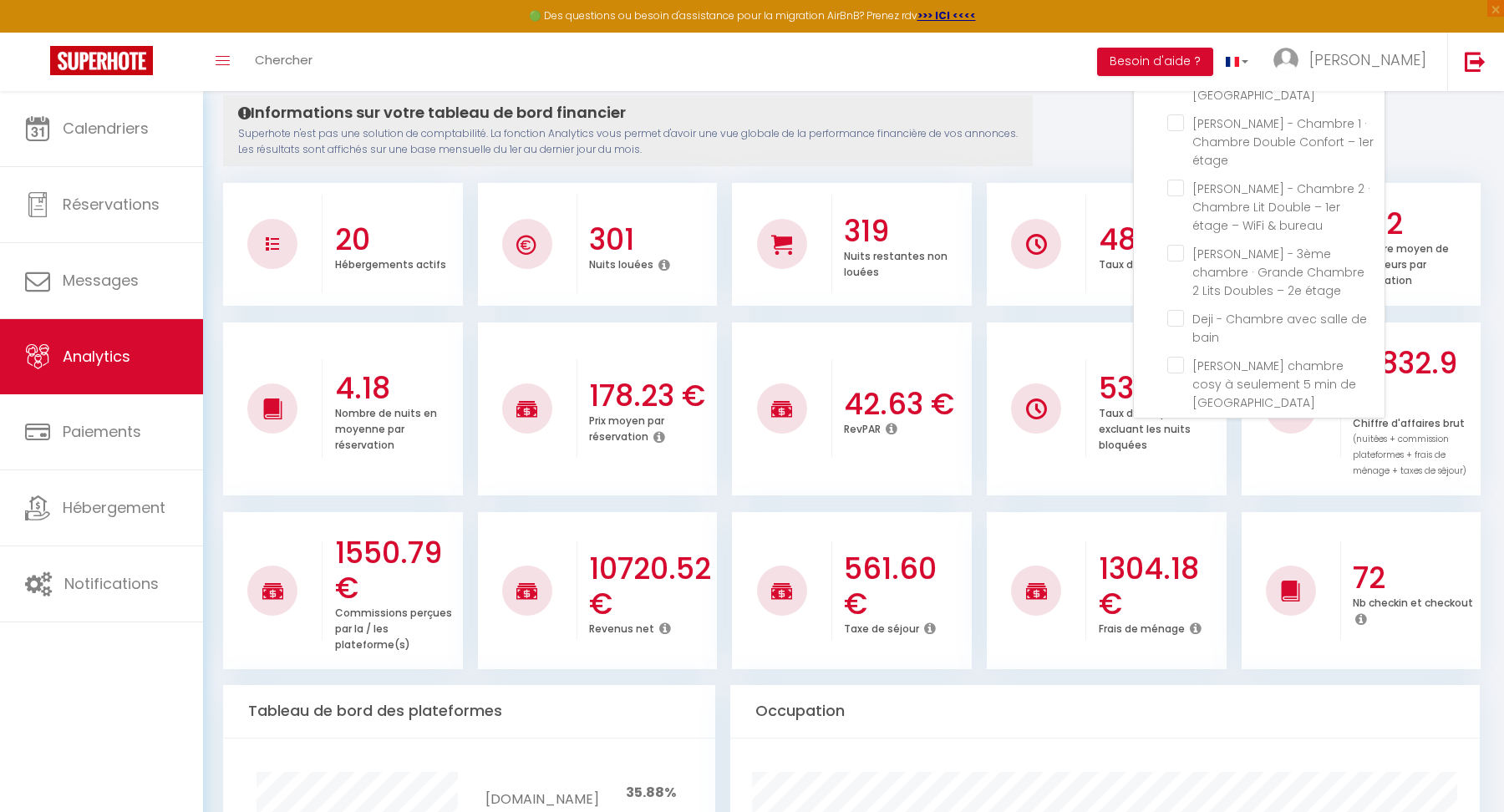
scroll to position [318, 0]
